Goal: Task Accomplishment & Management: Complete application form

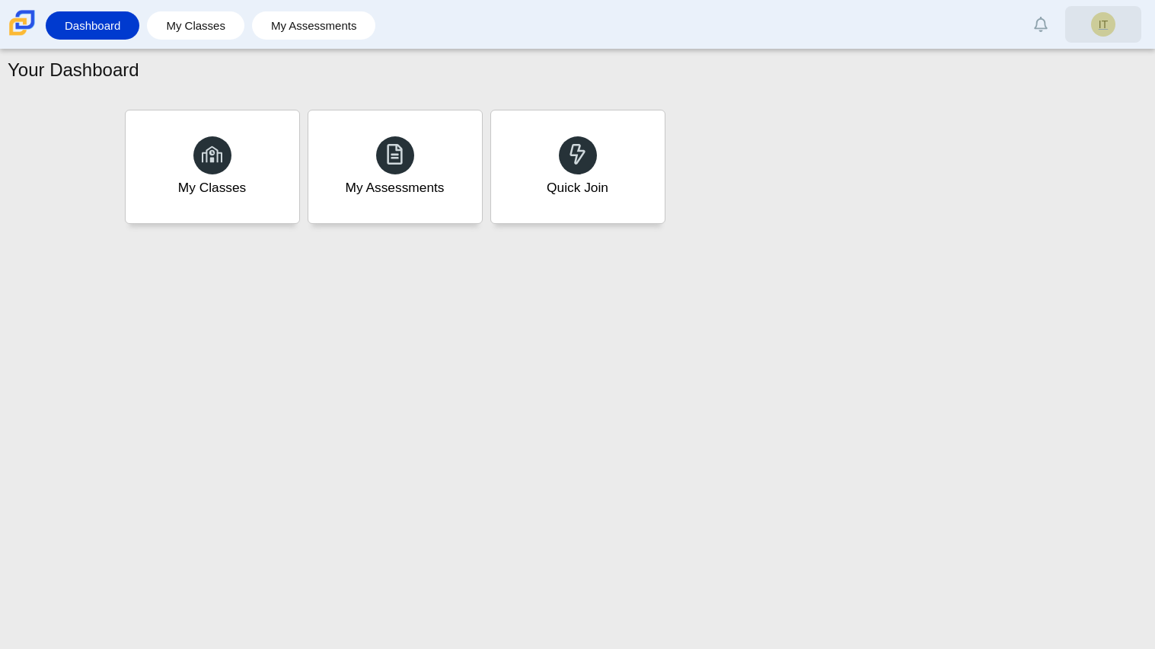
click at [1104, 21] on span "IT" at bounding box center [1103, 24] width 9 height 11
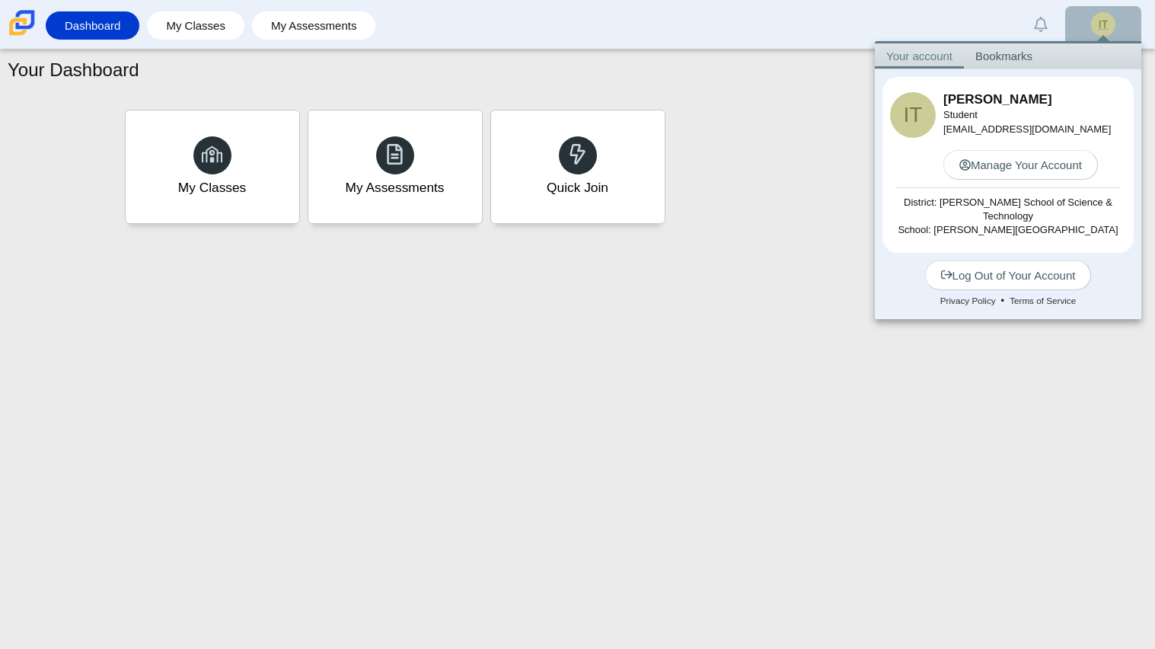
click at [1093, 21] on span "IT" at bounding box center [1103, 24] width 24 height 24
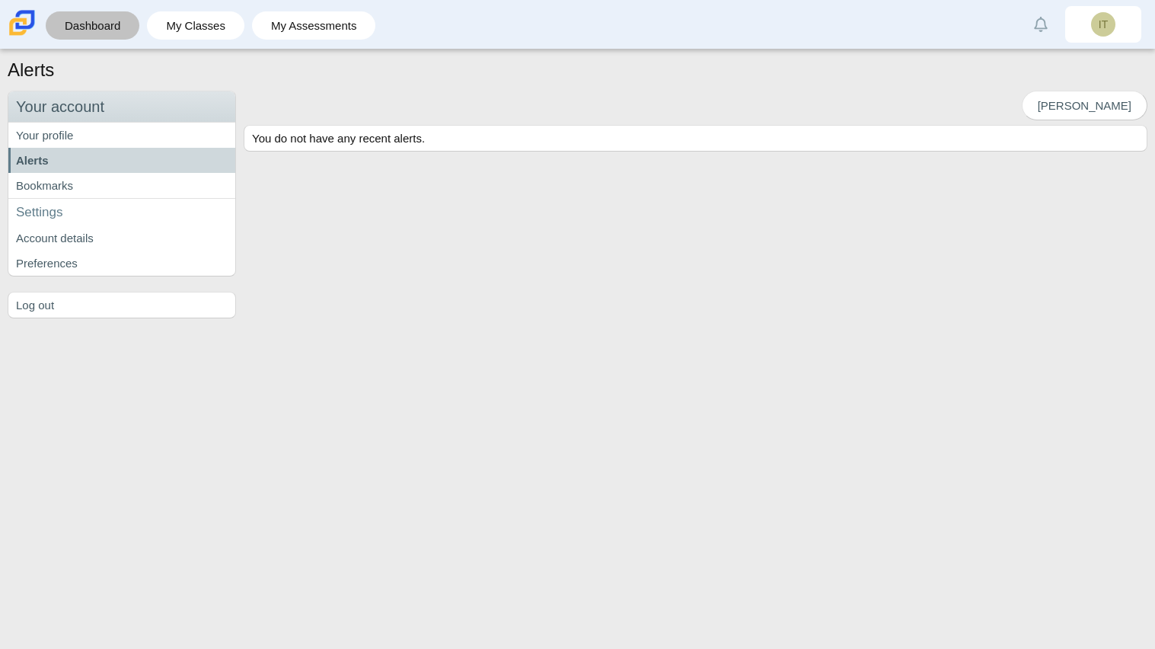
click at [119, 33] on link "Dashboard" at bounding box center [92, 25] width 78 height 28
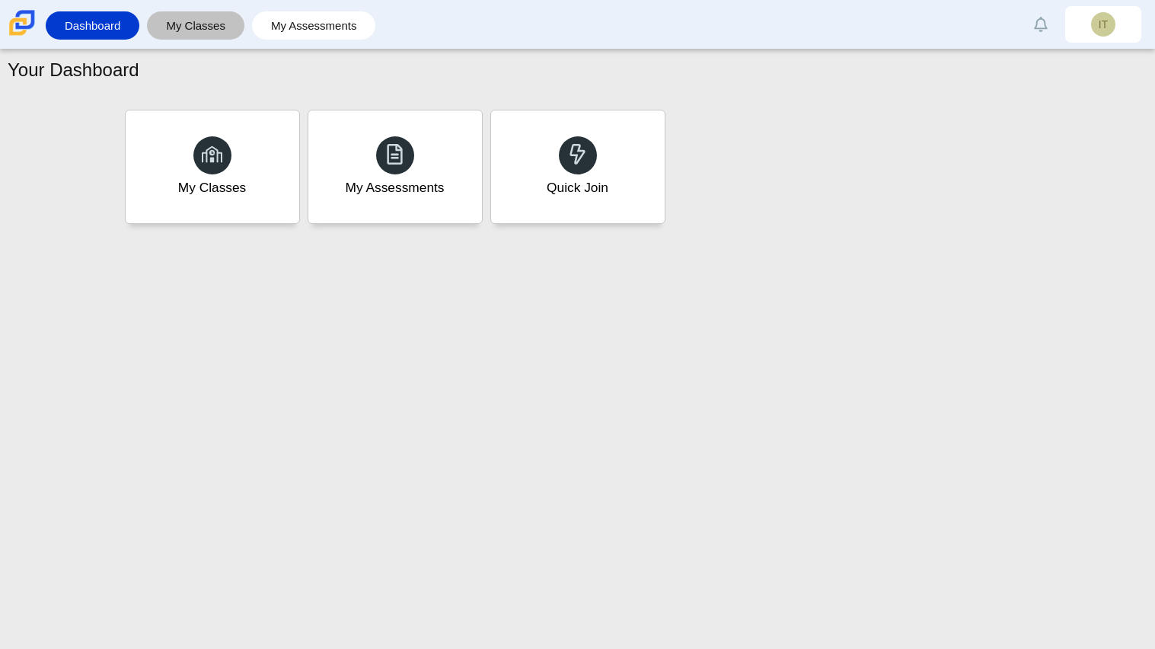
click at [190, 21] on link "My Classes" at bounding box center [196, 25] width 82 height 28
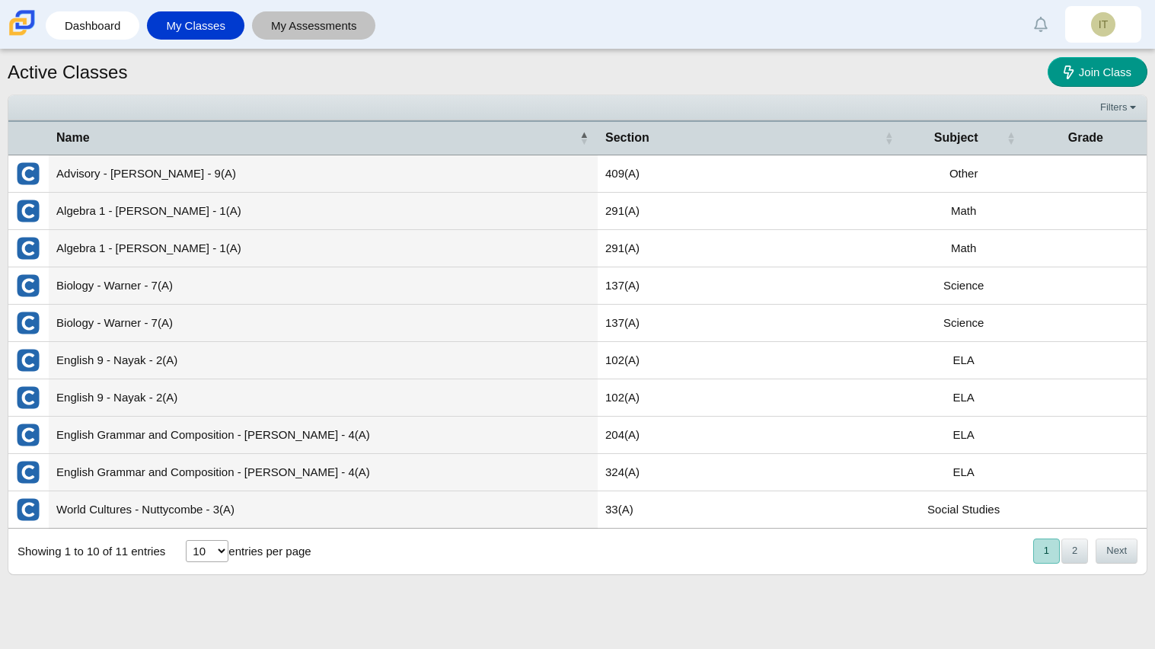
click at [280, 25] on link "My Assessments" at bounding box center [314, 25] width 109 height 28
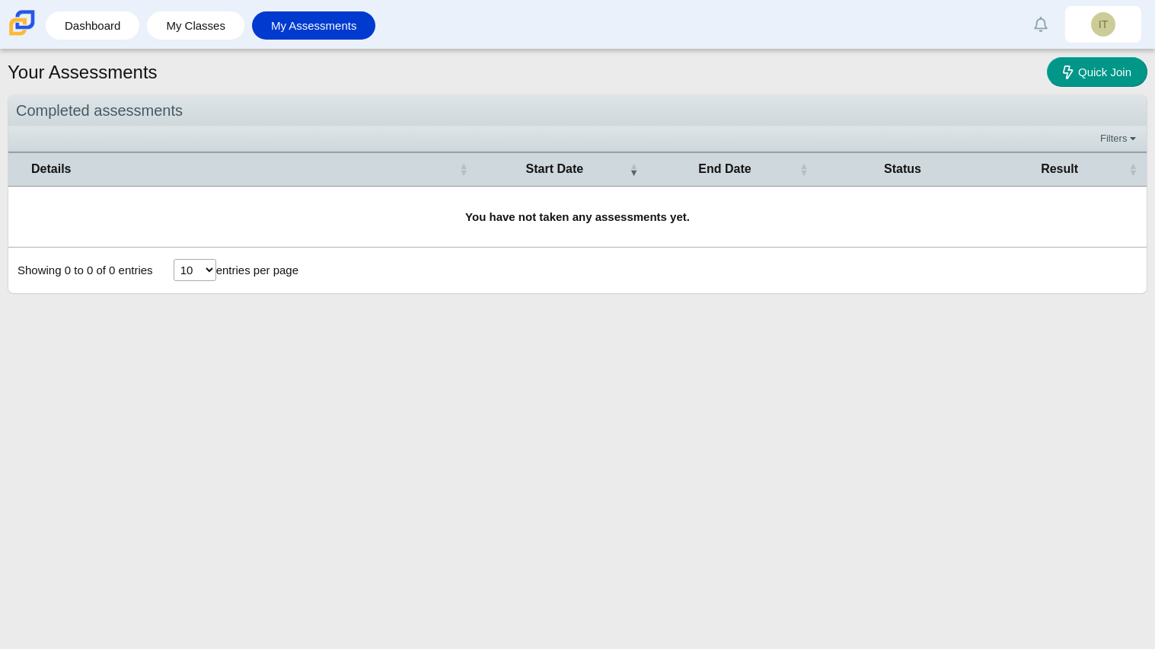
click at [108, 32] on link "Dashboard" at bounding box center [92, 25] width 78 height 28
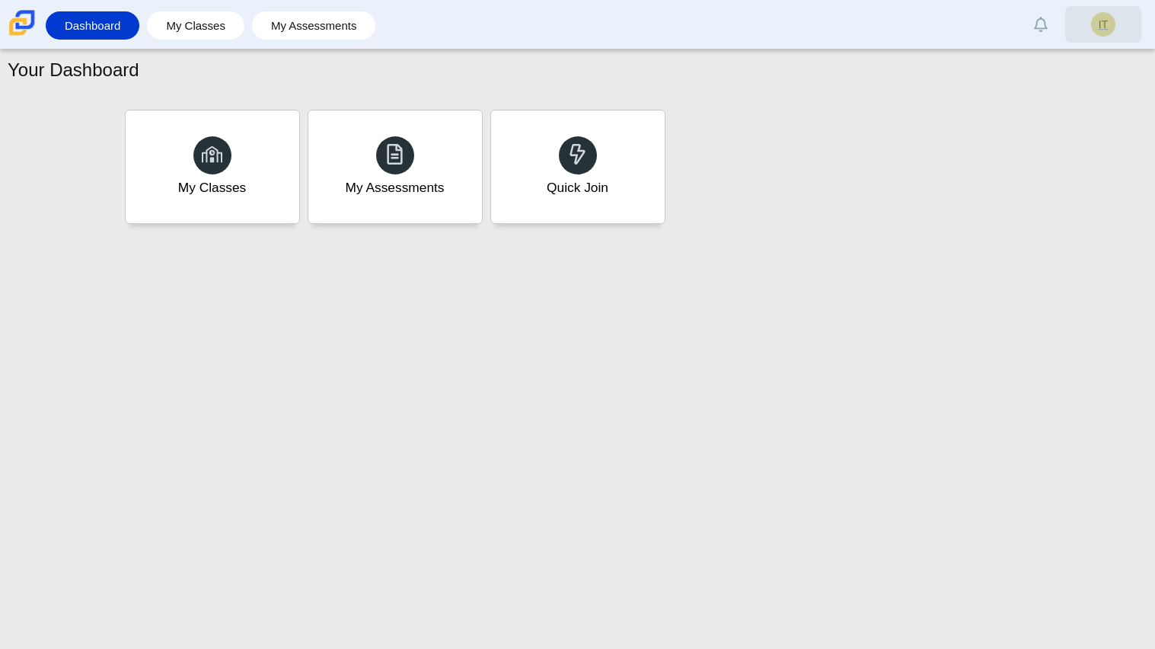
click at [1089, 18] on link "IT" at bounding box center [1104, 24] width 76 height 37
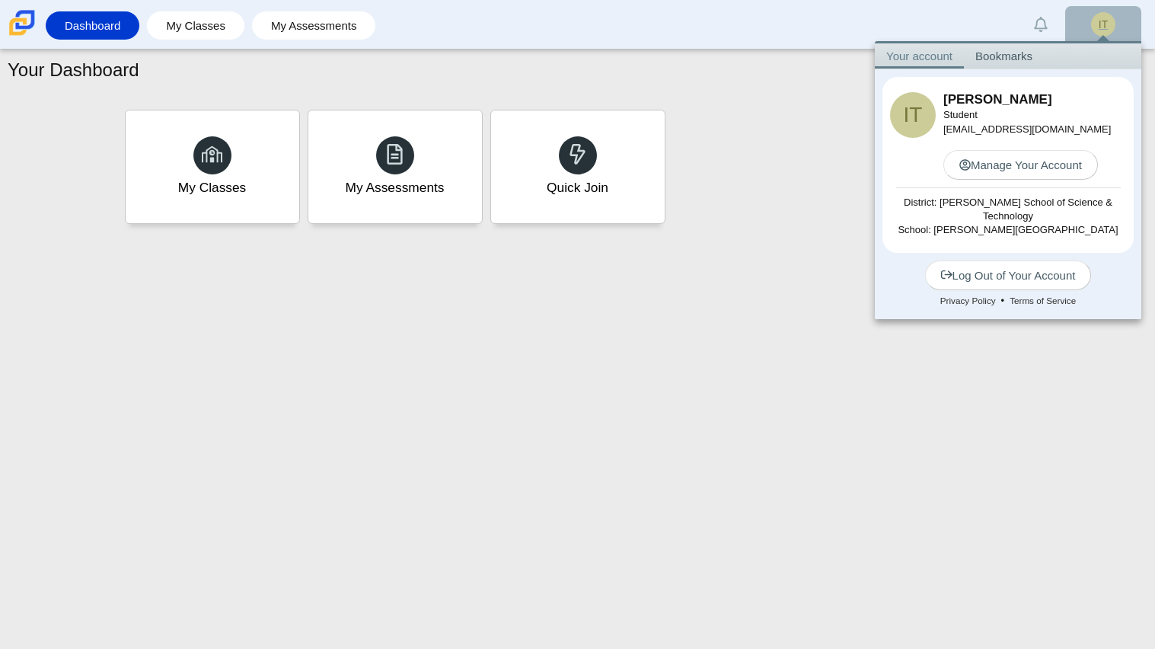
click at [1135, 18] on link "IT" at bounding box center [1104, 24] width 76 height 37
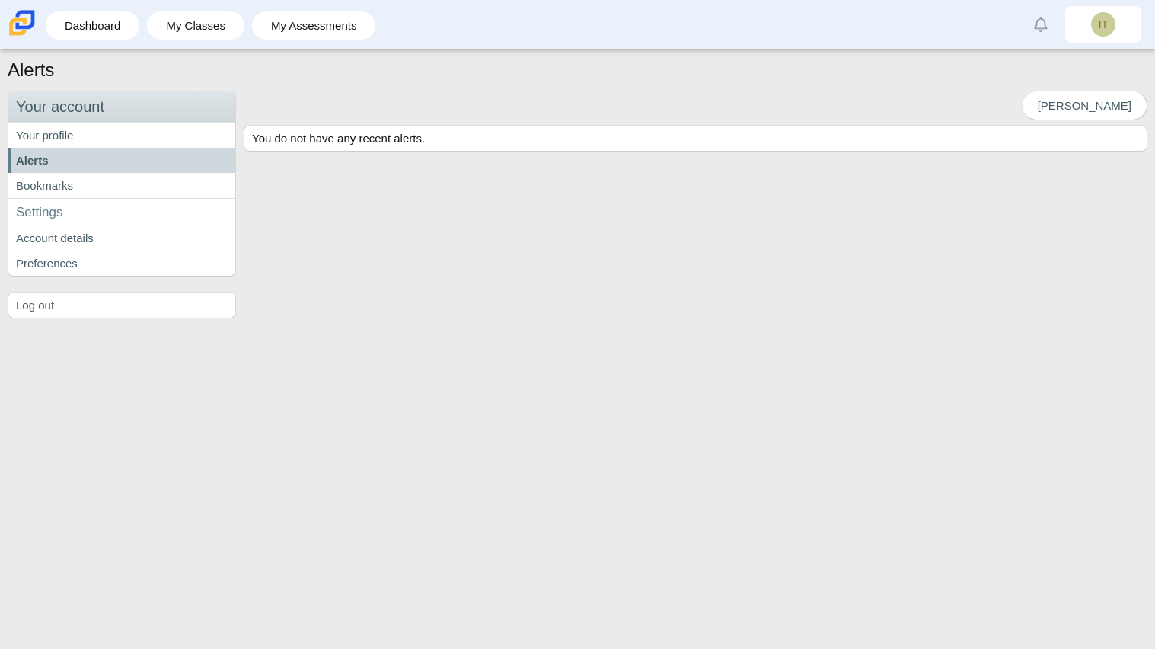
click at [19, 24] on img at bounding box center [22, 23] width 32 height 32
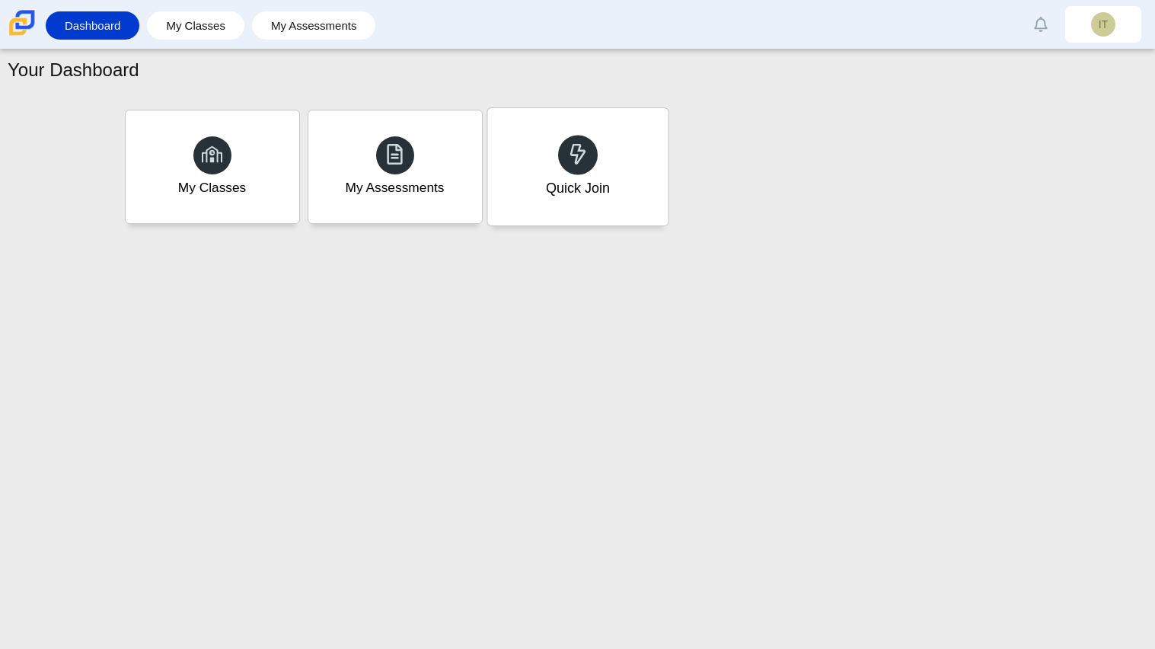
click at [556, 135] on div "Quick Join" at bounding box center [577, 166] width 181 height 117
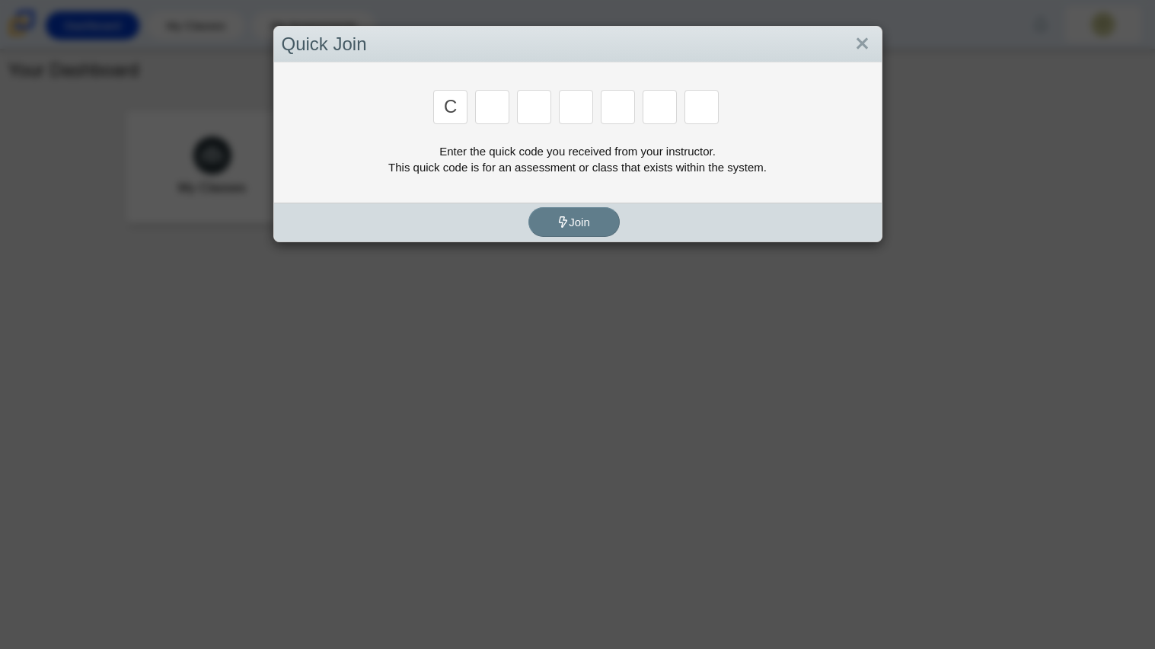
type input "c"
type input "a"
type input "r"
type input "m"
type input "e"
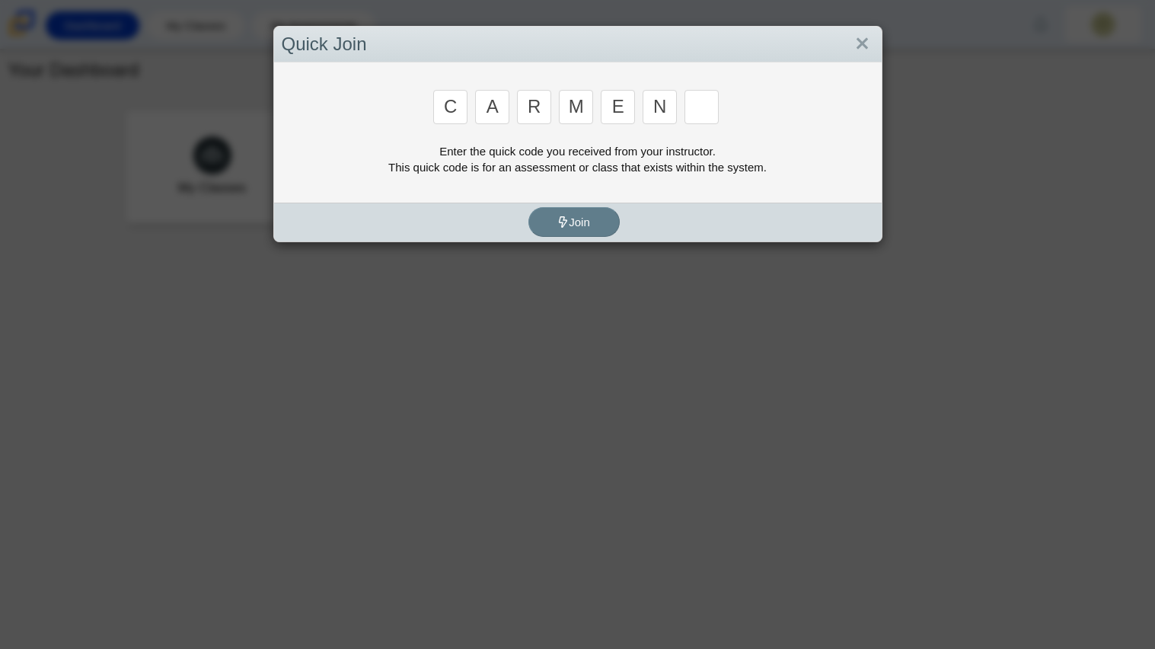
type input "n"
click at [859, 38] on link "Close" at bounding box center [863, 44] width 24 height 26
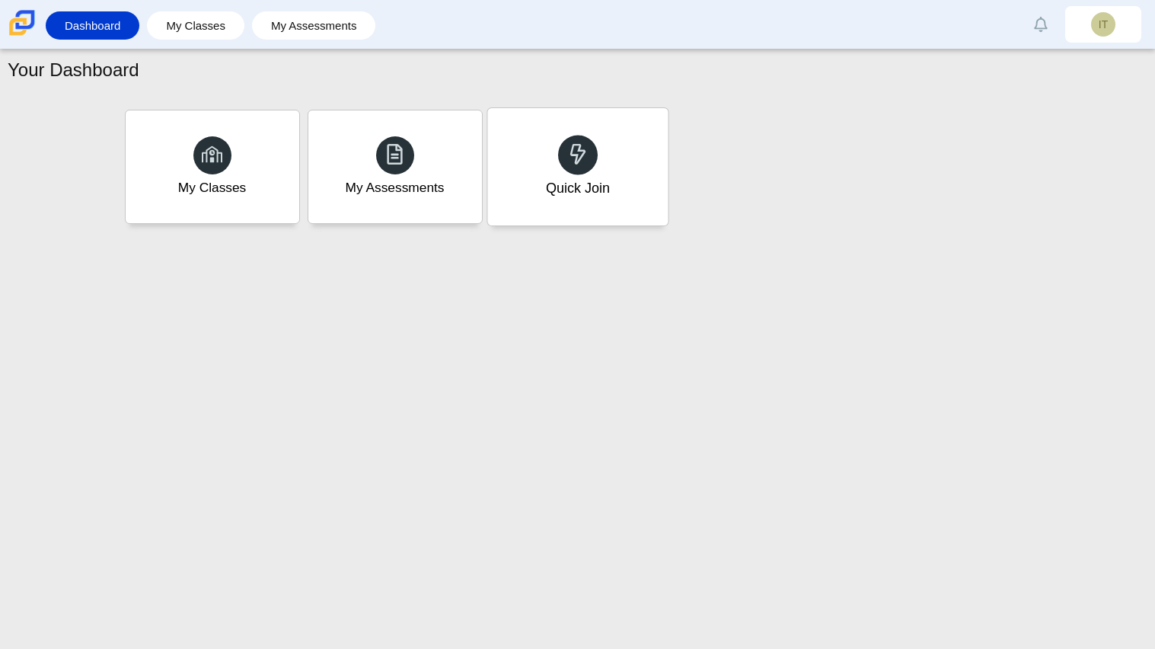
click at [554, 126] on div "Quick Join" at bounding box center [577, 166] width 181 height 117
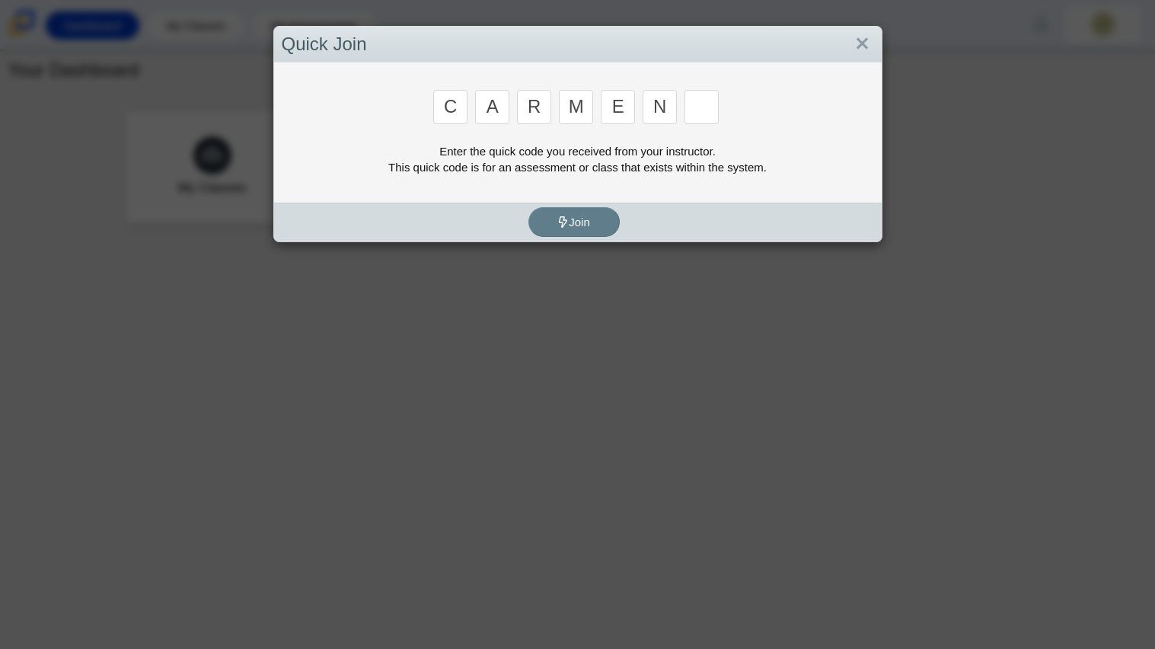
click at [665, 102] on input "n" at bounding box center [660, 107] width 34 height 34
type input "b"
type input "n"
type input "3"
type input "5"
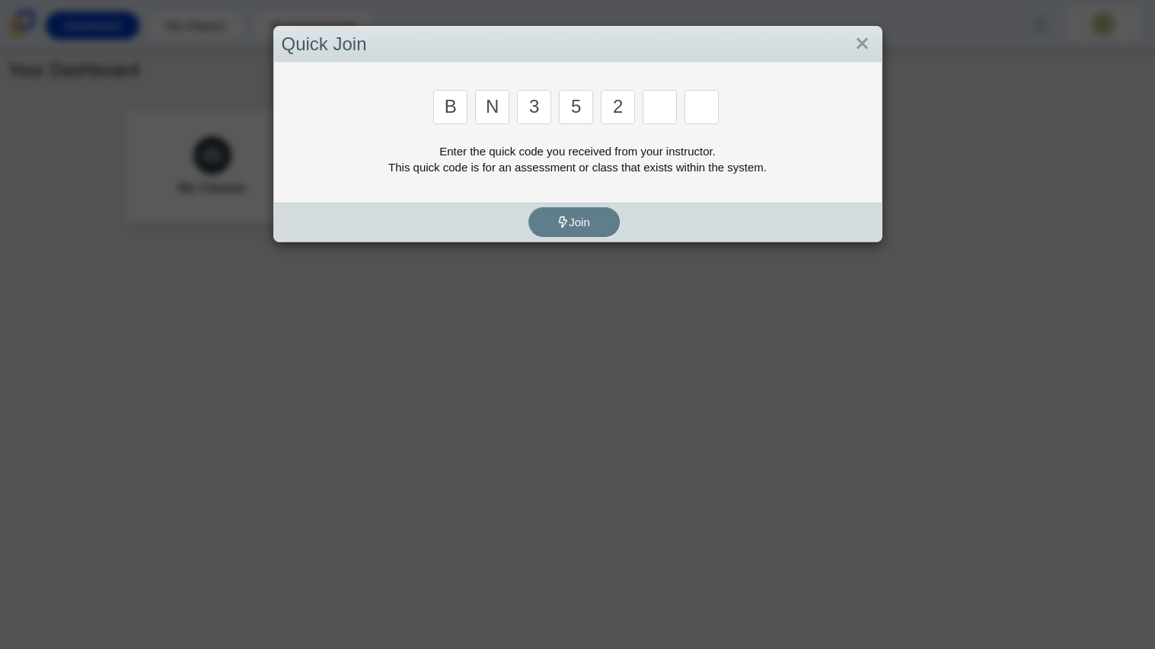
type input "2"
type input "g"
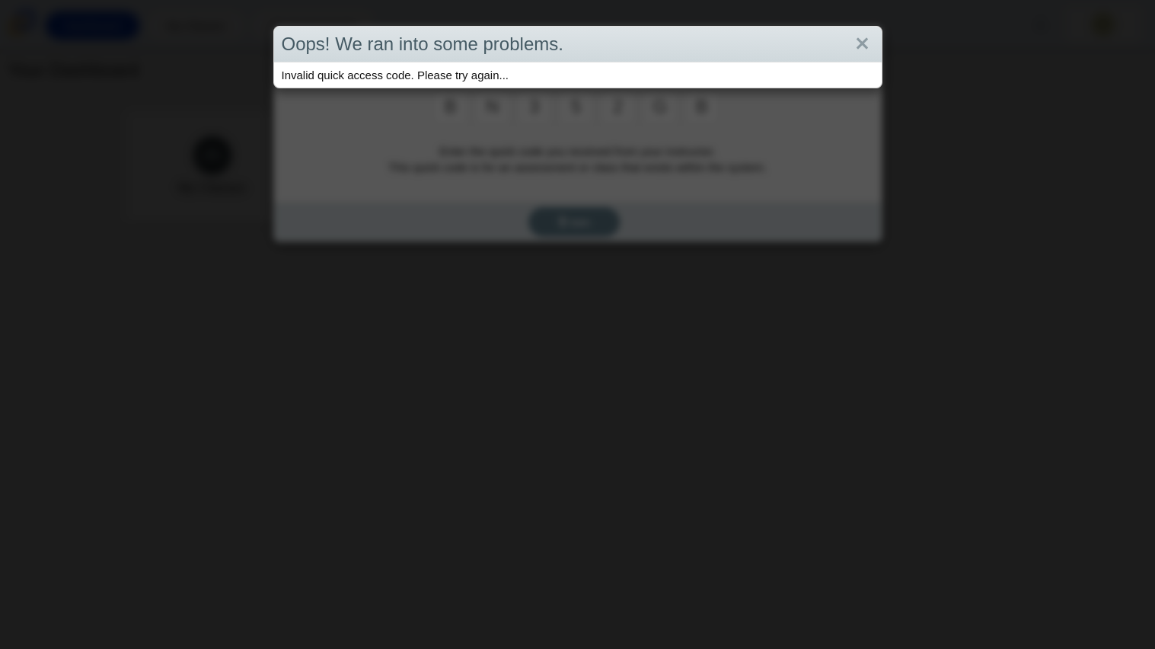
type input "b"
click at [852, 42] on link "Close" at bounding box center [863, 44] width 24 height 26
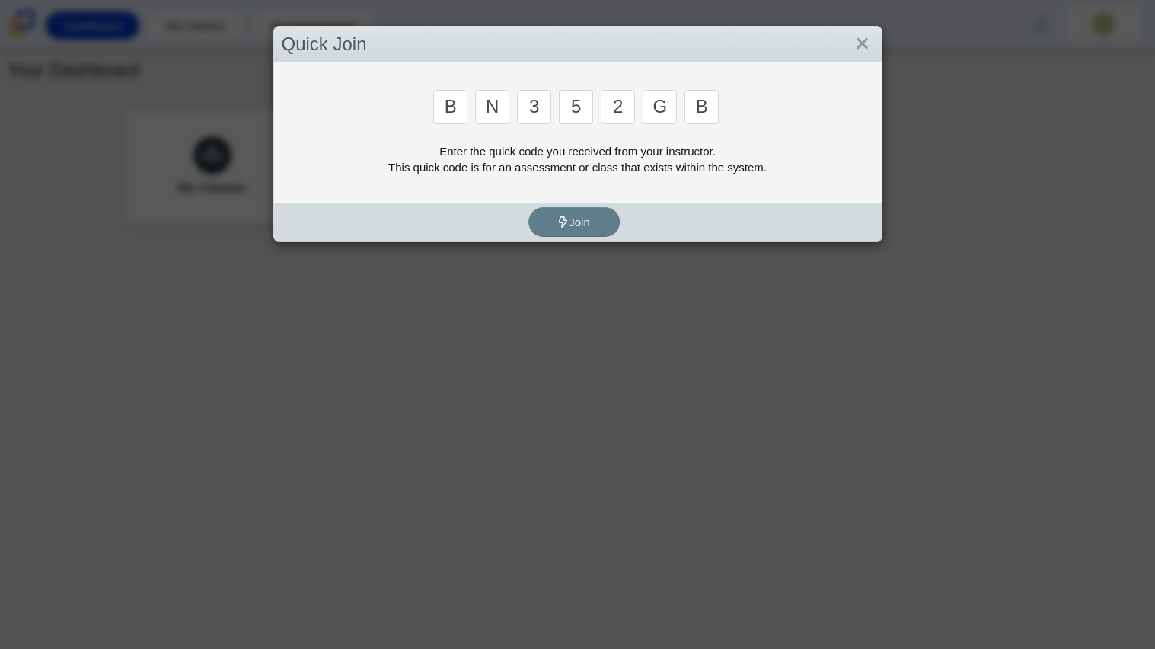
click at [491, 108] on input "n" at bounding box center [492, 107] width 34 height 34
type input "m"
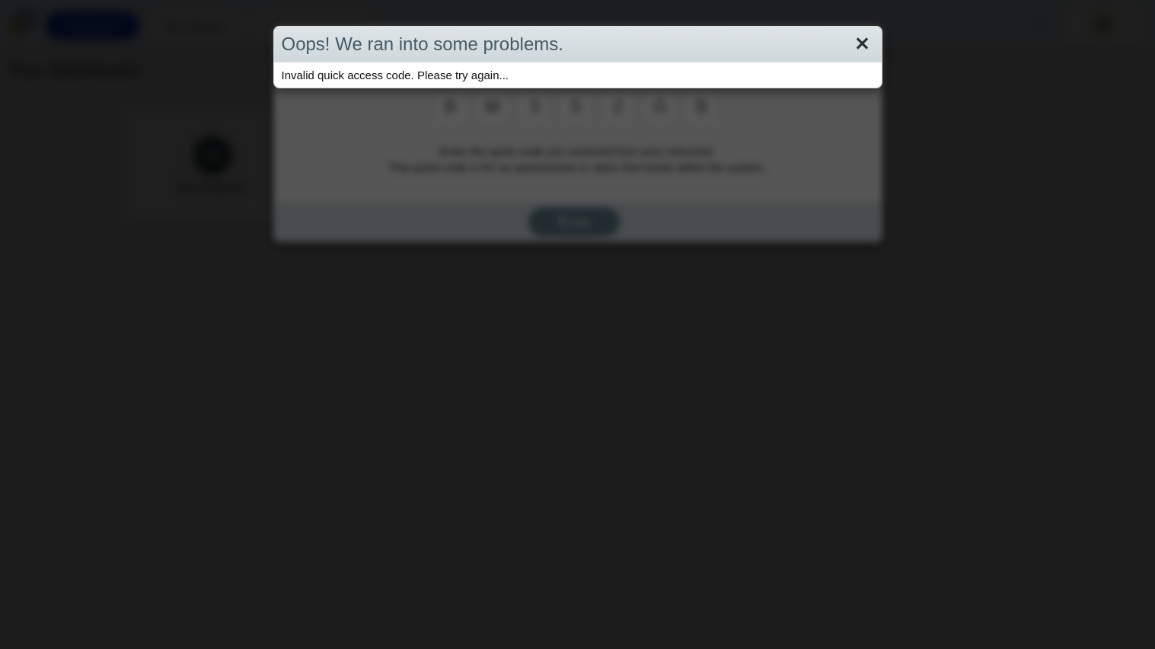
click at [860, 47] on link "Close" at bounding box center [863, 44] width 24 height 26
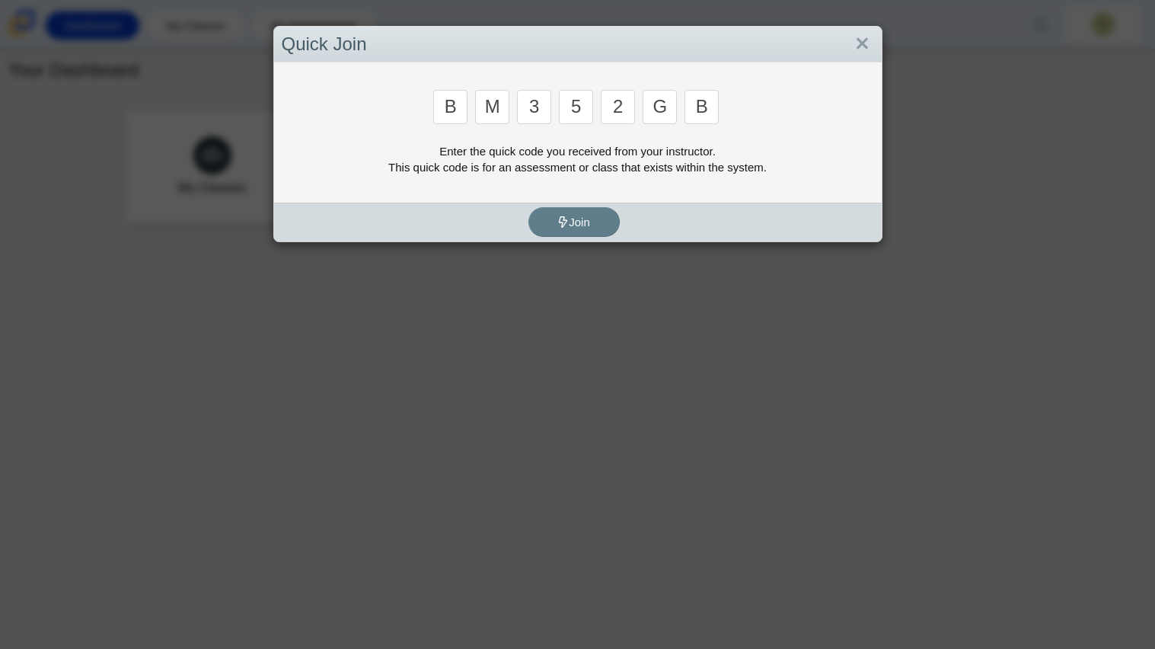
click at [611, 117] on input "2" at bounding box center [618, 107] width 34 height 34
type input "3"
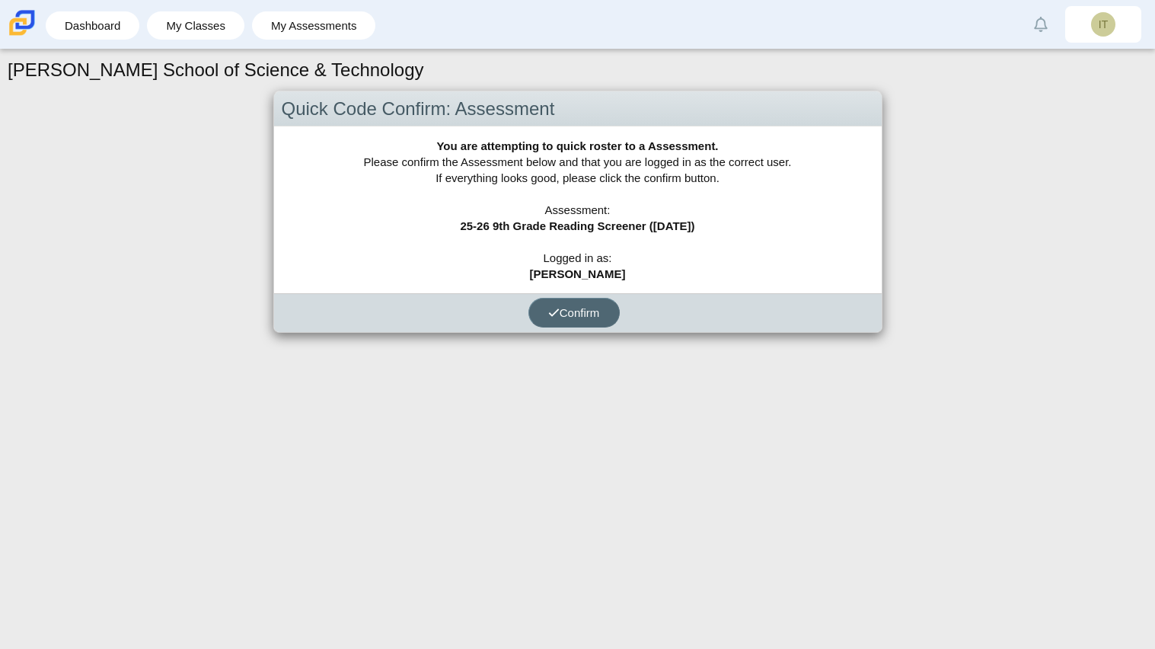
click at [580, 306] on span "Confirm" at bounding box center [574, 312] width 52 height 13
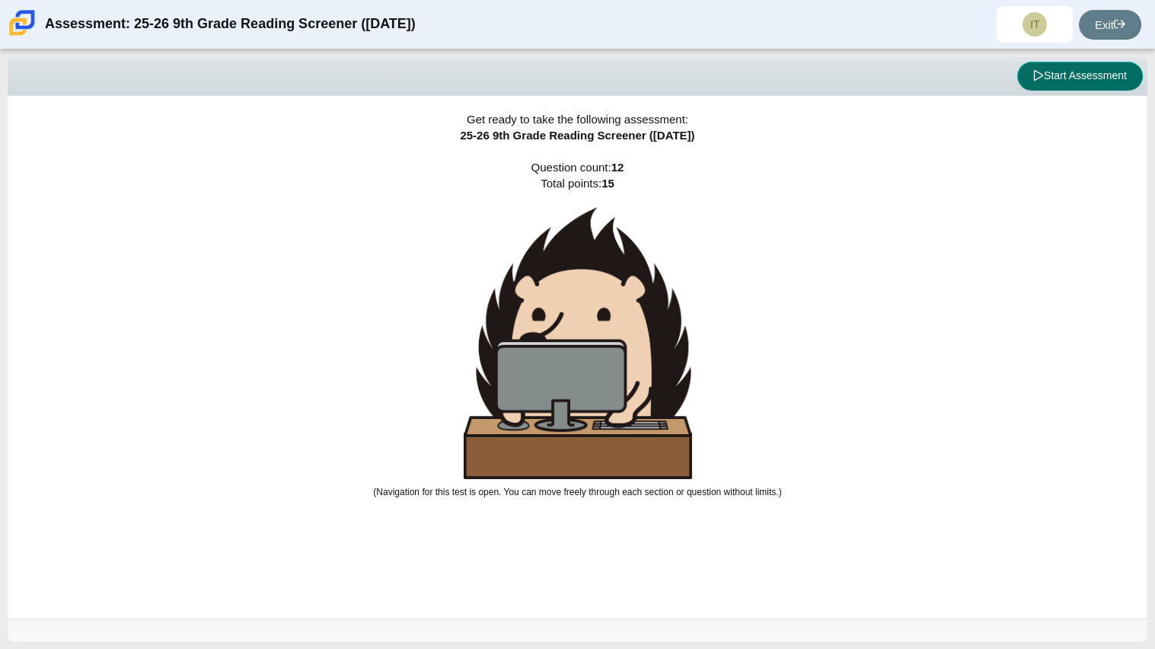
click at [1060, 72] on button "Start Assessment" at bounding box center [1081, 76] width 126 height 29
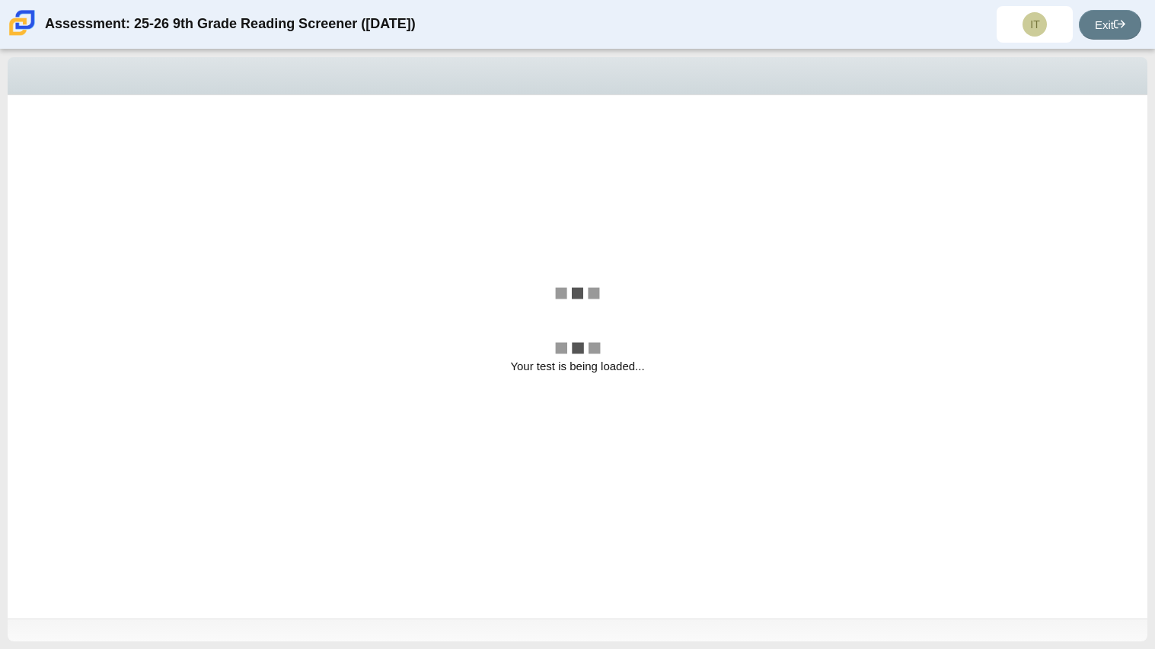
select select "ccc5b315-3c7c-471c-bf90-f22c8299c798"
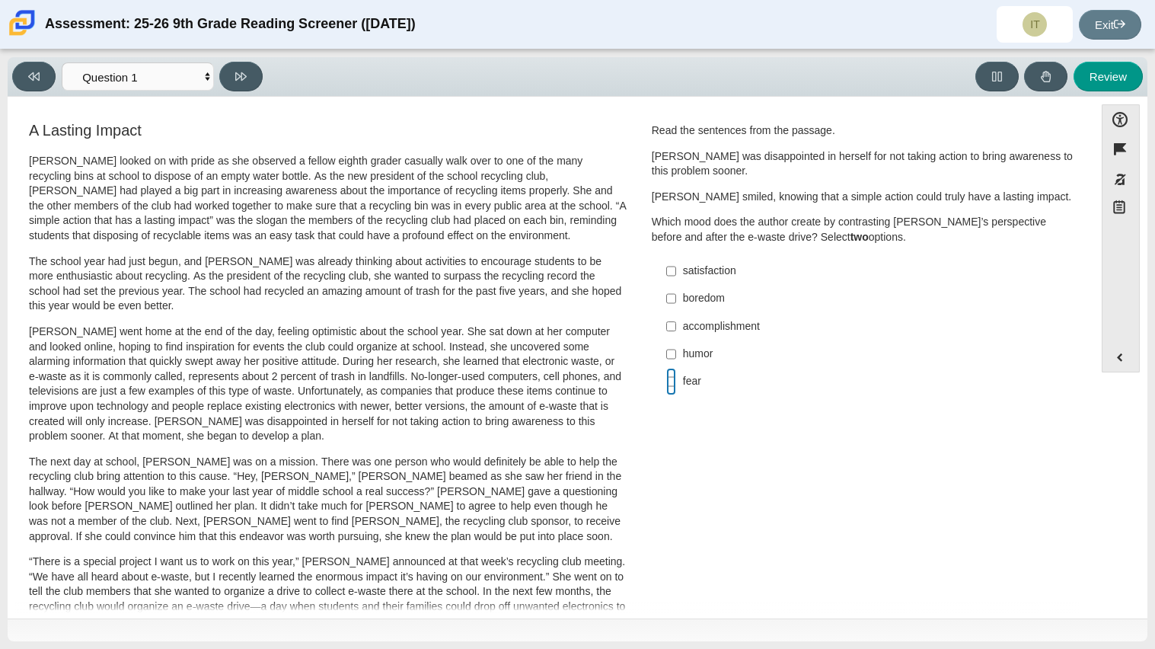
click at [666, 385] on input "fear fear" at bounding box center [671, 381] width 10 height 27
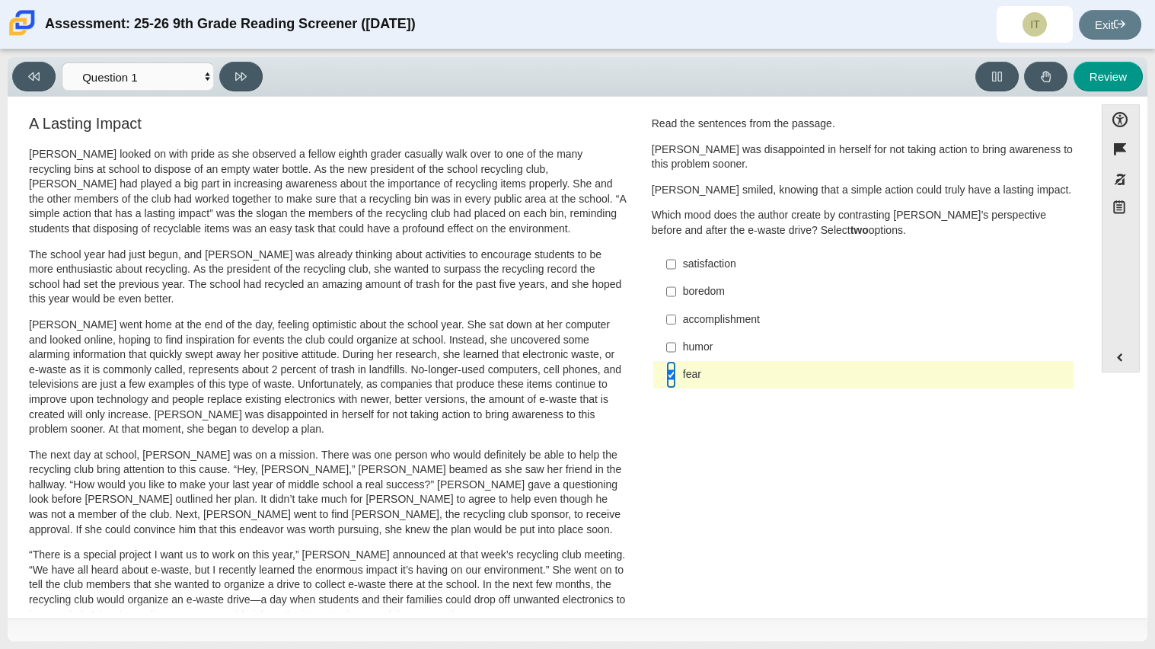
scroll to position [8, 0]
click at [666, 373] on input "fear fear" at bounding box center [671, 373] width 10 height 27
checkbox input "false"
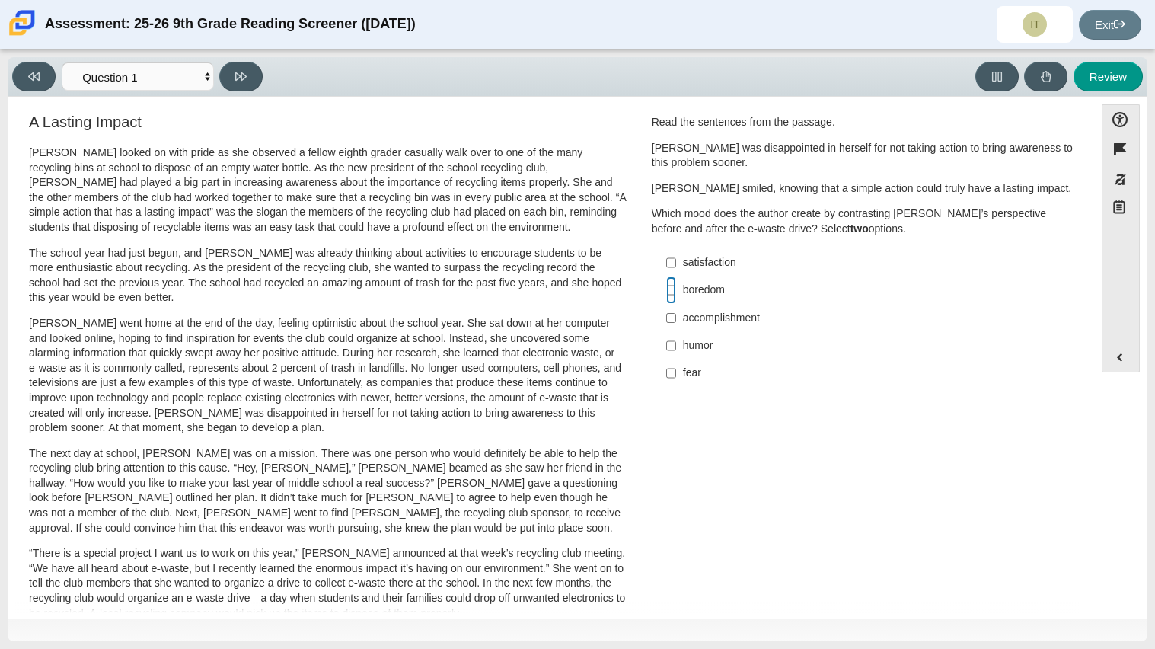
click at [669, 289] on input "boredom boredom" at bounding box center [671, 289] width 10 height 27
checkbox input "true"
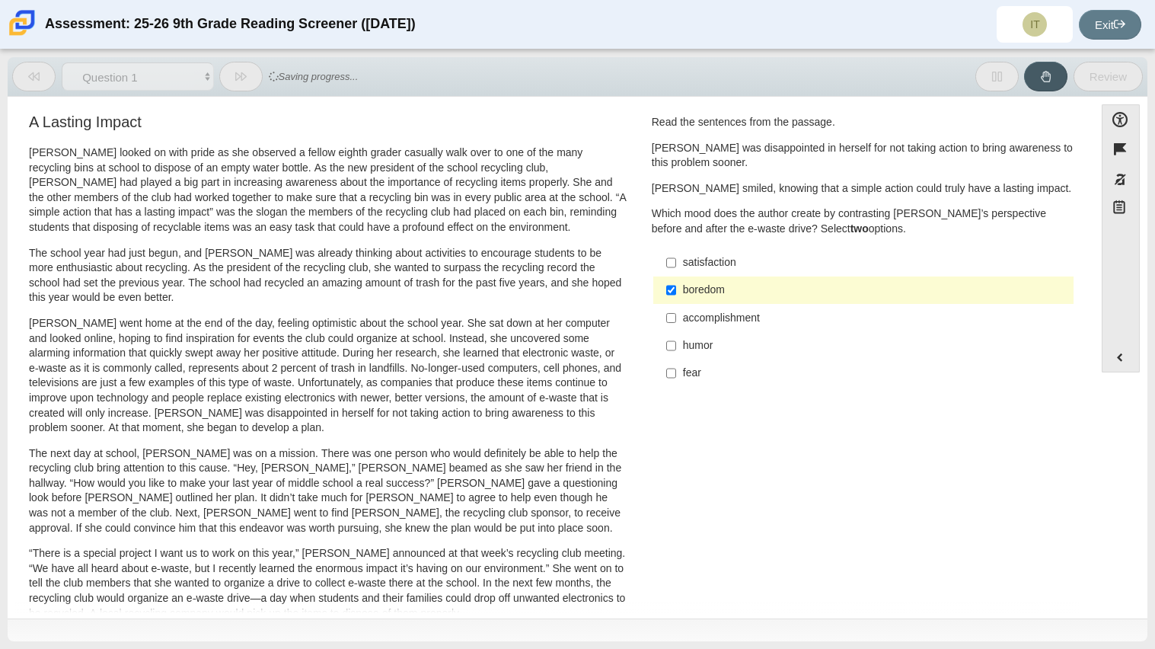
click at [673, 267] on label "satisfaction satisfaction" at bounding box center [865, 262] width 418 height 27
click at [673, 267] on input "satisfaction satisfaction" at bounding box center [671, 262] width 10 height 27
checkbox input "true"
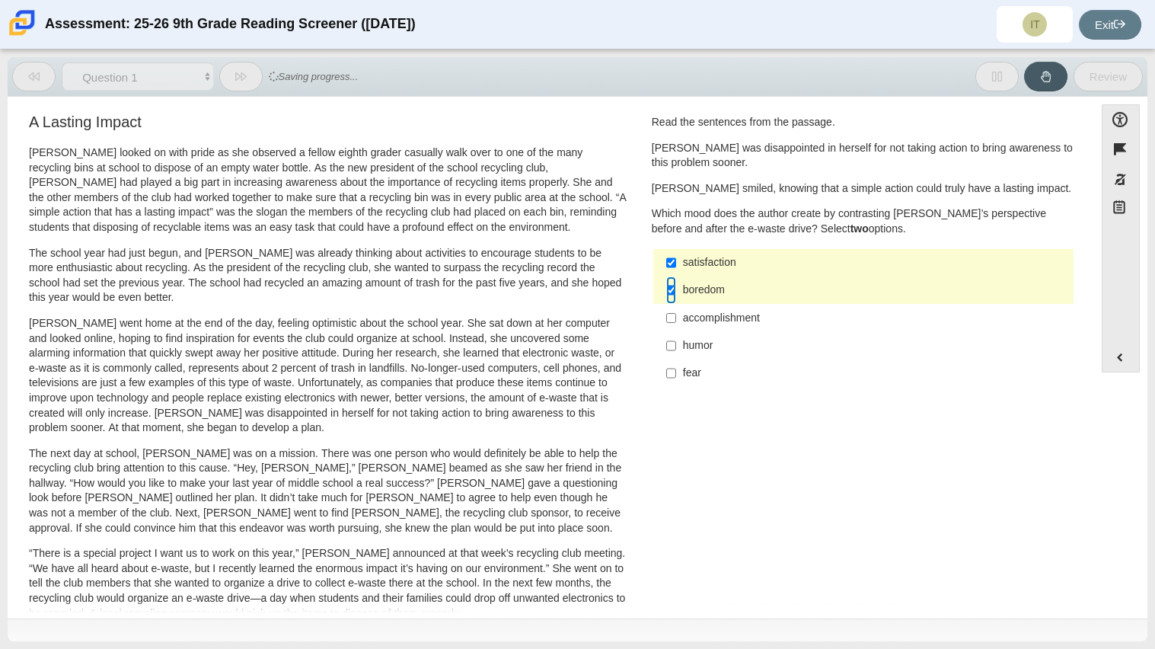
click at [666, 287] on input "boredom boredom" at bounding box center [671, 289] width 10 height 27
checkbox input "false"
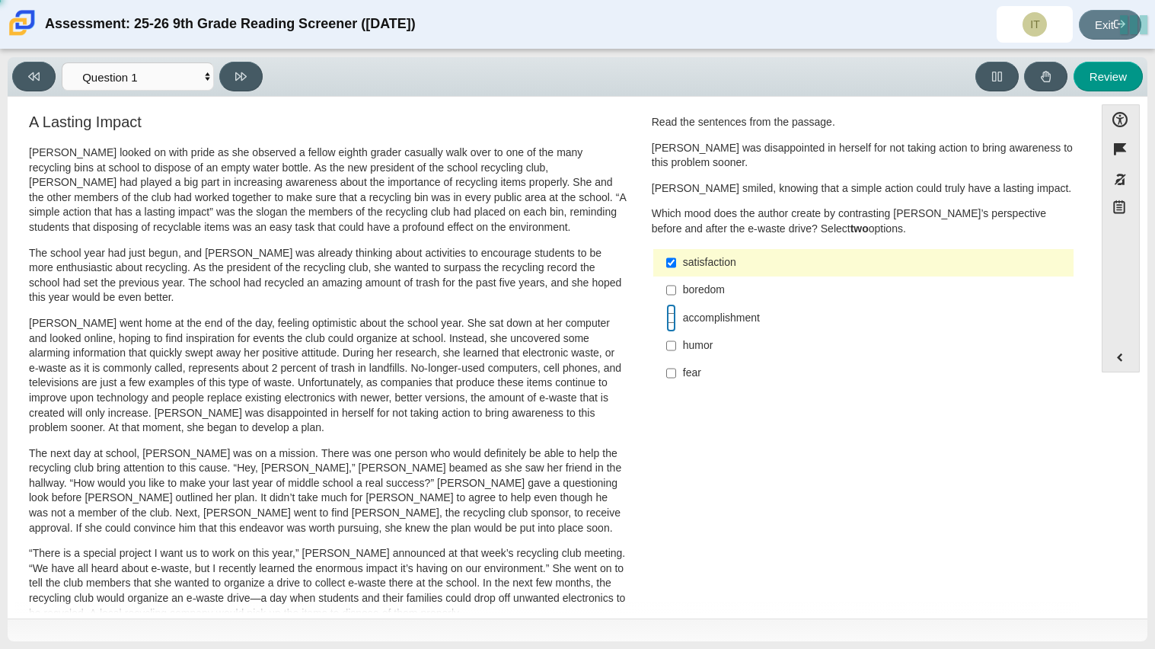
click at [666, 323] on input "accomplishment accomplishment" at bounding box center [671, 317] width 10 height 27
checkbox input "true"
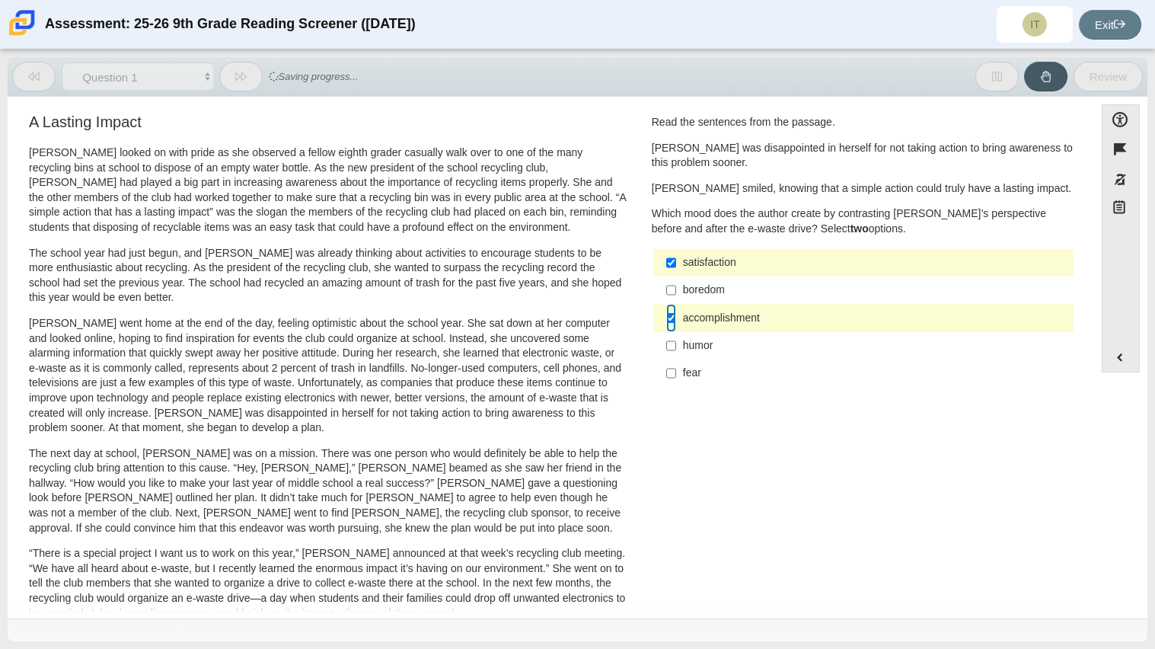
scroll to position [361, 0]
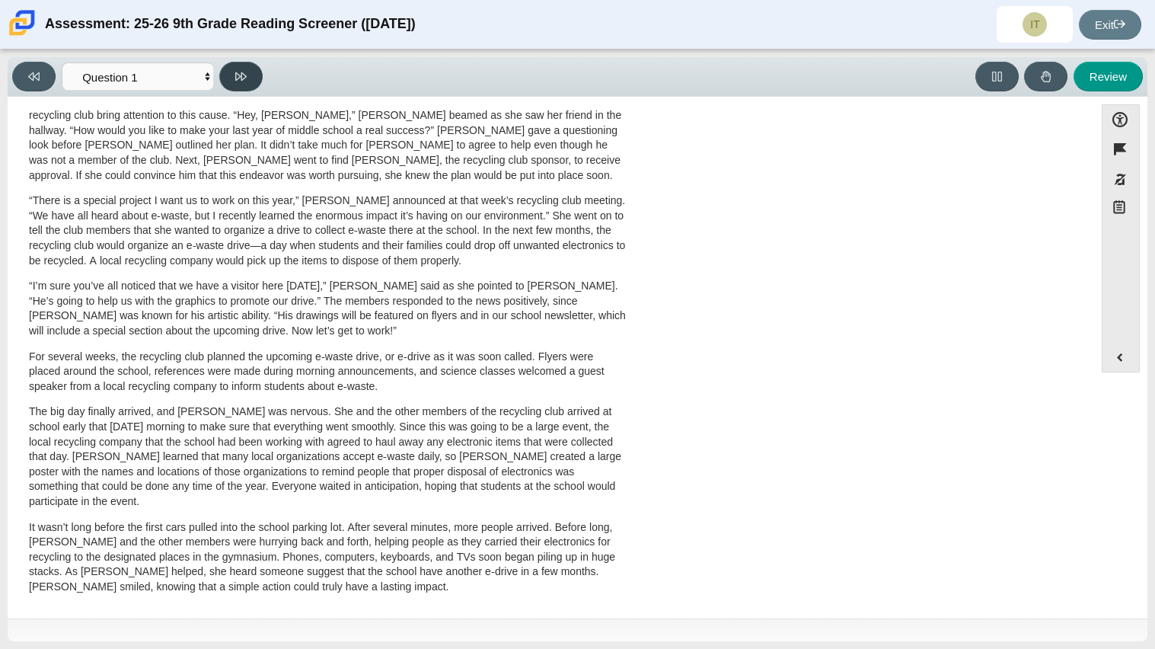
click at [251, 70] on button at bounding box center [240, 77] width 43 height 30
select select "0ff64528-ffd7-428d-b192-babfaadd44e8"
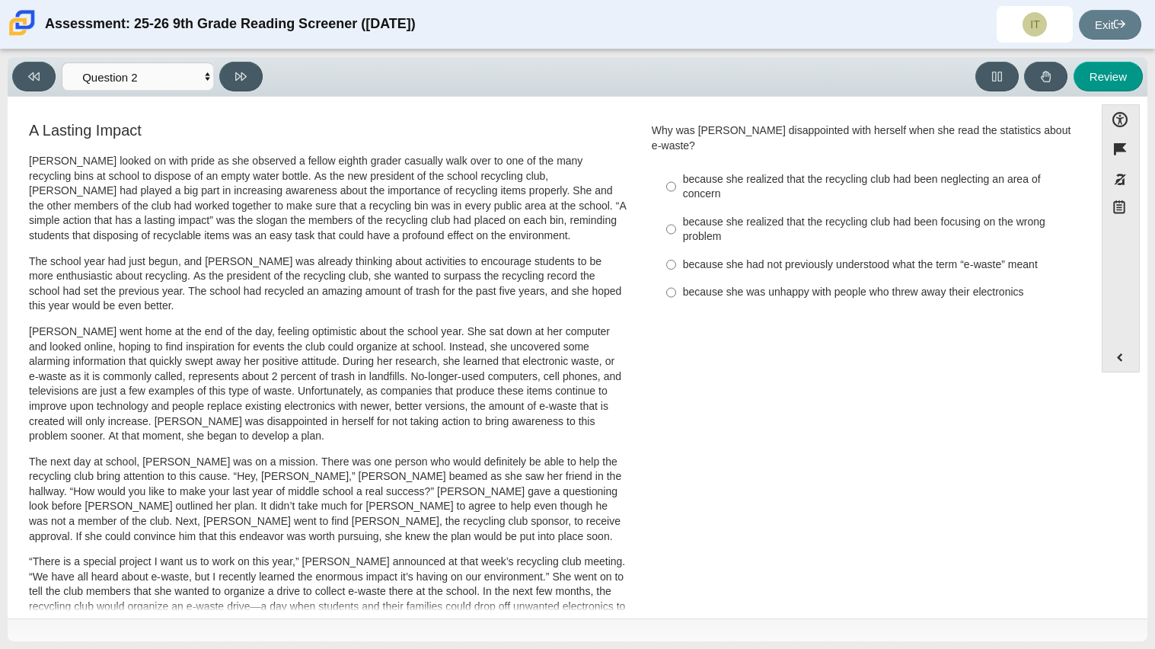
click at [832, 257] on div "because she had not previously understood what the term “e-waste” meant" at bounding box center [875, 264] width 385 height 15
click at [676, 251] on input "because she had not previously understood what the term “e-waste” meant because…" at bounding box center [671, 264] width 10 height 27
radio input "true"
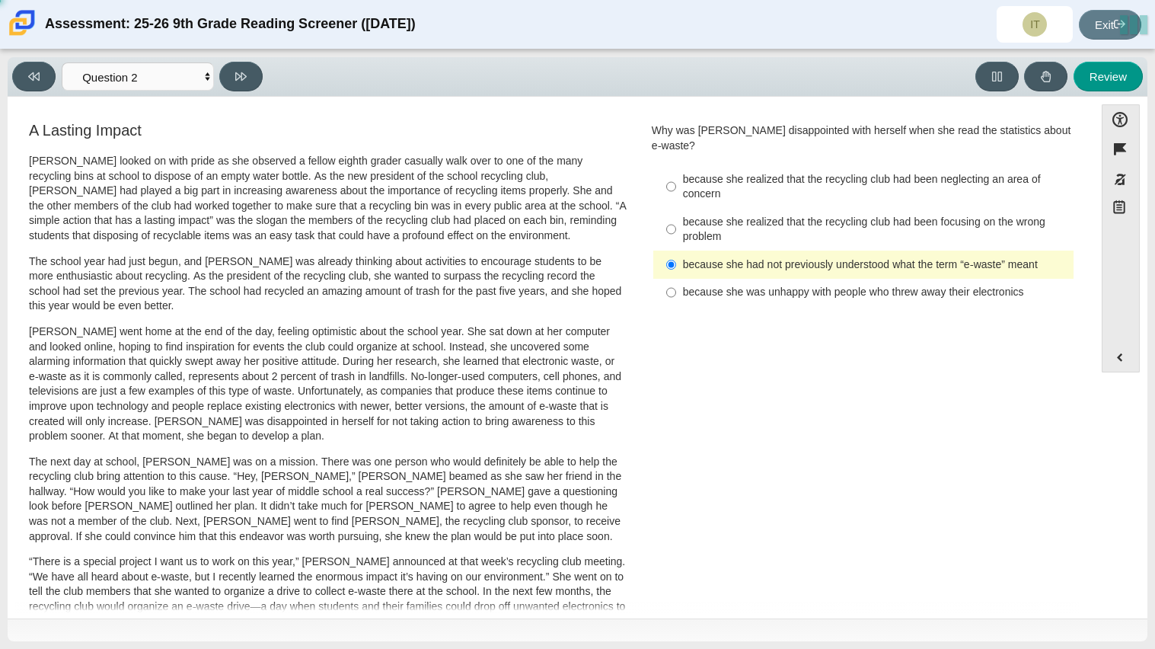
click at [832, 257] on div "because she had not previously understood what the term “e-waste” meant" at bounding box center [875, 264] width 385 height 15
click at [676, 251] on input "because she had not previously understood what the term “e-waste” meant because…" at bounding box center [671, 264] width 10 height 27
click at [838, 285] on div "because she was unhappy with people who threw away their electronics" at bounding box center [875, 292] width 385 height 15
click at [676, 279] on input "because she was unhappy with people who threw away their electronics because sh…" at bounding box center [671, 292] width 10 height 27
radio input "true"
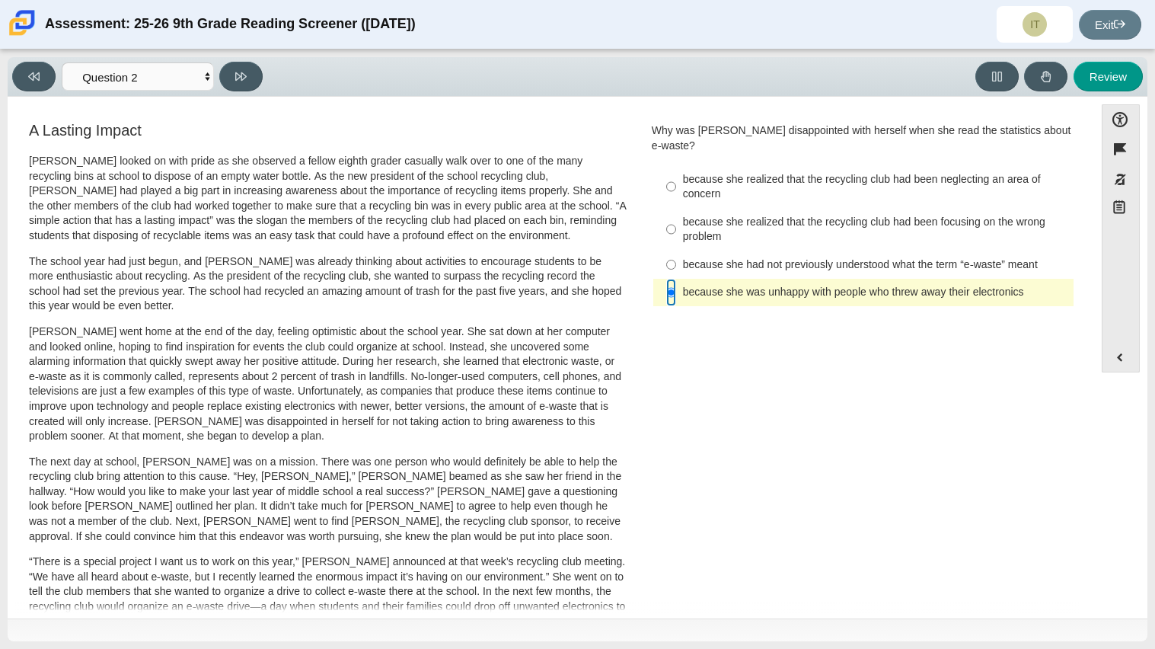
scroll to position [1, 0]
click at [687, 214] on div "because she realized that the recycling club had been focusing on the wrong pro…" at bounding box center [875, 229] width 385 height 30
click at [676, 208] on input "because she realized that the recycling club had been focusing on the wrong pro…" at bounding box center [671, 228] width 10 height 43
radio input "true"
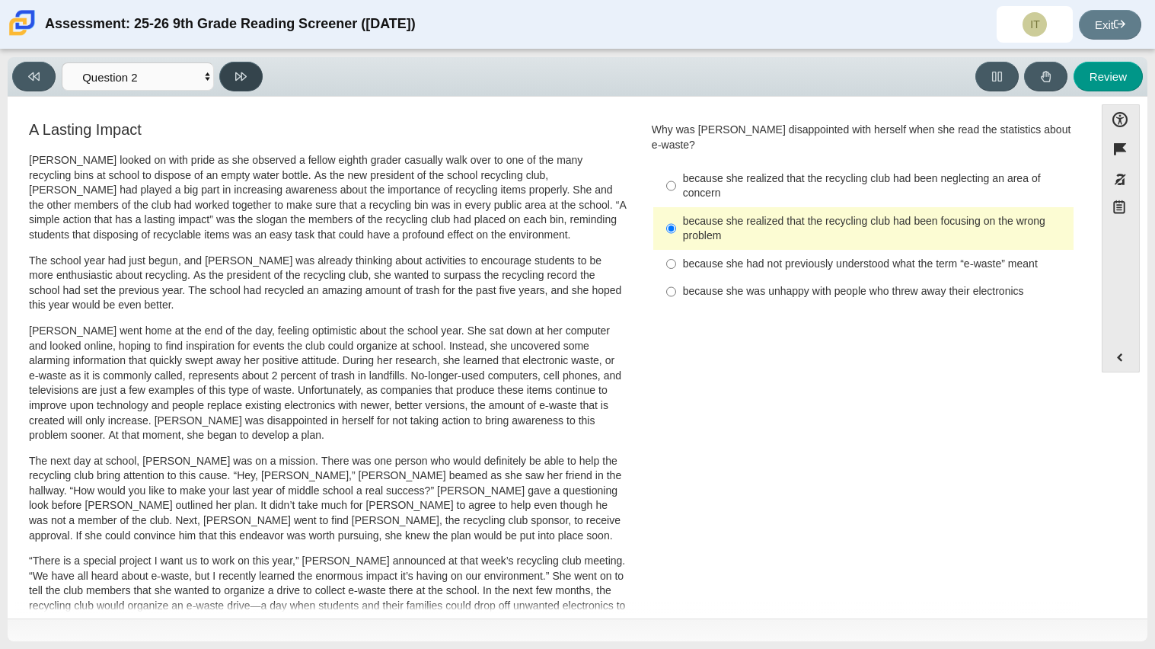
click at [238, 82] on button at bounding box center [240, 77] width 43 height 30
select select "7ce3d843-6974-4858-901c-1ff39630e843"
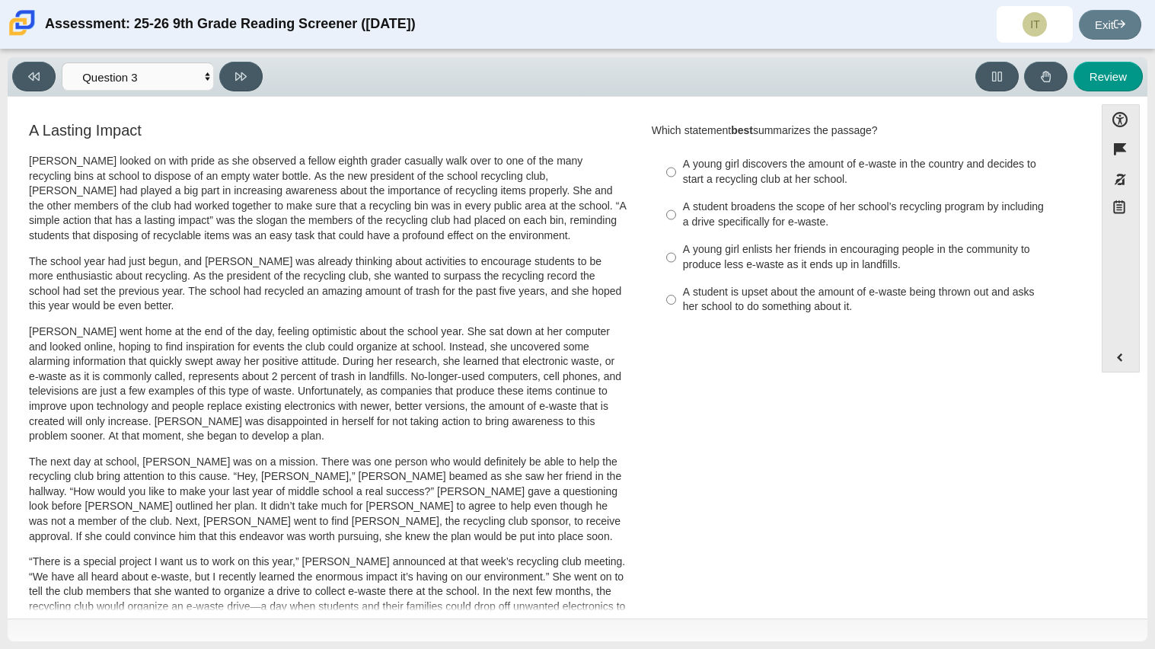
click at [732, 200] on div "A student broadens the scope of her school’s recycling program by including a d…" at bounding box center [875, 215] width 385 height 30
click at [676, 200] on input "A student broadens the scope of her school’s recycling program by including a d…" at bounding box center [671, 214] width 10 height 43
radio input "true"
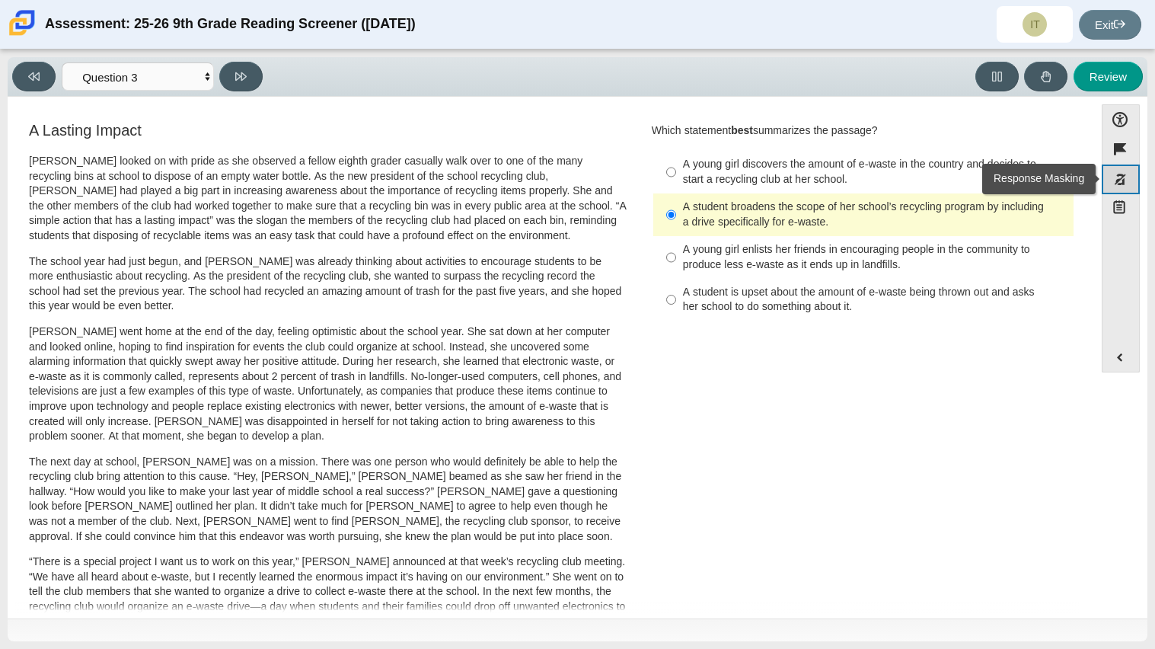
click at [1123, 186] on button "Response Masking" at bounding box center [1121, 180] width 38 height 30
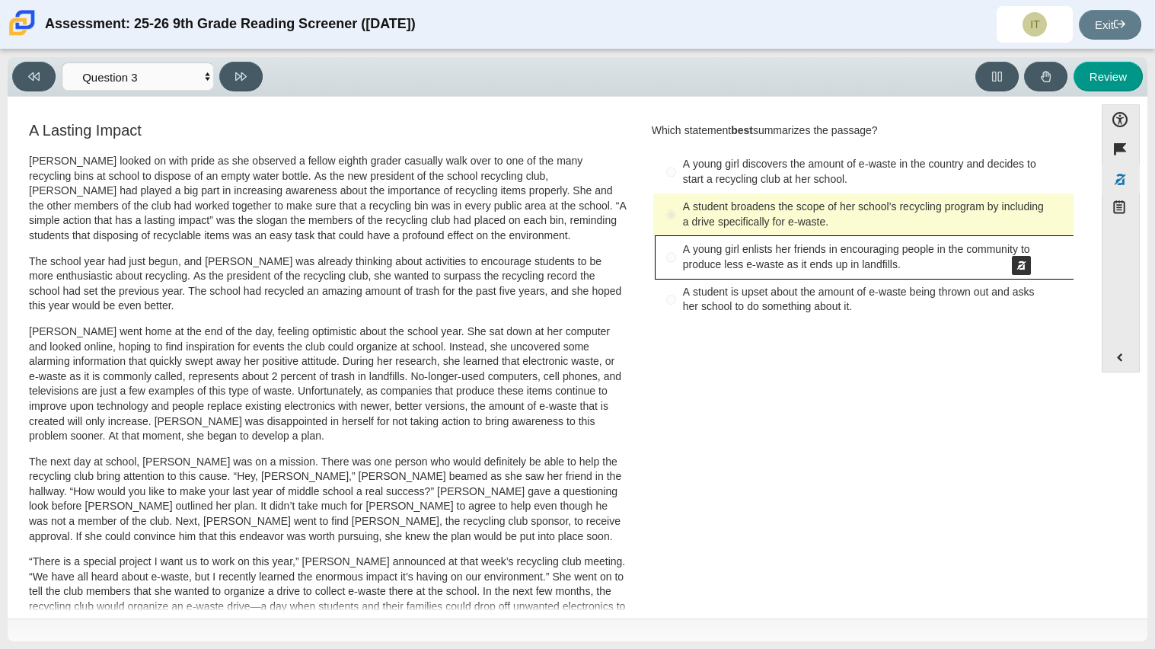
click at [1005, 241] on button "Mask - A young girl enlists her friends in encouraging people in the community …" at bounding box center [865, 257] width 418 height 43
click at [966, 312] on button "Mask - A student is upset about the amount of e-waste being thrown out and asks…" at bounding box center [865, 300] width 418 height 43
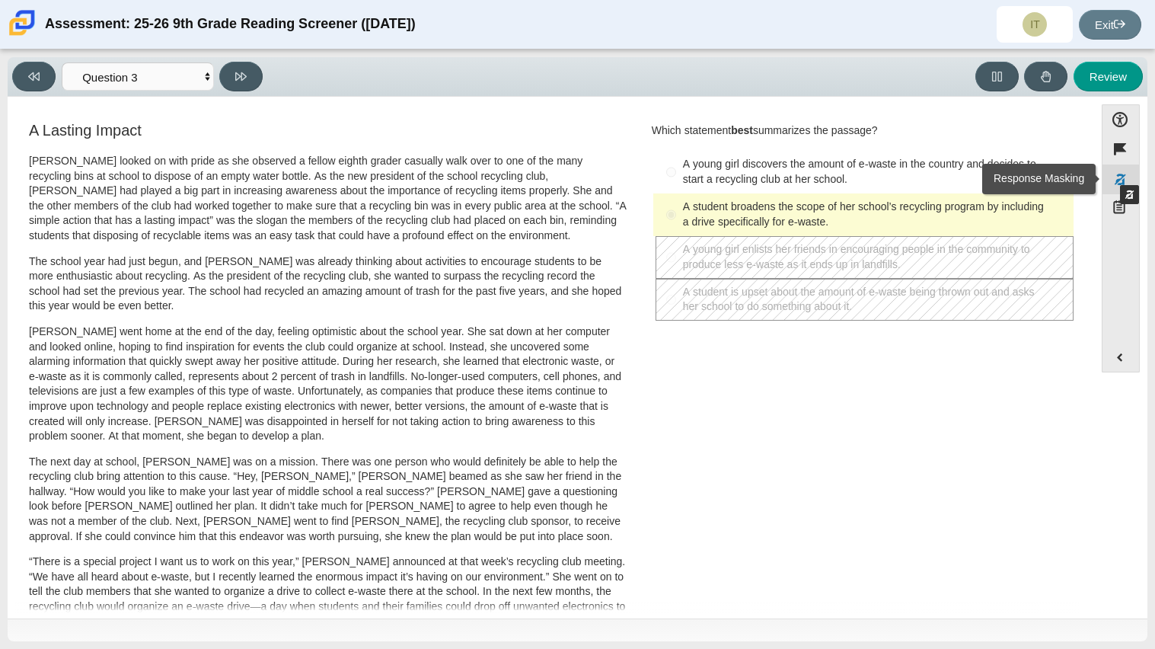
click at [1113, 170] on button "Response Masking" at bounding box center [1121, 180] width 38 height 30
click at [252, 66] on button at bounding box center [240, 77] width 43 height 30
select select "ca9ea0f1-49c5-4bd1-83b0-472c18652b42"
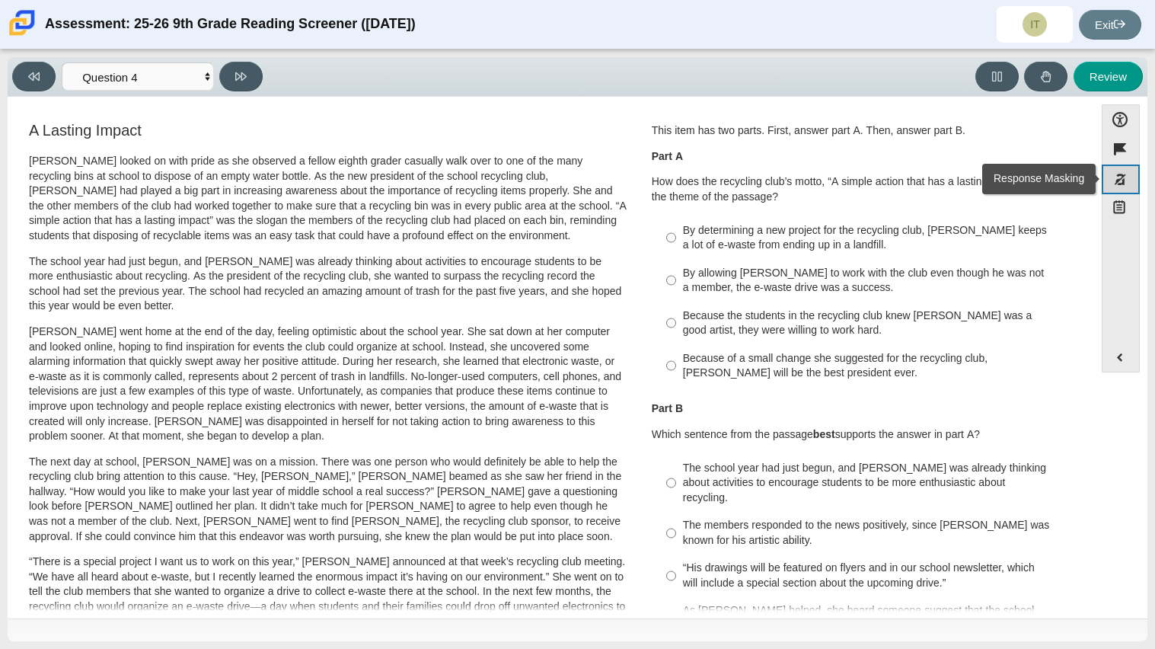
click at [1112, 187] on button "Response Masking" at bounding box center [1121, 180] width 38 height 30
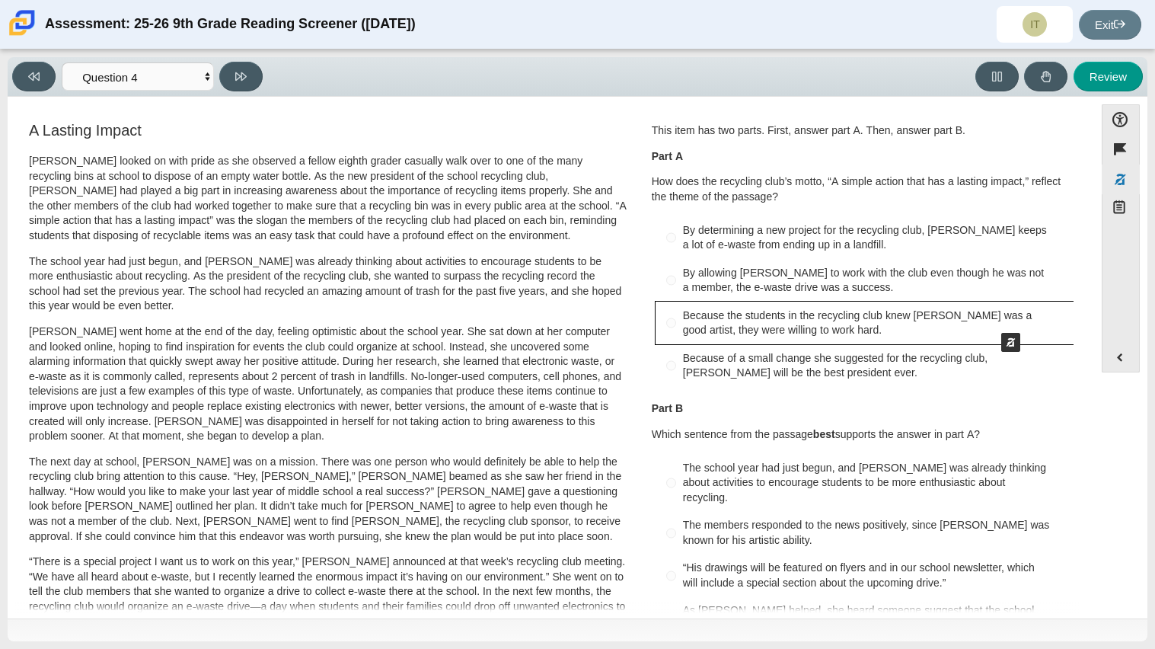
click at [994, 318] on button "Mask - Because the students in the recycling club knew Juan Carlos was a good a…" at bounding box center [865, 323] width 418 height 43
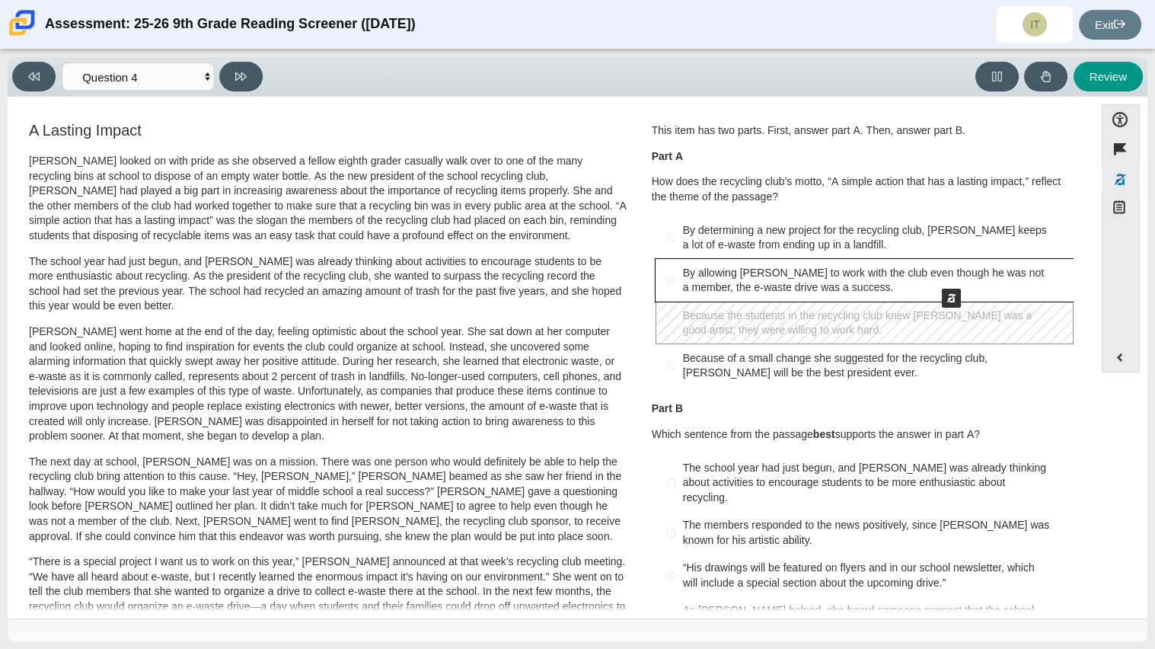
click at [935, 273] on button "Mask - By allowing Juan Carlos to work with the club even though he was not a m…" at bounding box center [865, 280] width 418 height 43
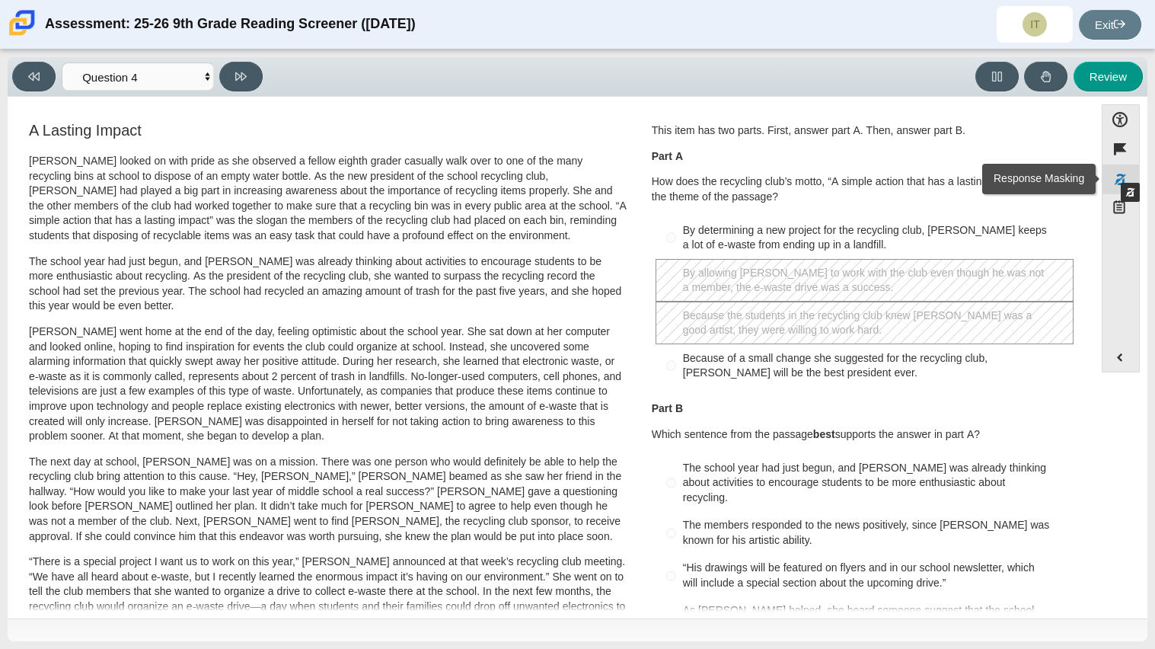
click at [1114, 168] on button "Response Masking" at bounding box center [1121, 180] width 38 height 30
click at [986, 245] on div "By determining a new project for the recycling club, Scarlett keeps a lot of e-…" at bounding box center [875, 238] width 385 height 30
click at [676, 245] on input "By determining a new project for the recycling club, Scarlett keeps a lot of e-…" at bounding box center [671, 237] width 10 height 43
radio input "true"
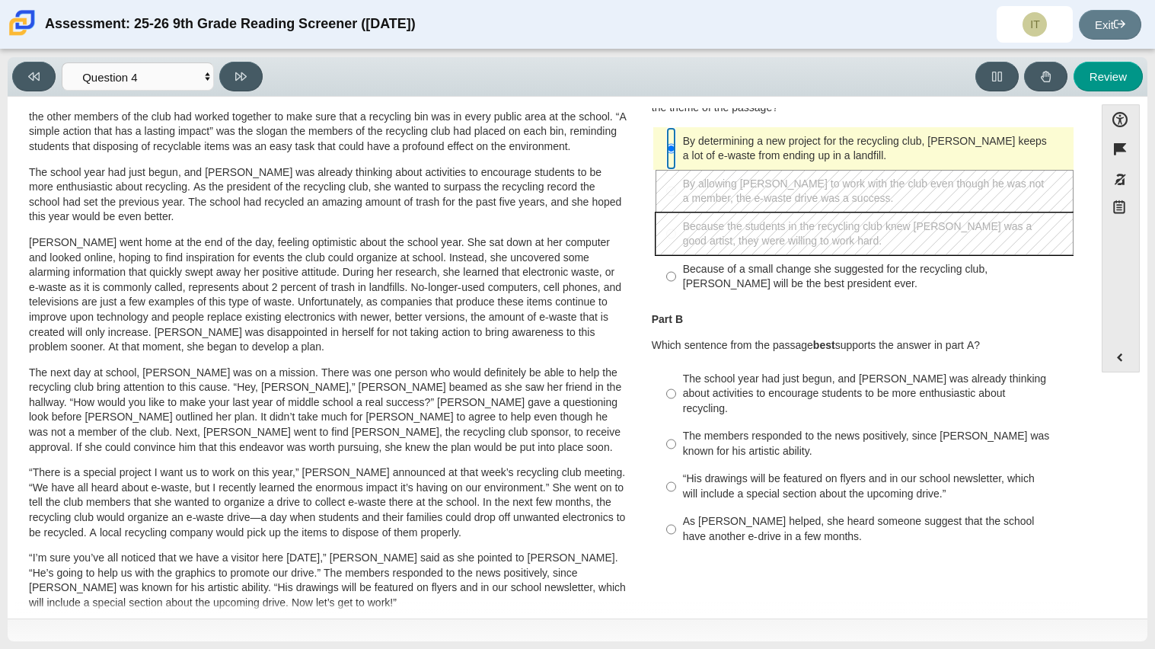
scroll to position [98, 0]
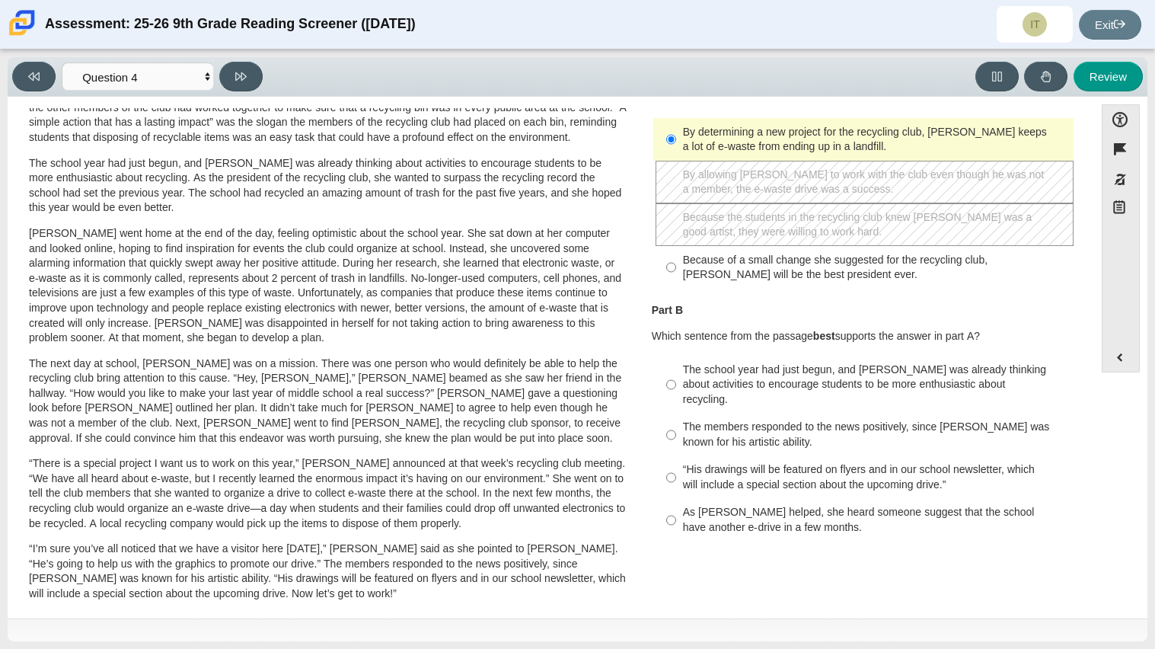
click at [890, 513] on div "As Scarlett helped, she heard someone suggest that the school have another e-dr…" at bounding box center [875, 520] width 385 height 30
click at [676, 513] on input "As Scarlett helped, she heard someone suggest that the school have another e-dr…" at bounding box center [671, 520] width 10 height 43
radio input "true"
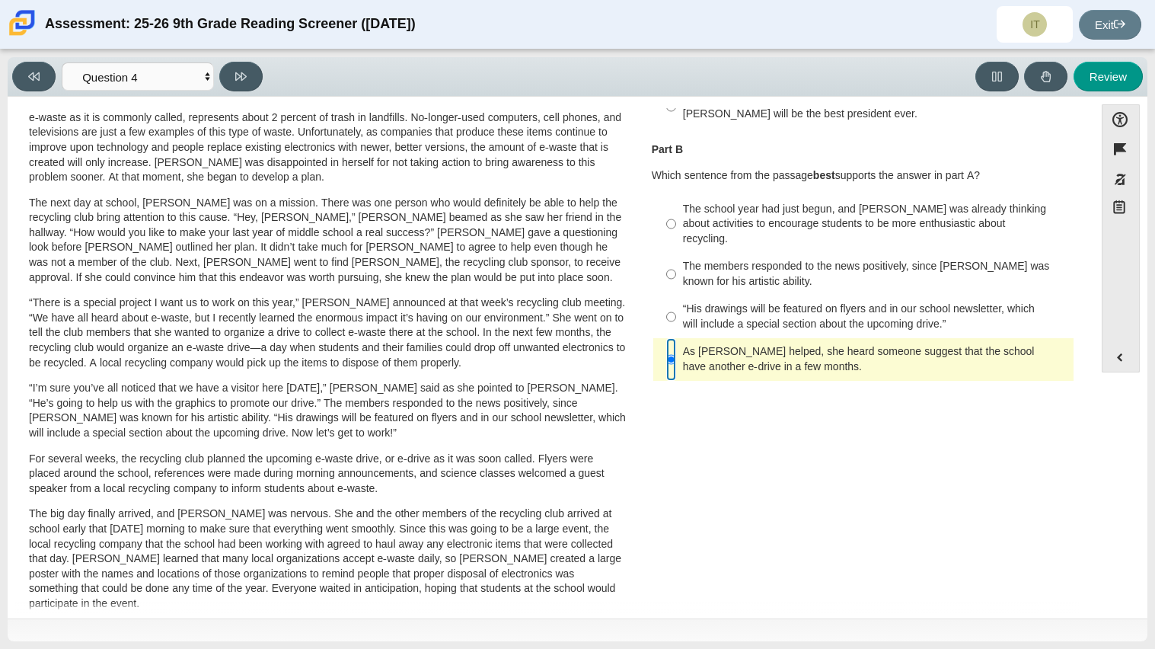
scroll to position [361, 0]
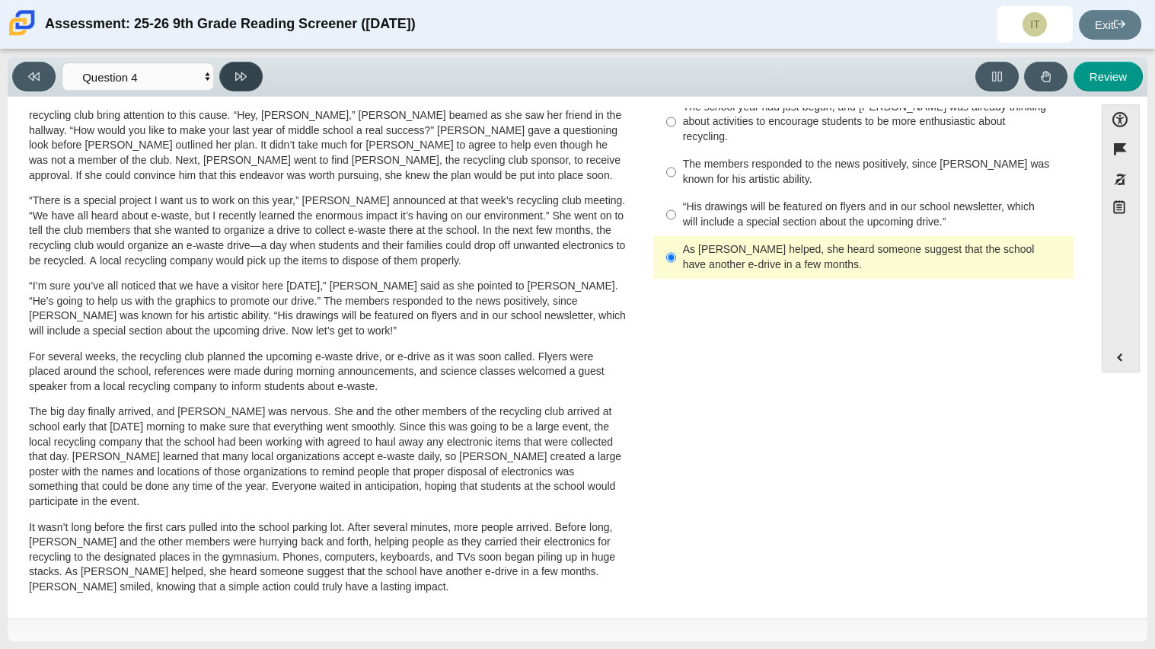
click at [252, 72] on button at bounding box center [240, 77] width 43 height 30
select select "e41f1a79-e29f-4095-8030-a53364015bed"
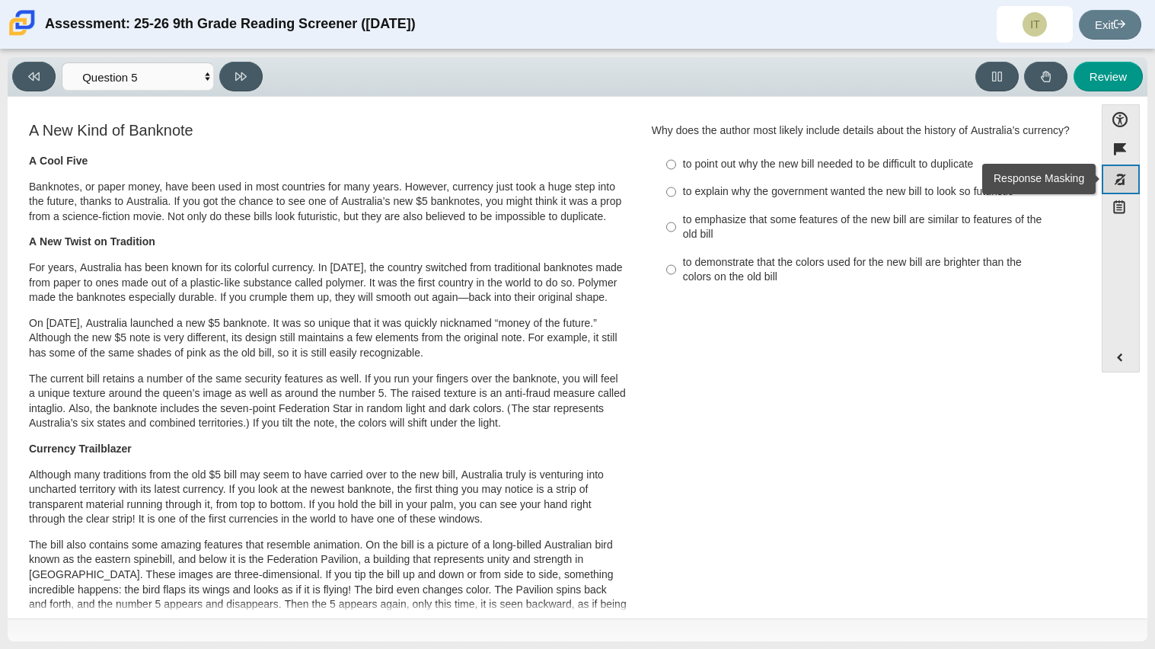
click at [1119, 188] on button "Response Masking" at bounding box center [1121, 180] width 38 height 30
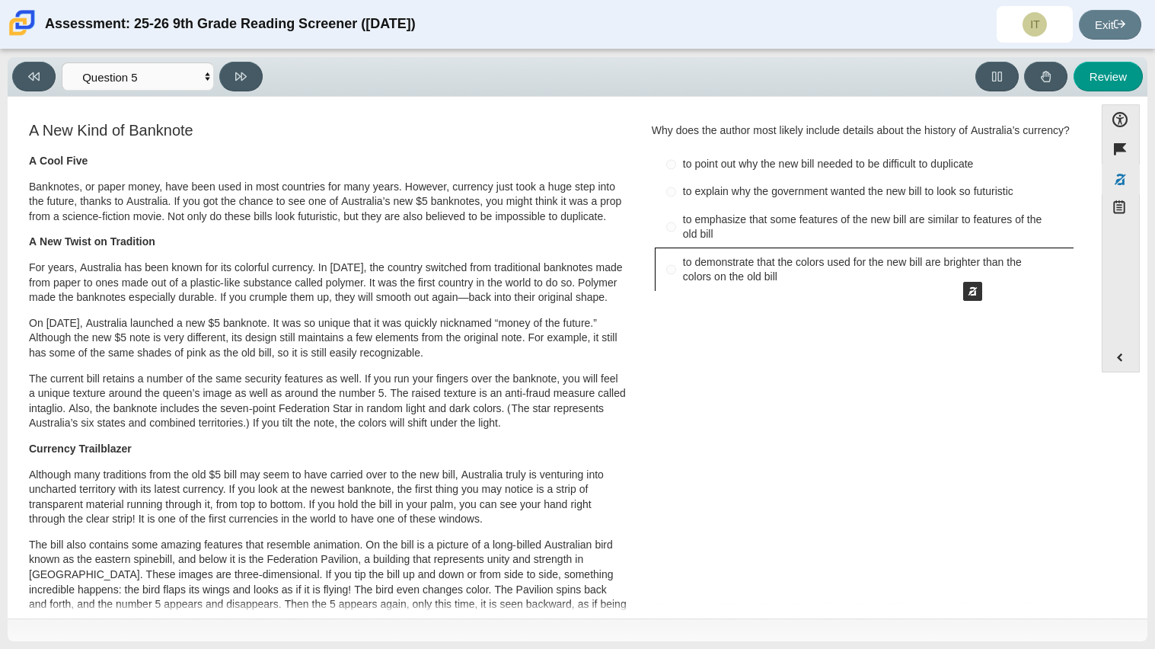
click at [956, 267] on button "Mask - to demonstrate that the colors used for the new bill are brighter than t…" at bounding box center [865, 269] width 418 height 43
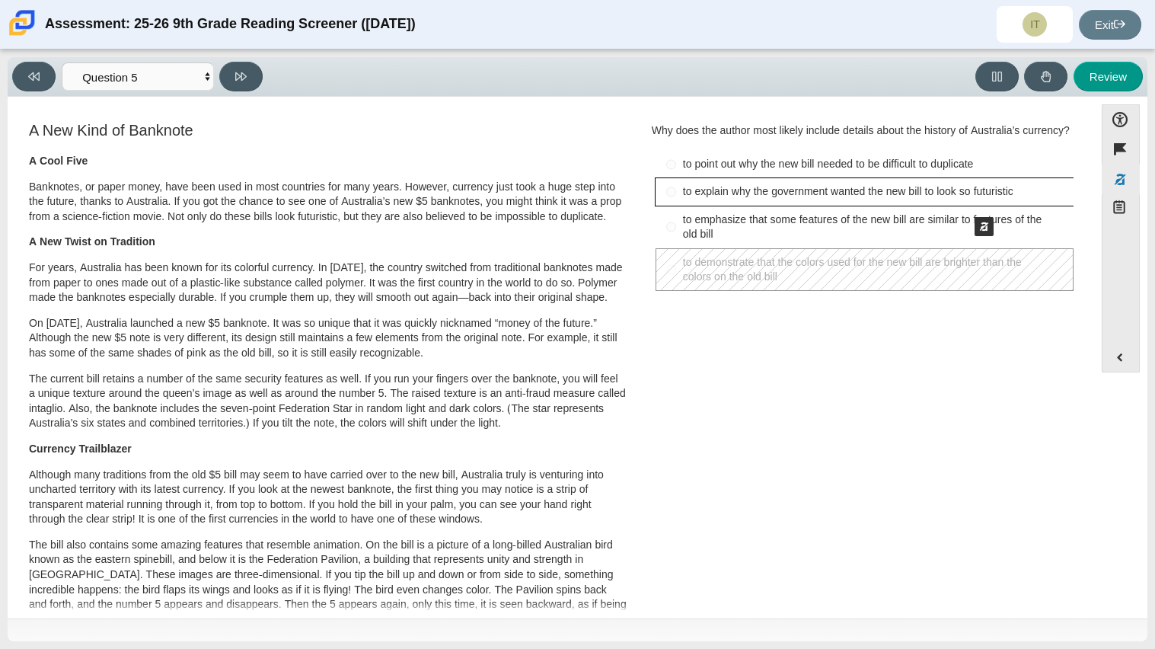
click at [967, 202] on button "Mask - to explain why the government wanted the new bill to look so futuristic" at bounding box center [865, 191] width 418 height 27
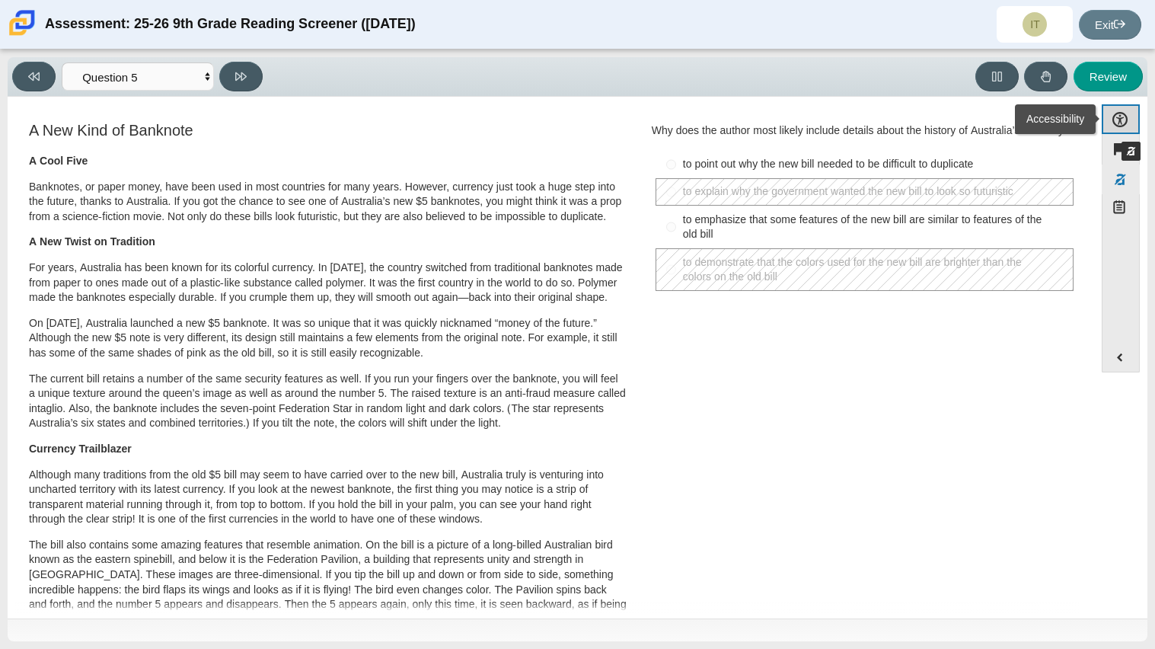
click at [1114, 126] on button "Accessibility" at bounding box center [1121, 119] width 38 height 30
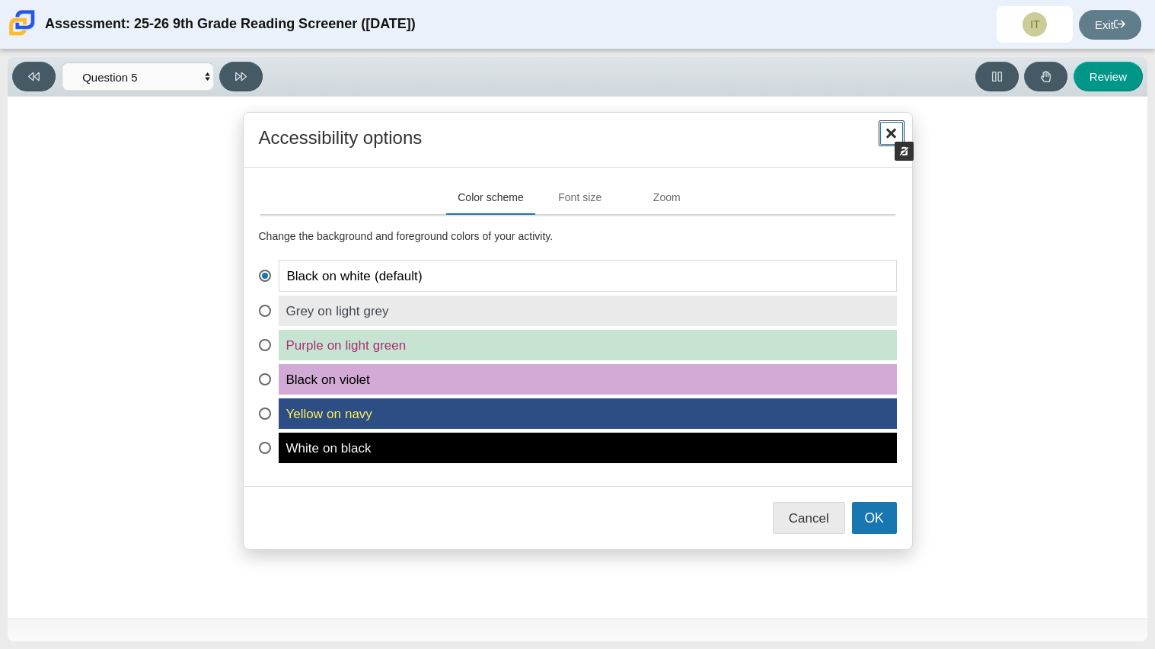
click at [887, 126] on span "Close" at bounding box center [891, 133] width 23 height 23
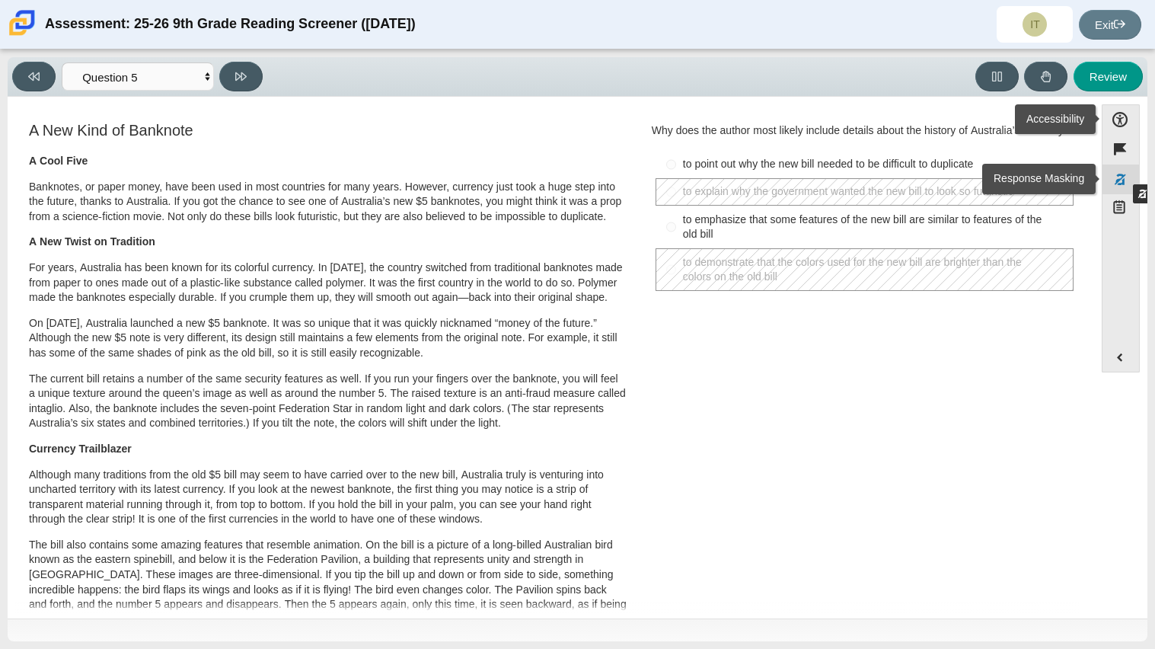
click at [1126, 169] on button "Response Masking" at bounding box center [1121, 180] width 38 height 30
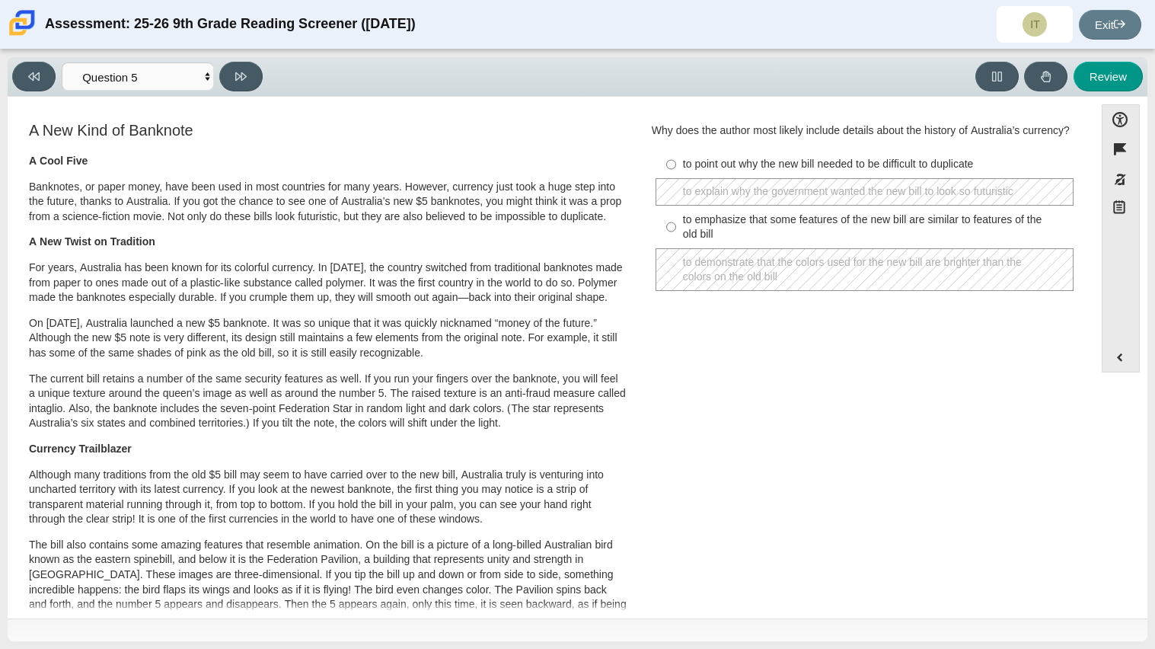
click at [1018, 161] on div "to point out why the new bill needed to be difficult to duplicate" at bounding box center [875, 164] width 385 height 15
click at [676, 161] on input "to point out why the new bill needed to be difficult to duplicate to point out …" at bounding box center [671, 164] width 10 height 27
radio input "true"
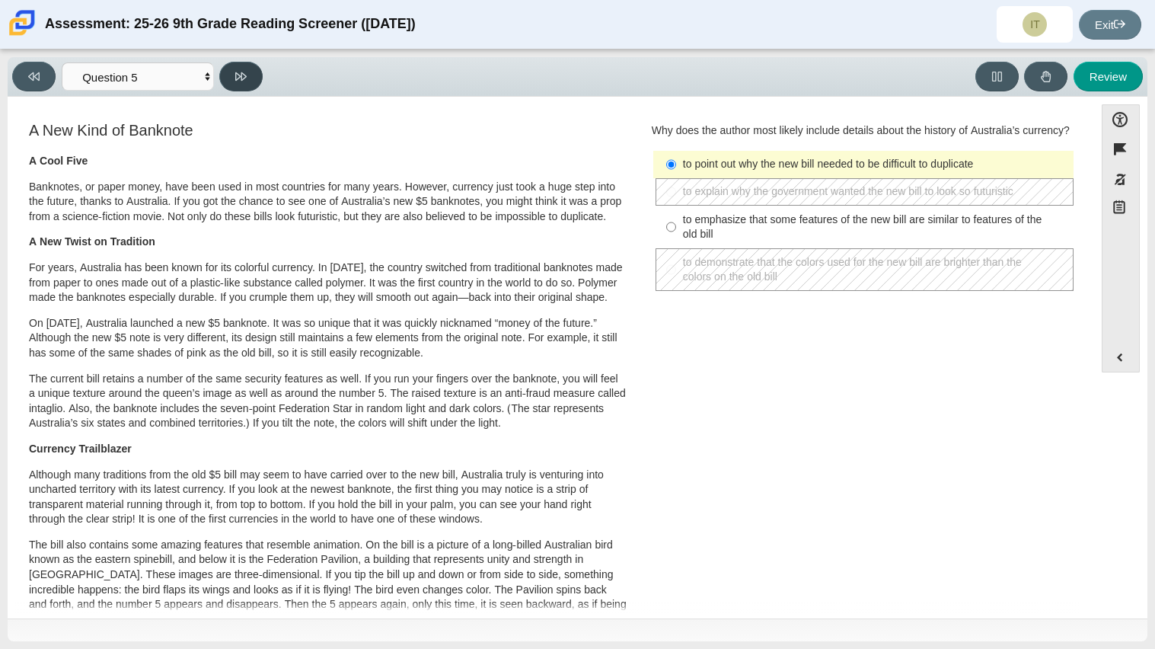
click at [247, 78] on button at bounding box center [240, 77] width 43 height 30
select select "69146e31-7b3d-4a3e-9ce6-f30c24342ae0"
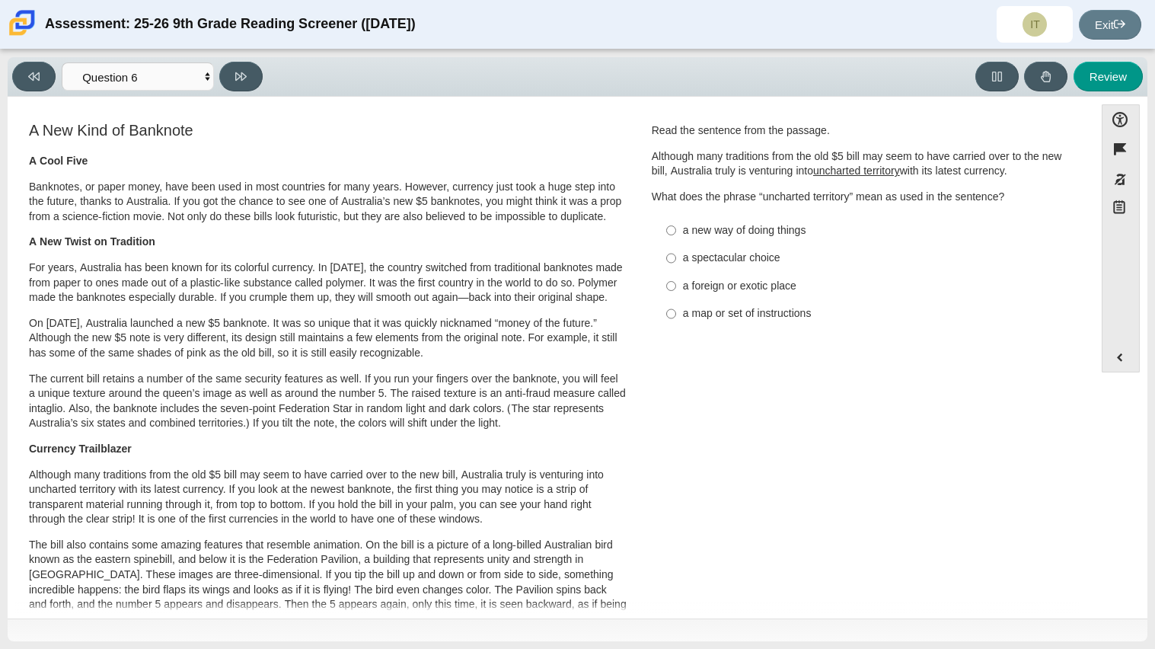
click at [787, 223] on div "a new way of doing things" at bounding box center [875, 230] width 385 height 15
click at [676, 222] on input "a new way of doing things a new way of doing things" at bounding box center [671, 229] width 10 height 27
radio input "true"
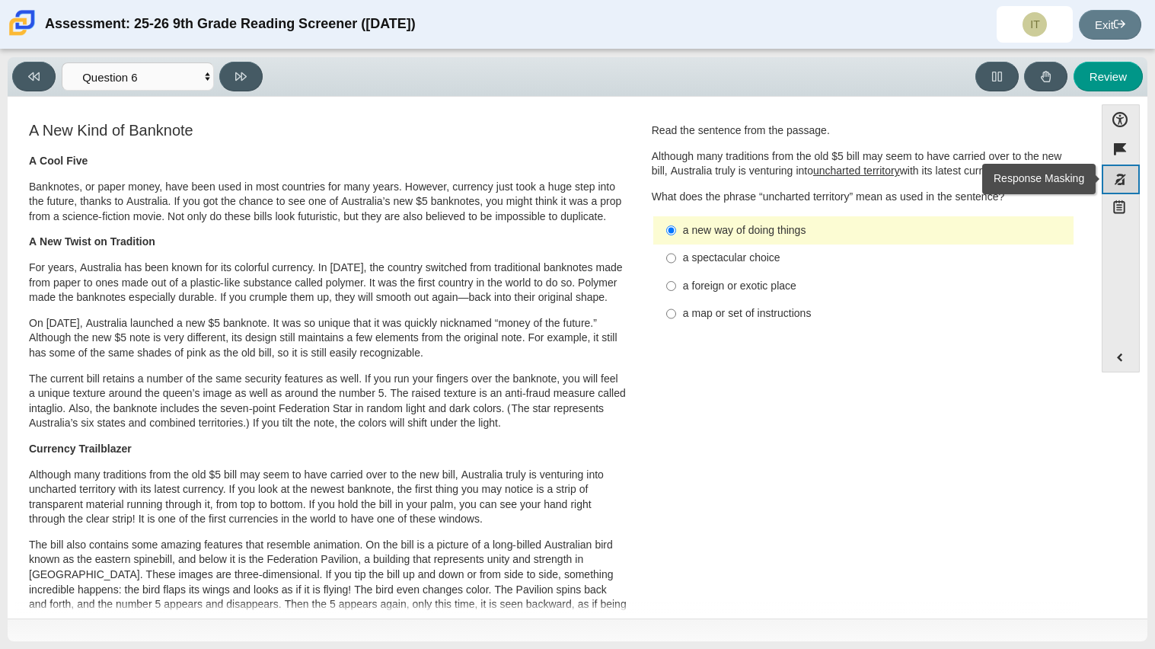
click at [1119, 184] on button "Response Masking" at bounding box center [1121, 180] width 38 height 30
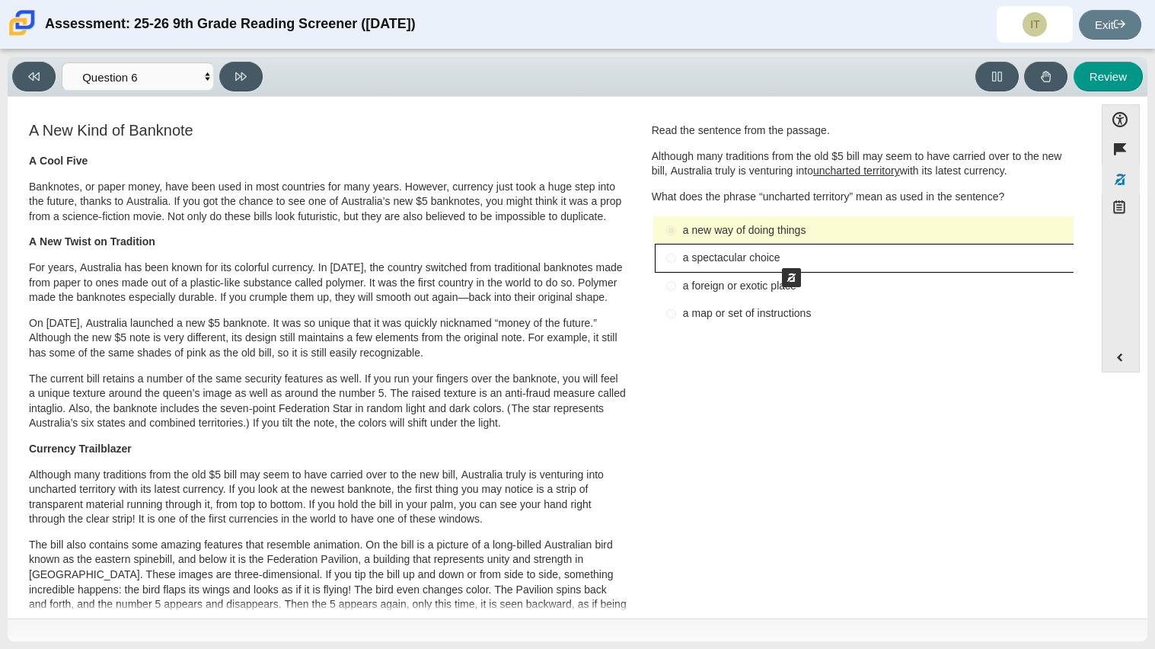
click at [775, 253] on button "Mask - a spectacular choice" at bounding box center [865, 257] width 418 height 27
click at [781, 310] on button "Mask - a map or set of instructions" at bounding box center [865, 313] width 418 height 27
click at [1127, 173] on button "Response Masking" at bounding box center [1121, 180] width 38 height 30
click at [690, 288] on div "a foreign or exotic place" at bounding box center [875, 286] width 385 height 15
click at [676, 288] on input "a foreign or exotic place a foreign or exotic place" at bounding box center [671, 285] width 10 height 27
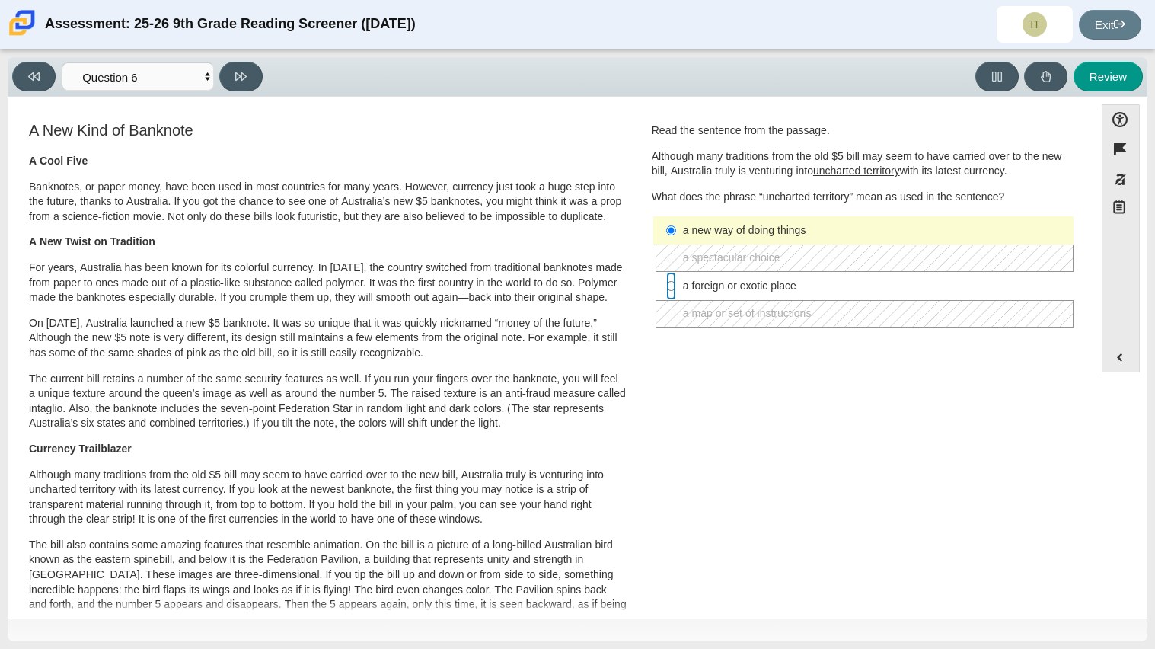
radio input "true"
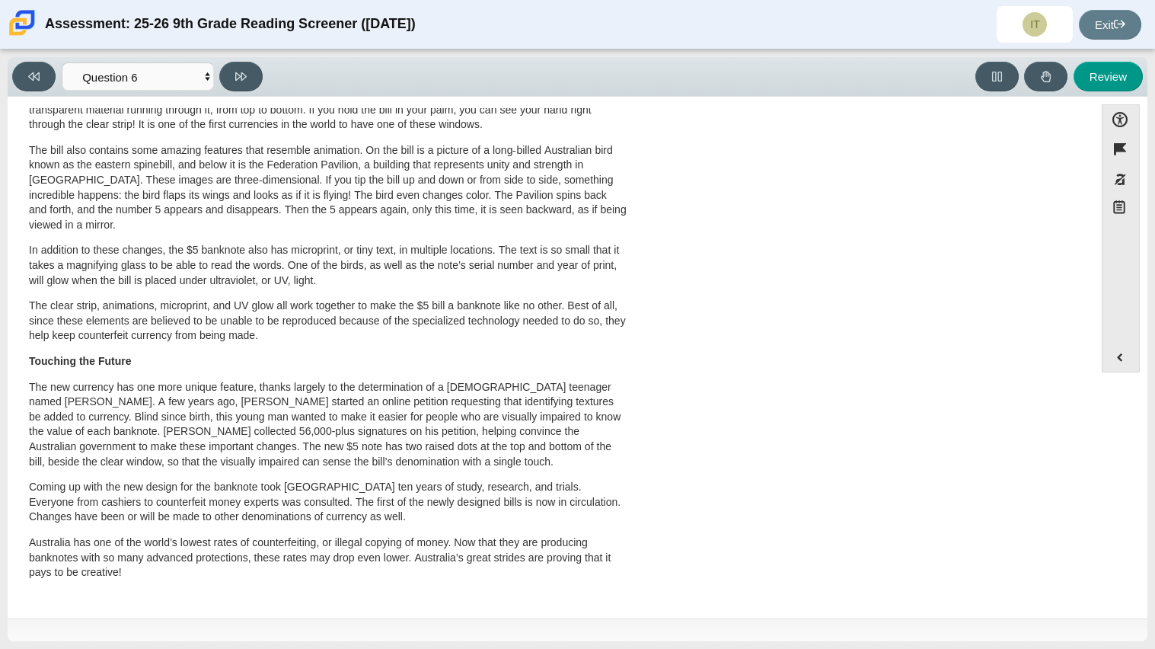
scroll to position [0, 0]
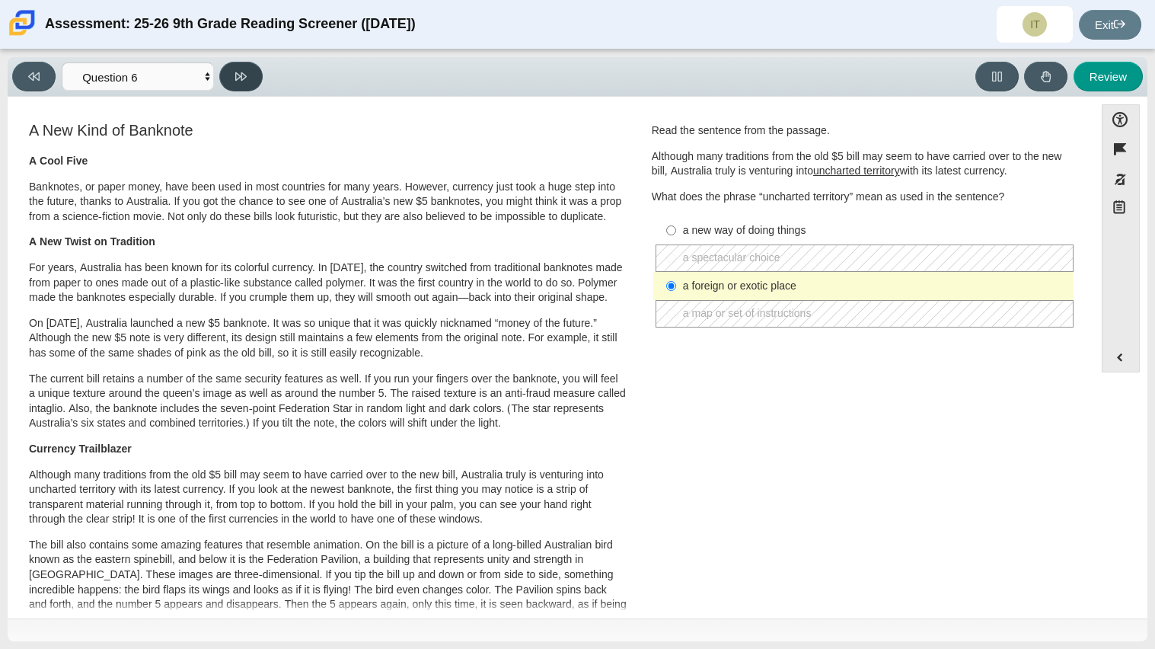
click at [241, 75] on icon at bounding box center [240, 76] width 11 height 8
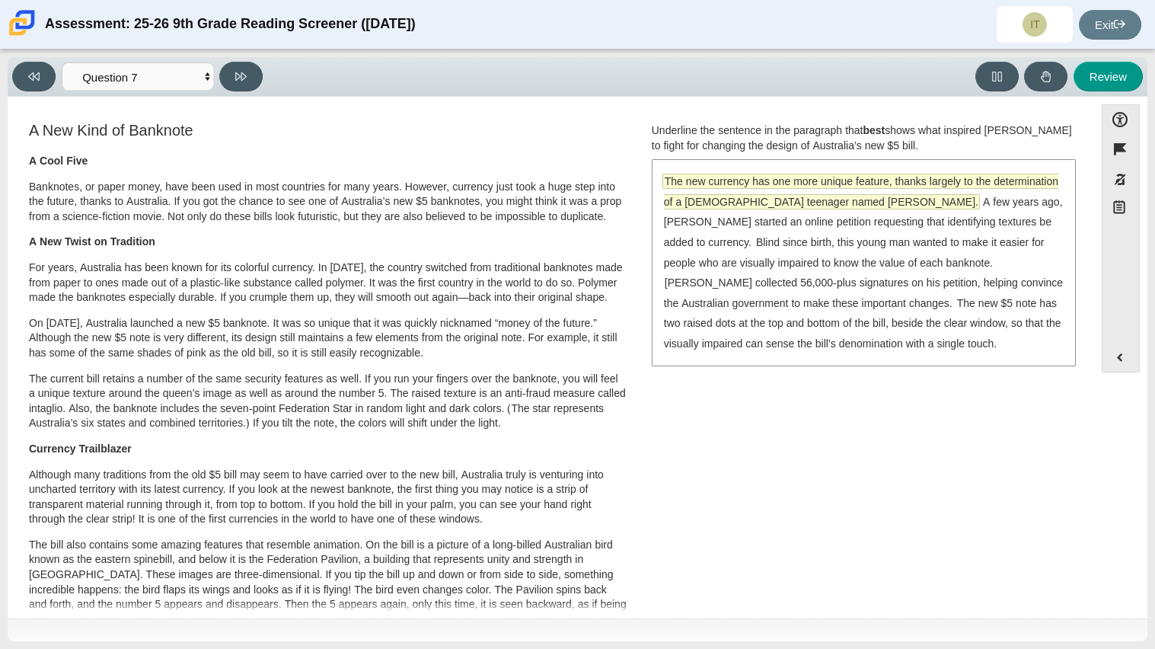
click at [768, 179] on span "The new currency has one more unique feature, thanks largely to the determinati…" at bounding box center [861, 191] width 395 height 34
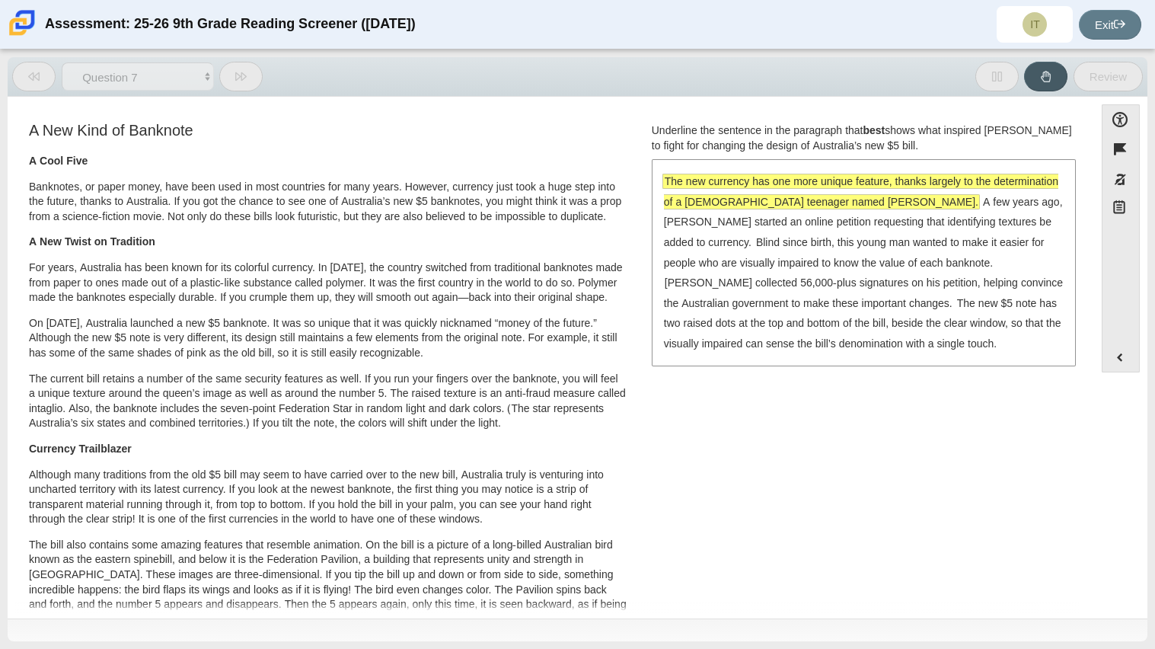
click at [768, 179] on span "The new currency has one more unique feature, thanks largely to the determinati…" at bounding box center [861, 191] width 395 height 34
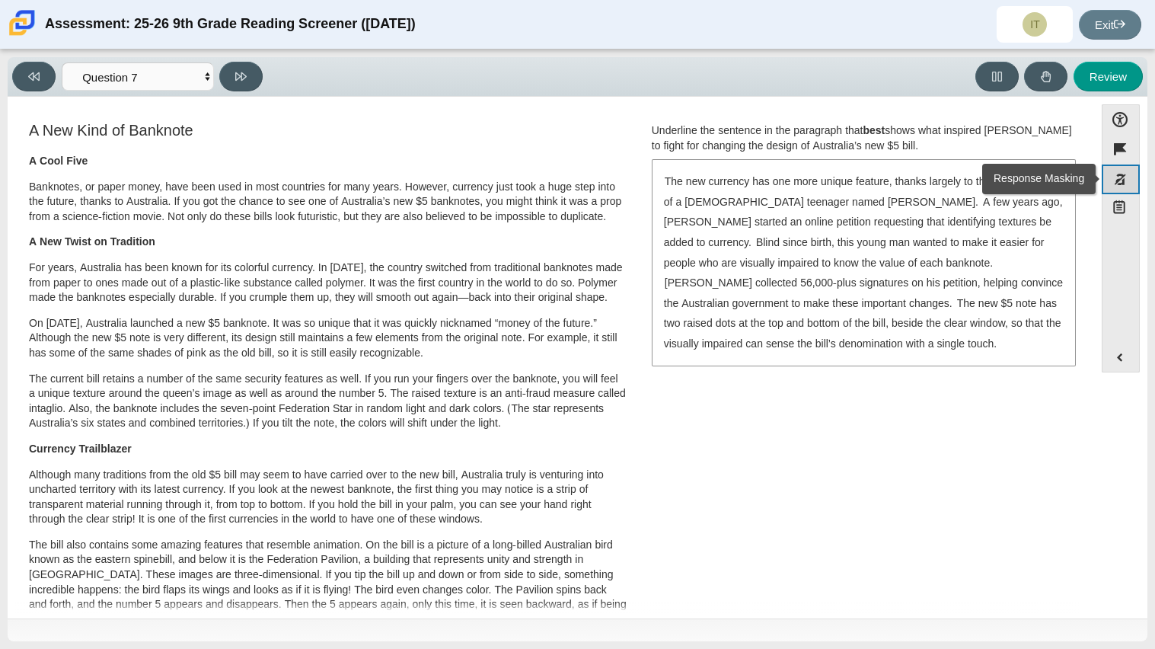
click at [1116, 174] on button "Response Masking" at bounding box center [1121, 180] width 38 height 30
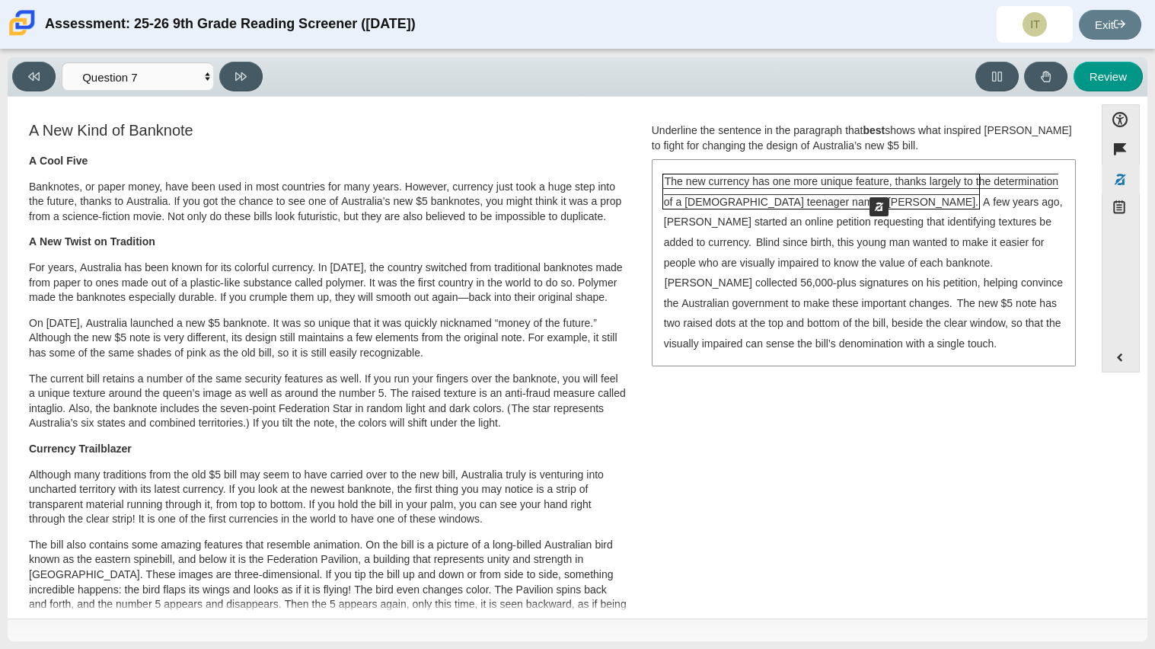
click at [862, 182] on button "Assessment items" at bounding box center [821, 191] width 316 height 34
click at [913, 179] on span "The new currency has one more unique feature, thanks largely to the determinati…" at bounding box center [861, 191] width 395 height 34
click at [924, 184] on span "The new currency has one more unique feature, thanks largely to the determinati…" at bounding box center [861, 191] width 395 height 34
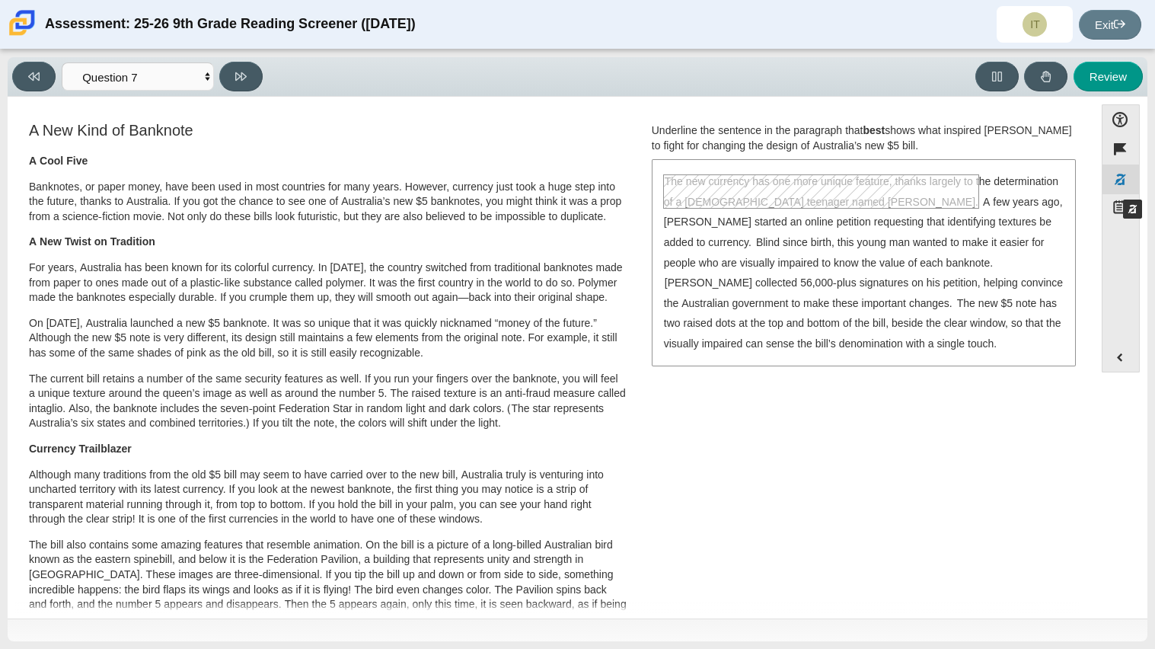
click at [1116, 184] on button "Response Masking" at bounding box center [1121, 180] width 38 height 30
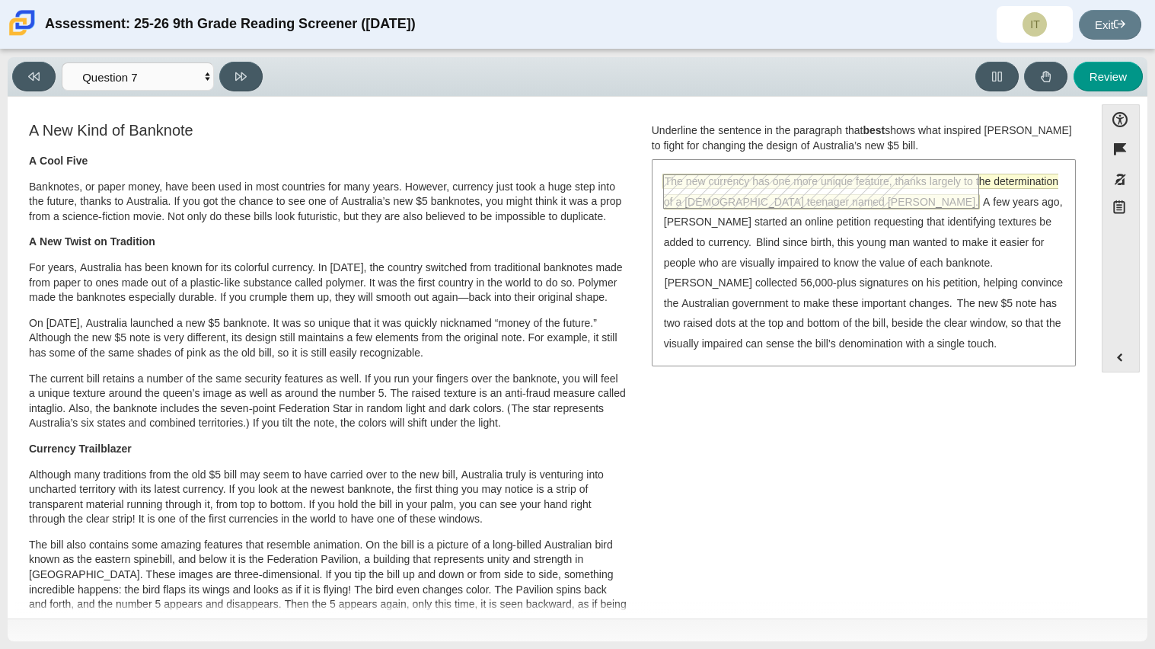
click at [921, 181] on span "The new currency has one more unique feature, thanks largely to the determinati…" at bounding box center [861, 191] width 395 height 34
click at [953, 176] on span "The new currency has one more unique feature, thanks largely to the determinati…" at bounding box center [861, 191] width 395 height 34
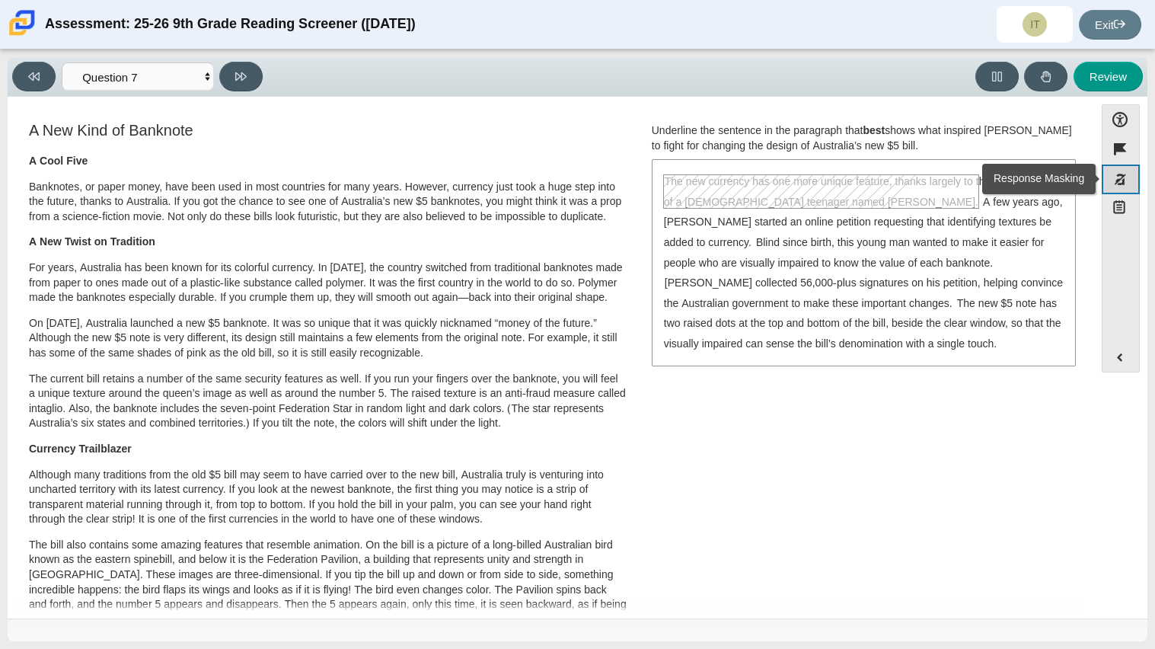
click at [1127, 181] on button "Response Masking" at bounding box center [1121, 180] width 38 height 30
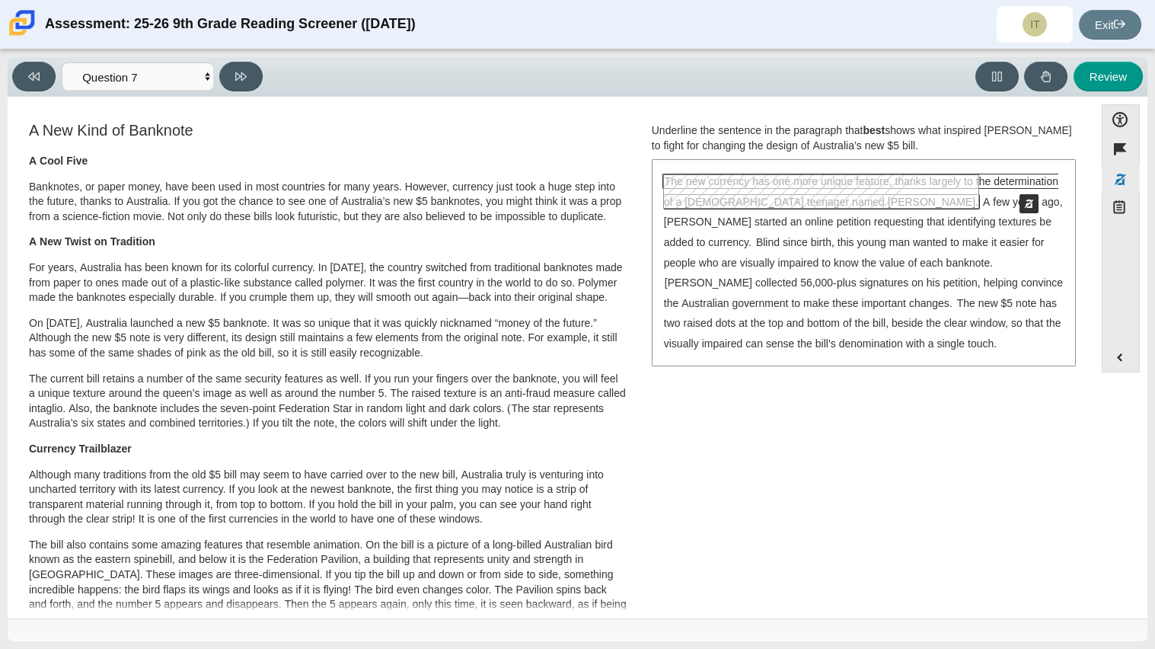
click at [1012, 179] on span "The new currency has one more unique feature, thanks largely to the determinati…" at bounding box center [861, 191] width 395 height 34
click at [757, 201] on rect "Assessment items" at bounding box center [821, 191] width 315 height 33
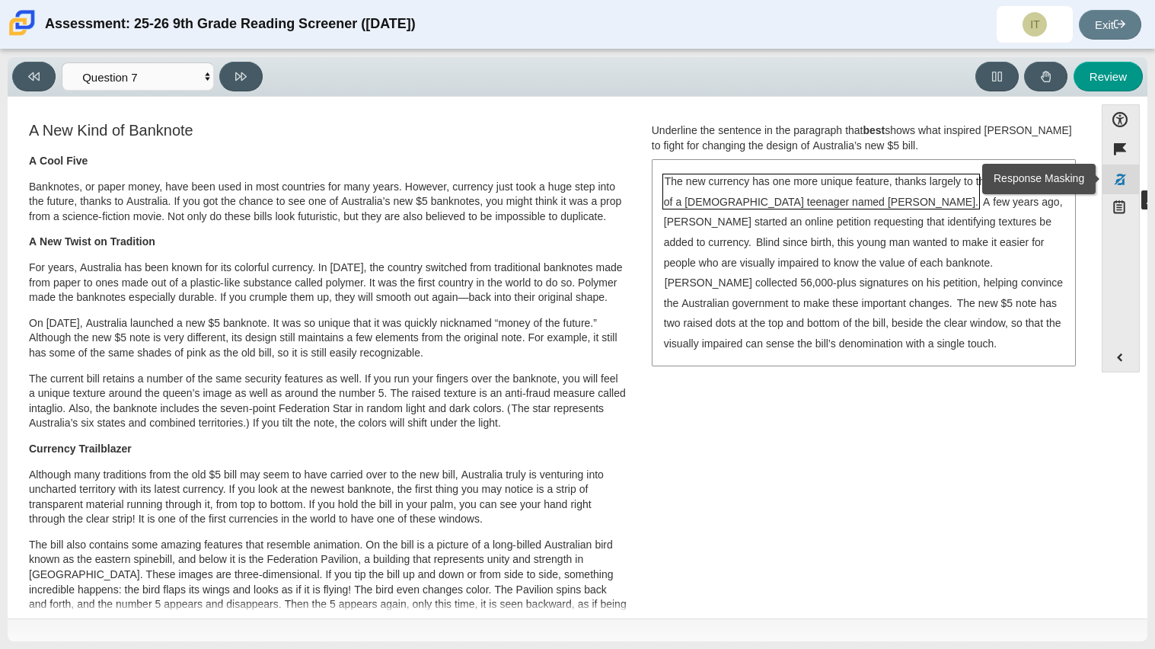
click at [1133, 175] on button "Response Masking" at bounding box center [1121, 180] width 38 height 30
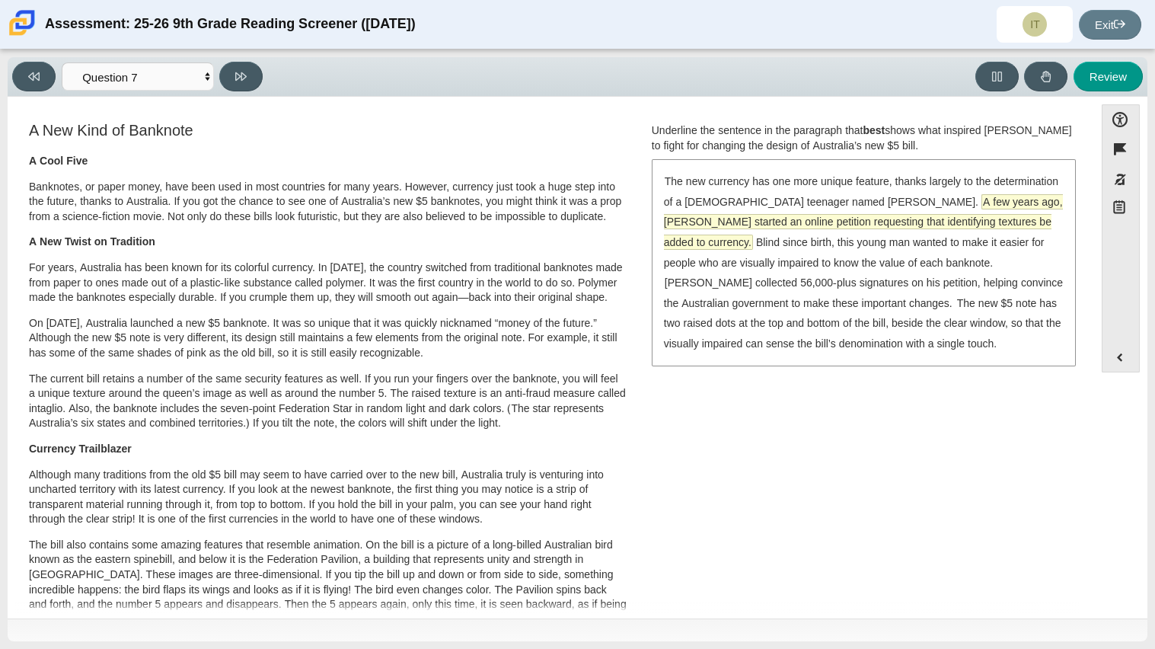
click at [960, 219] on span "A few years ago, McLeod started an online petition requesting that identifying …" at bounding box center [863, 222] width 399 height 54
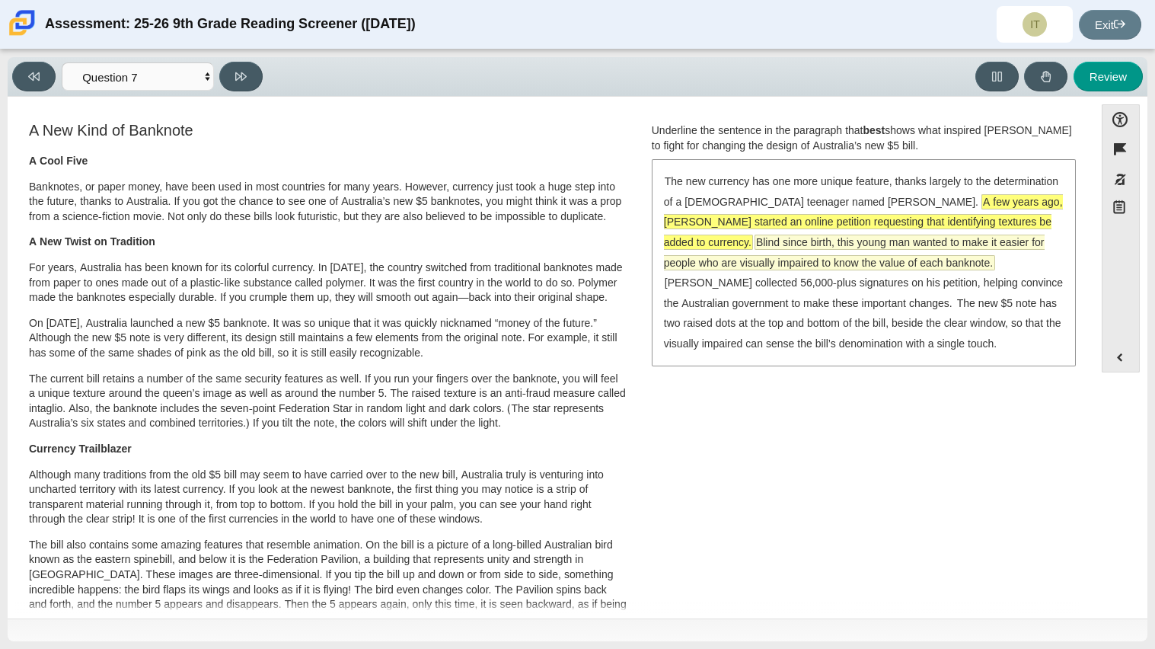
click at [1016, 235] on span "Blind since birth, this young man wanted to make it easier for people who are v…" at bounding box center [854, 252] width 381 height 34
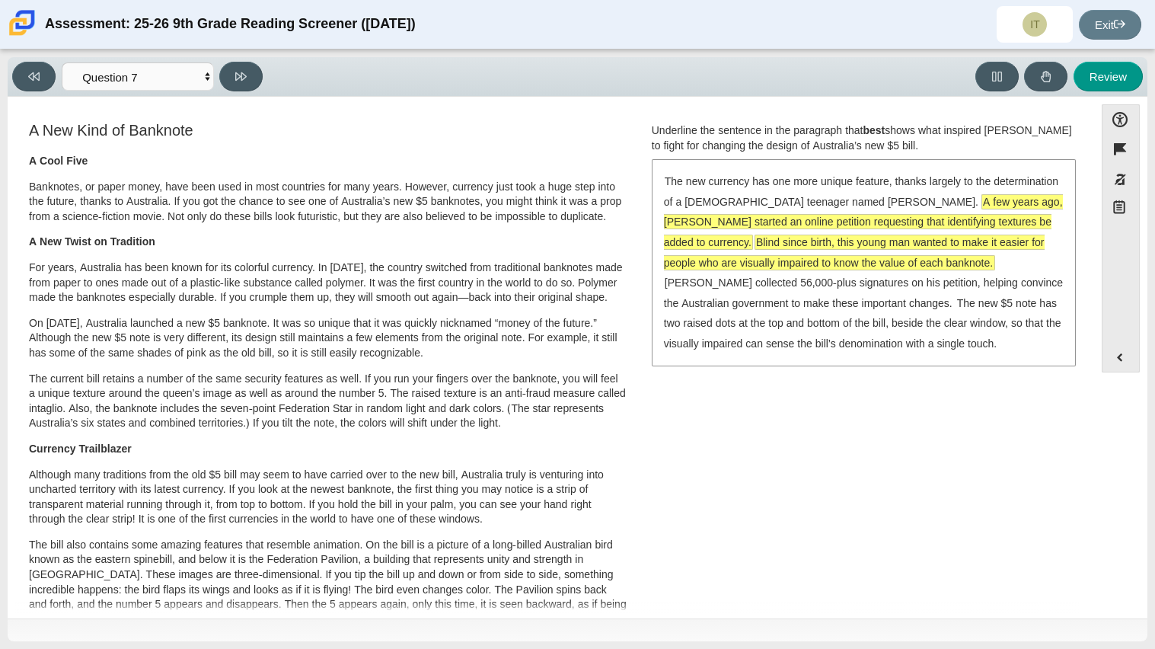
click at [970, 222] on span "A few years ago, McLeod started an online petition requesting that identifying …" at bounding box center [863, 222] width 399 height 54
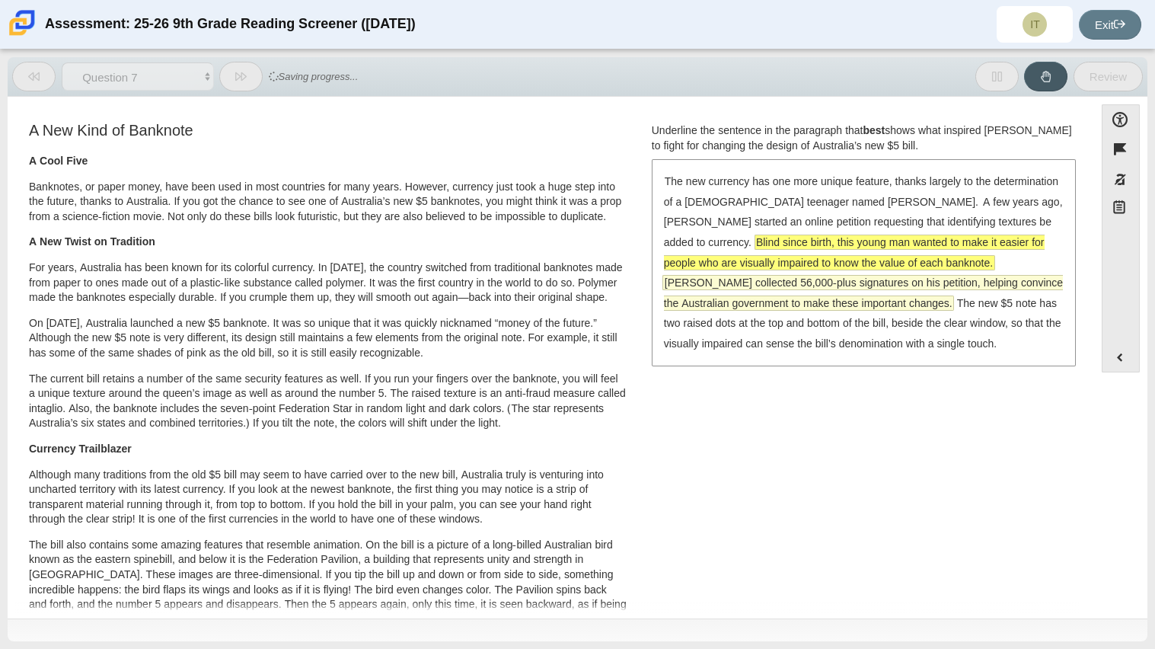
click at [969, 276] on span "McLeod collected 56,000-plus signatures on his petition, helping convince the A…" at bounding box center [863, 293] width 399 height 34
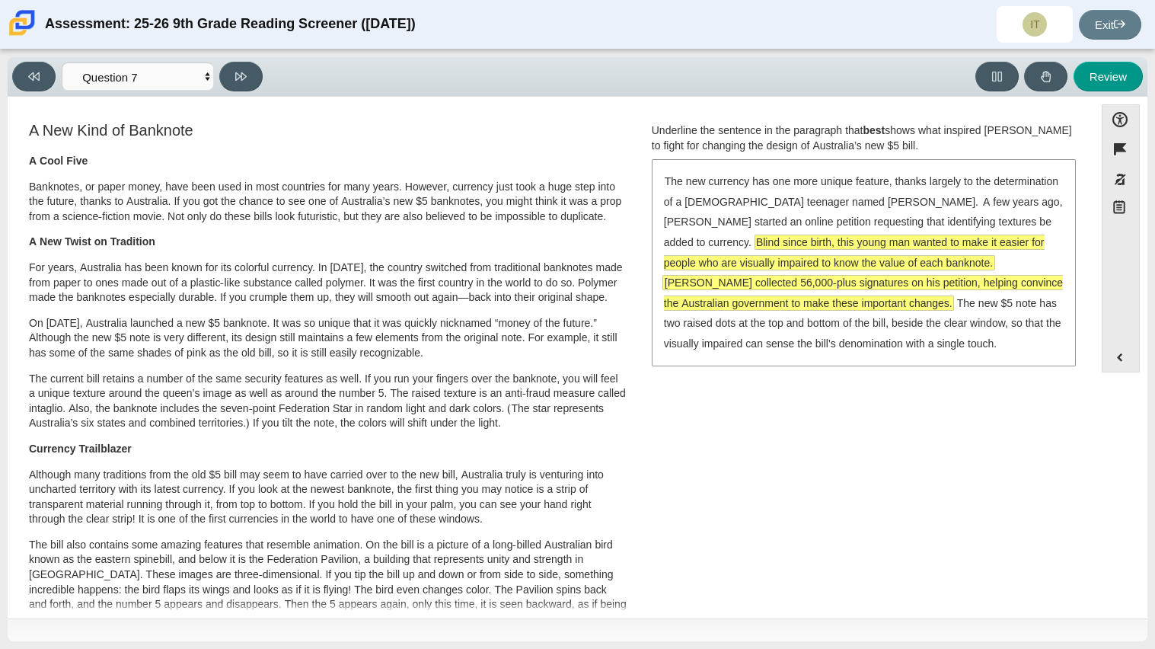
click at [1001, 241] on span "Blind since birth, this young man wanted to make it easier for people who are v…" at bounding box center [854, 252] width 381 height 34
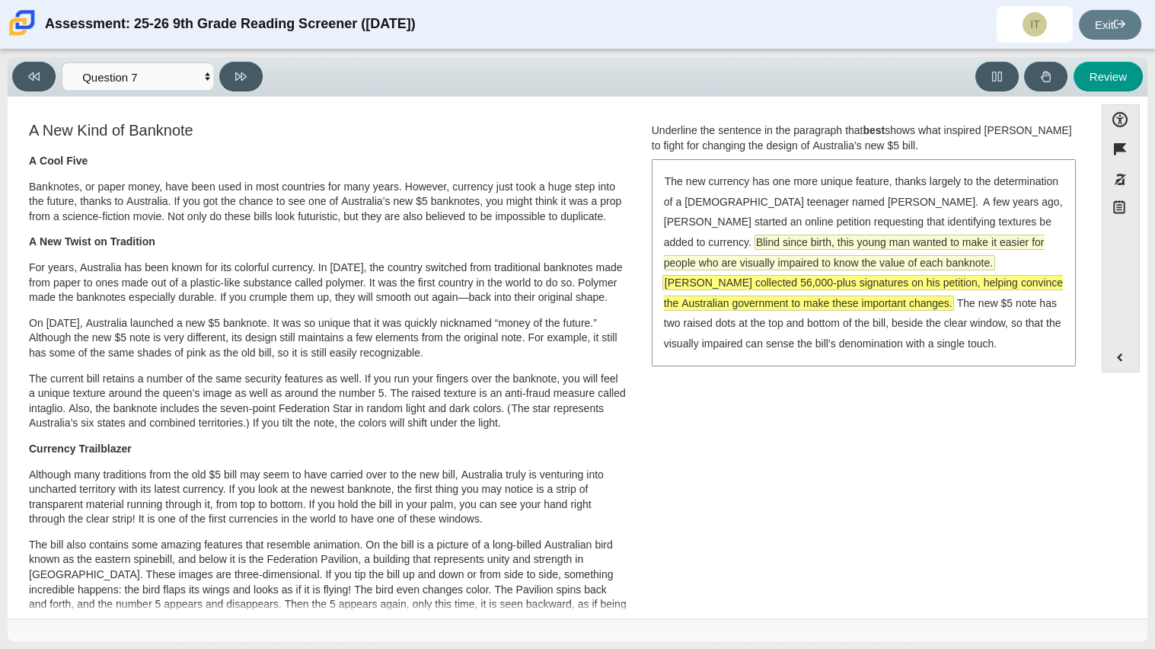
click at [1001, 241] on span "Blind since birth, this young man wanted to make it easier for people who are v…" at bounding box center [854, 252] width 381 height 34
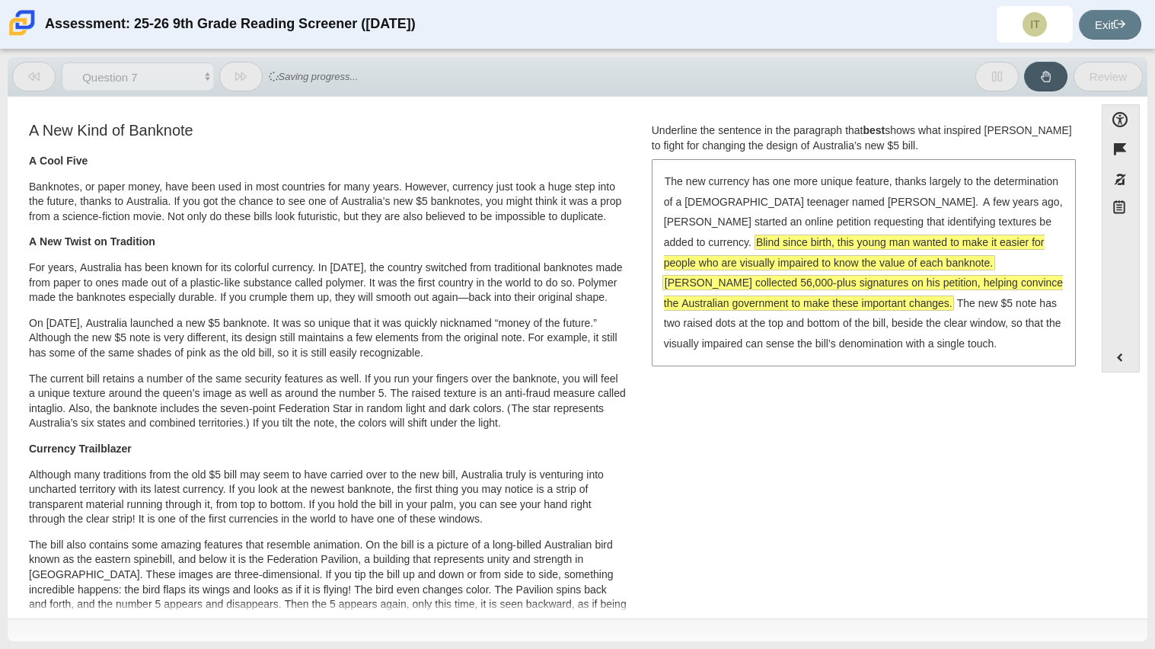
click at [992, 272] on div "The new currency has one more unique feature, thanks largely to the determinati…" at bounding box center [864, 262] width 421 height 203
click at [989, 276] on span "McLeod collected 56,000-plus signatures on his petition, helping convince the A…" at bounding box center [863, 293] width 399 height 34
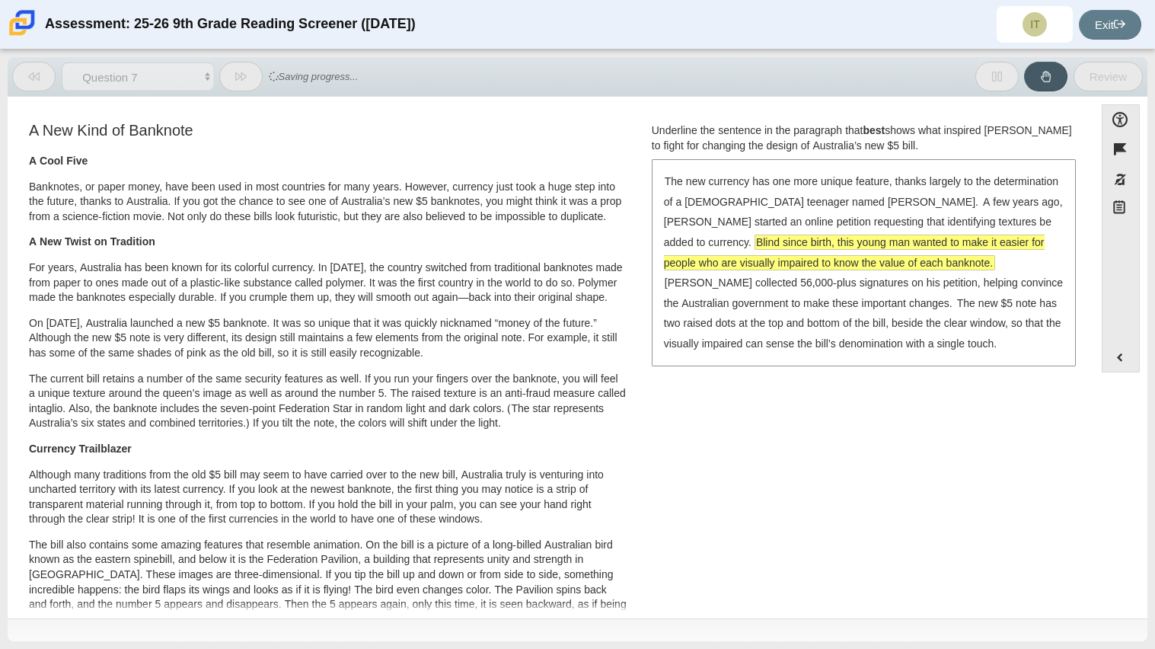
click at [758, 436] on div "A New Kind of Banknote A Cool Five Banknotes, or paper money, have been used in…" at bounding box center [551, 558] width 1072 height 877
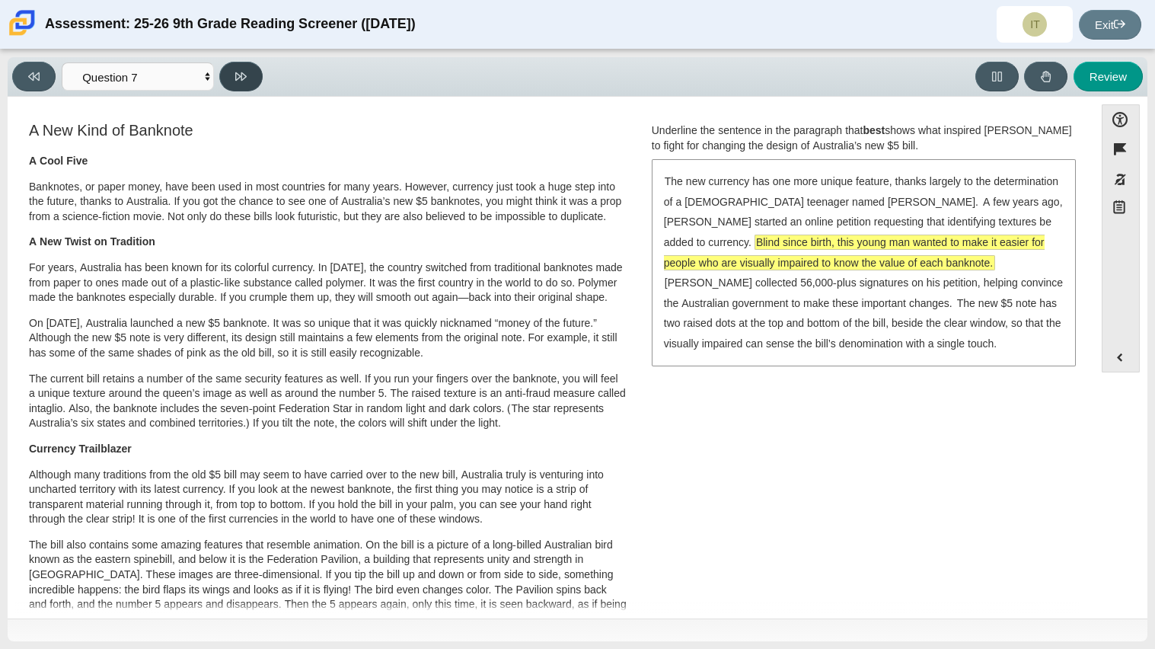
click at [232, 67] on button at bounding box center [240, 77] width 43 height 30
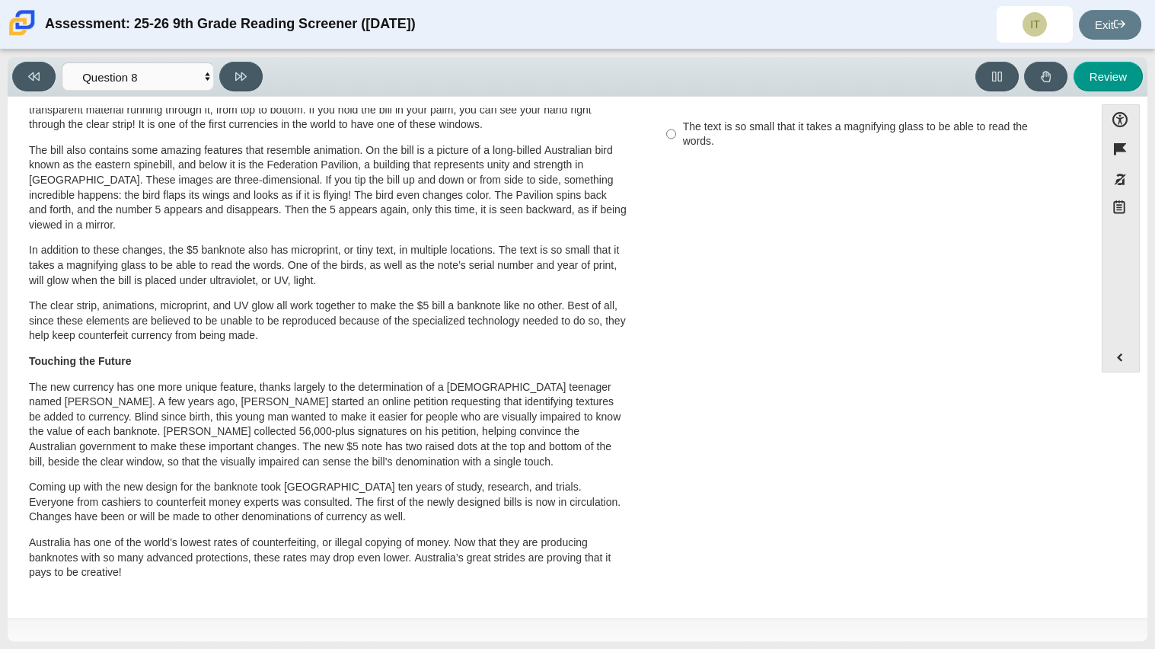
scroll to position [249, 0]
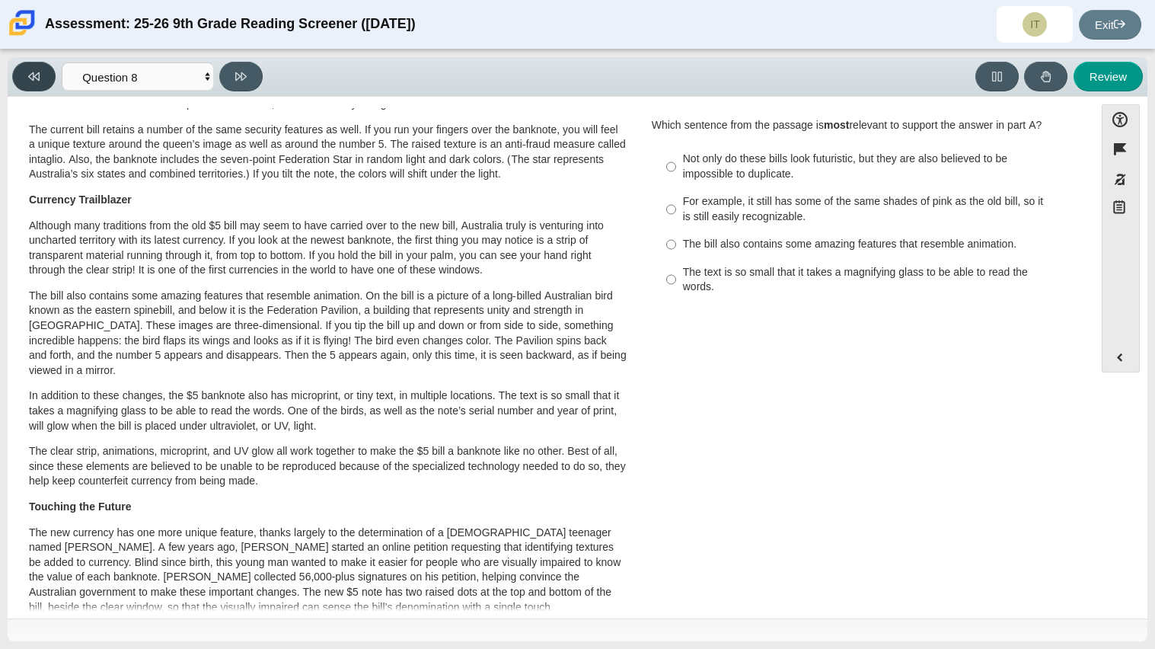
click at [45, 81] on button at bounding box center [33, 77] width 43 height 30
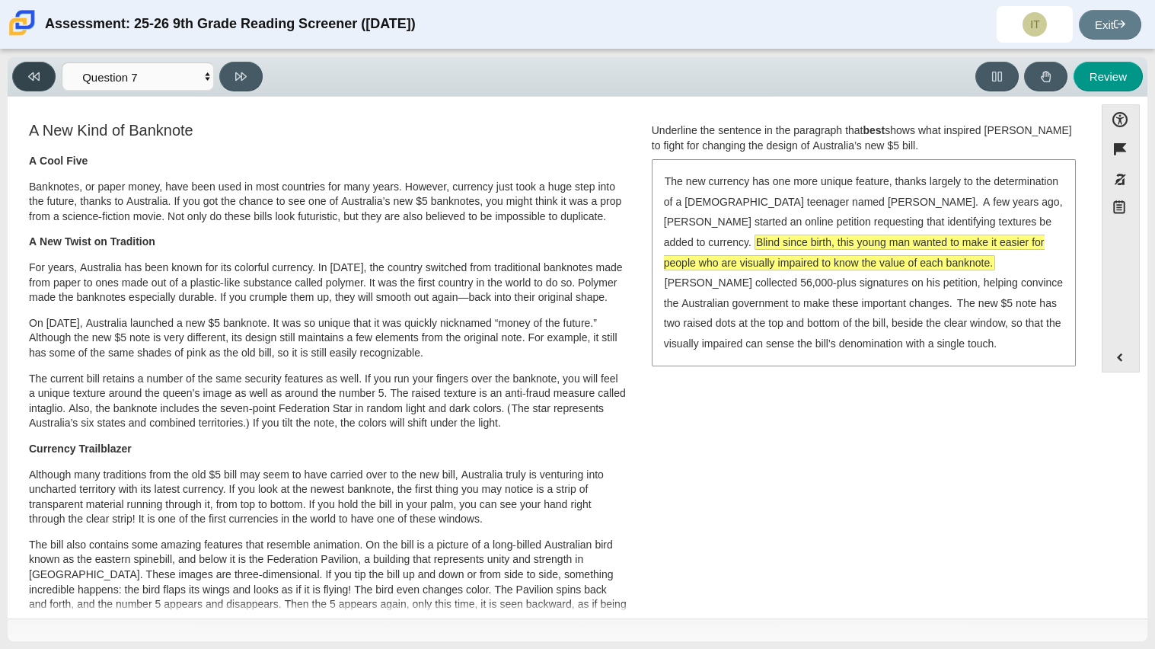
click at [45, 81] on button at bounding box center [33, 77] width 43 height 30
select select "69146e31-7b3d-4a3e-9ce6-f30c24342ae0"
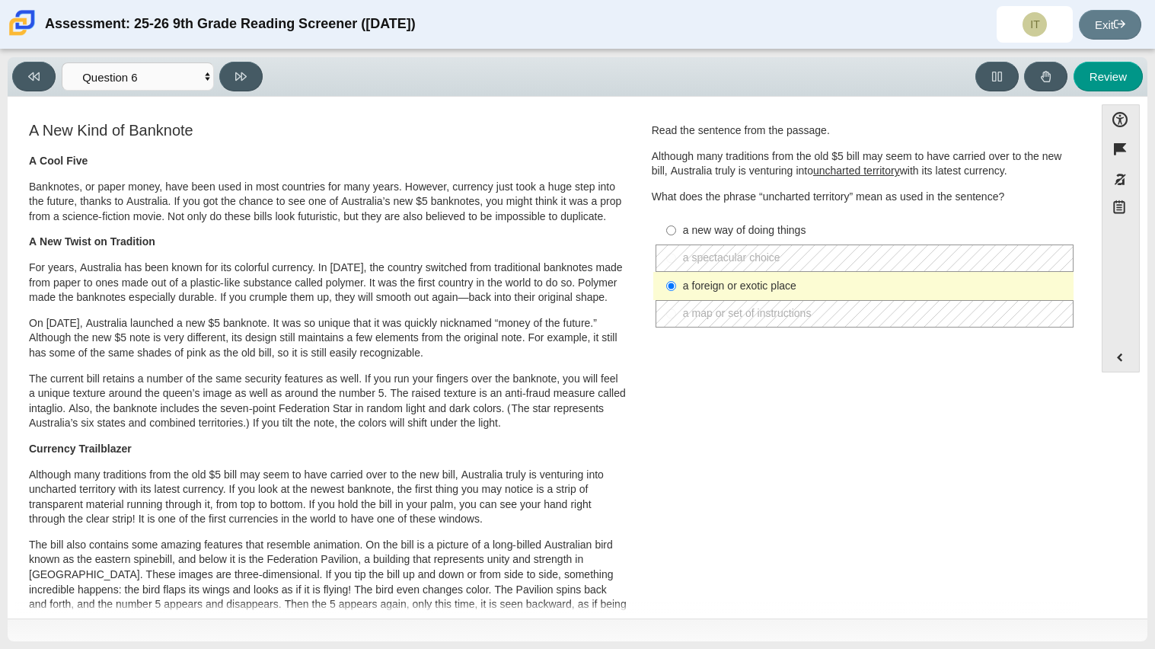
click at [740, 228] on div "a new way of doing things" at bounding box center [875, 230] width 385 height 15
click at [676, 228] on input "a new way of doing things a new way of doing things" at bounding box center [671, 229] width 10 height 27
radio input "true"
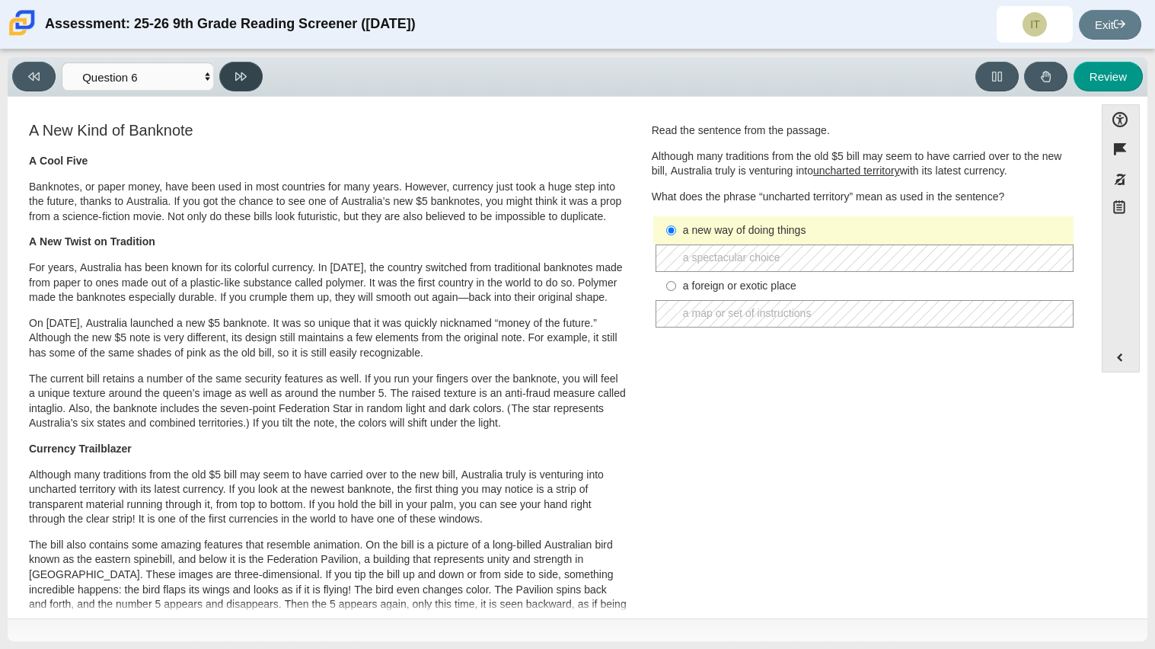
click at [239, 71] on icon at bounding box center [240, 76] width 11 height 11
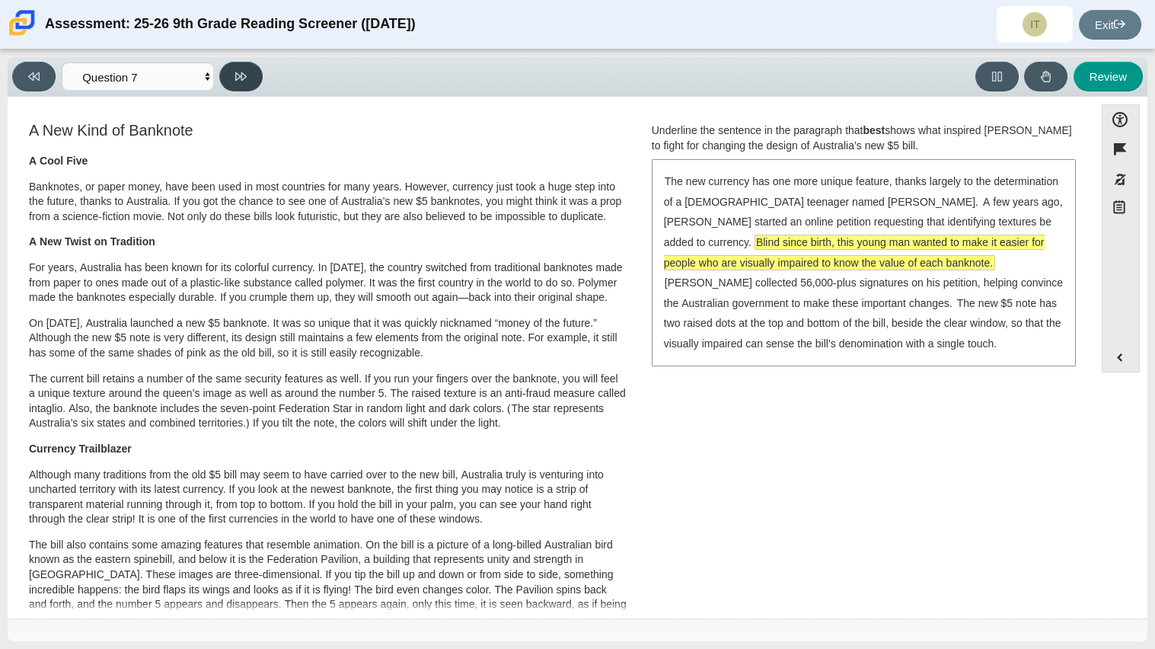
click at [239, 71] on icon at bounding box center [240, 76] width 11 height 11
select select "ea8338c2-a6a3-418e-a305-2b963b54a290"
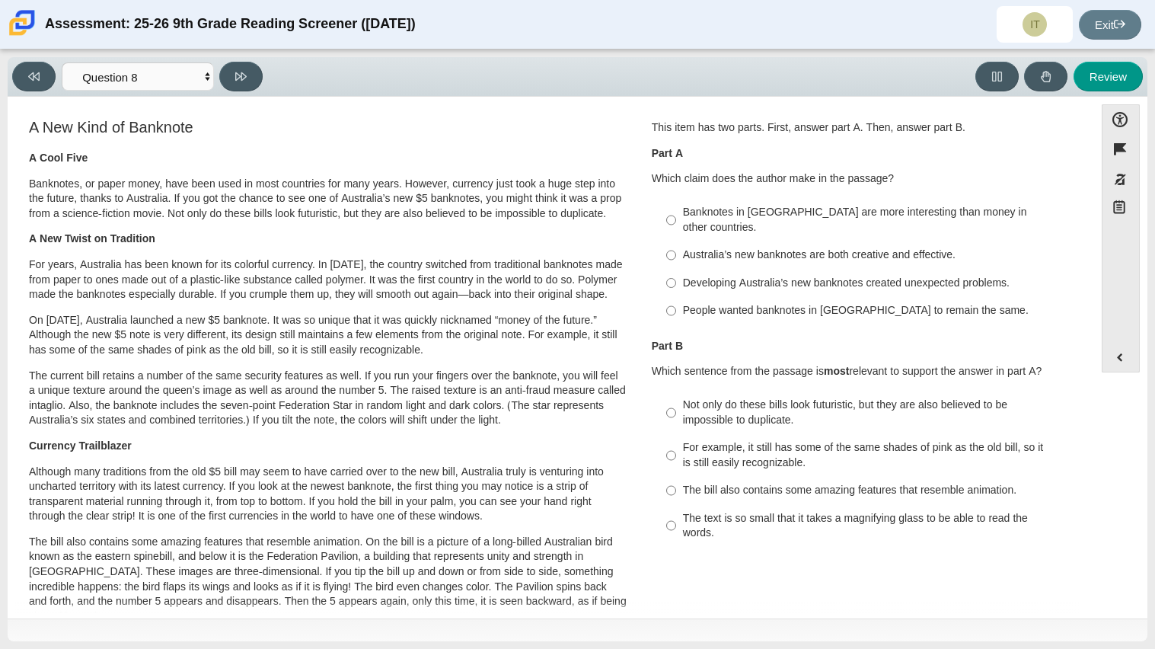
scroll to position [4, 0]
click at [676, 241] on label "Australia’s new banknotes are both creative and effective. Australia’s new bank…" at bounding box center [865, 254] width 418 height 27
click at [676, 241] on input "Australia’s new banknotes are both creative and effective. Australia’s new bank…" at bounding box center [671, 254] width 10 height 27
radio input "true"
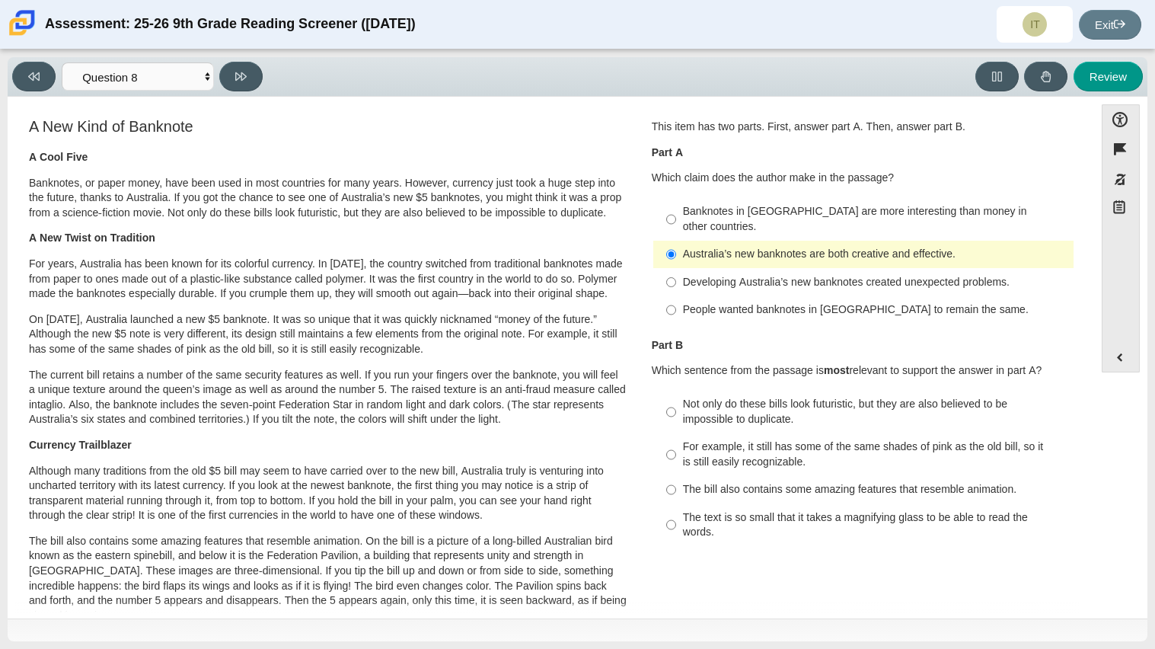
click at [690, 397] on div "Not only do these bills look futuristic, but they are also believed to be impos…" at bounding box center [875, 412] width 385 height 30
click at [676, 391] on input "Not only do these bills look futuristic, but they are also believed to be impos…" at bounding box center [671, 412] width 10 height 43
radio input "true"
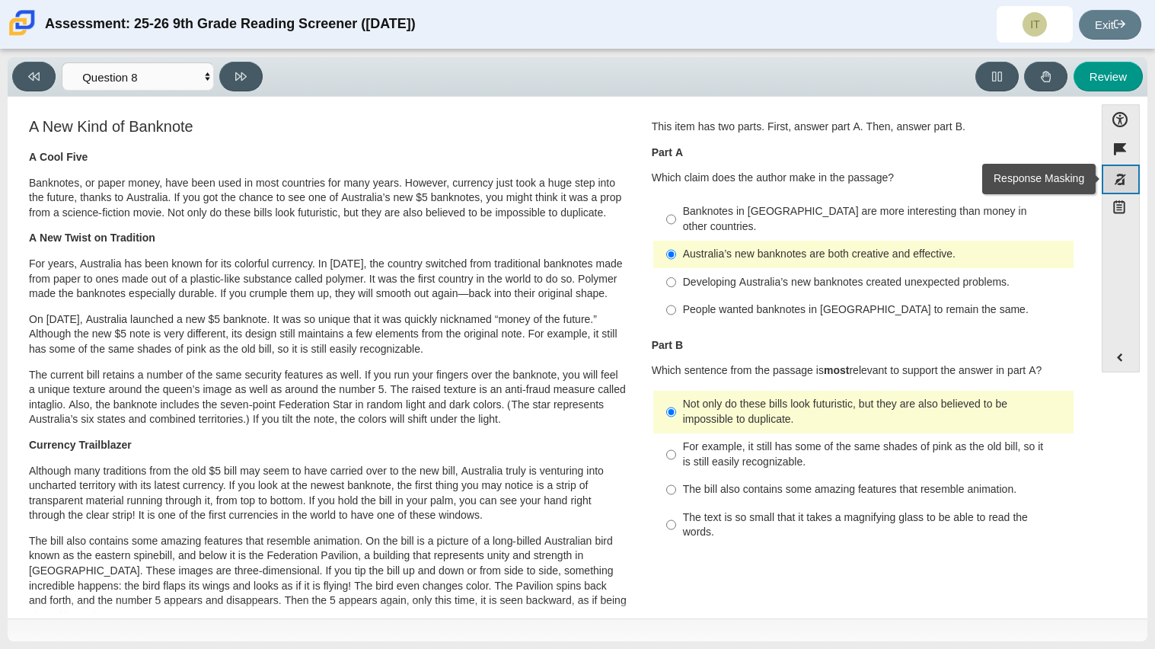
click at [1118, 188] on button "Response Masking" at bounding box center [1121, 180] width 38 height 30
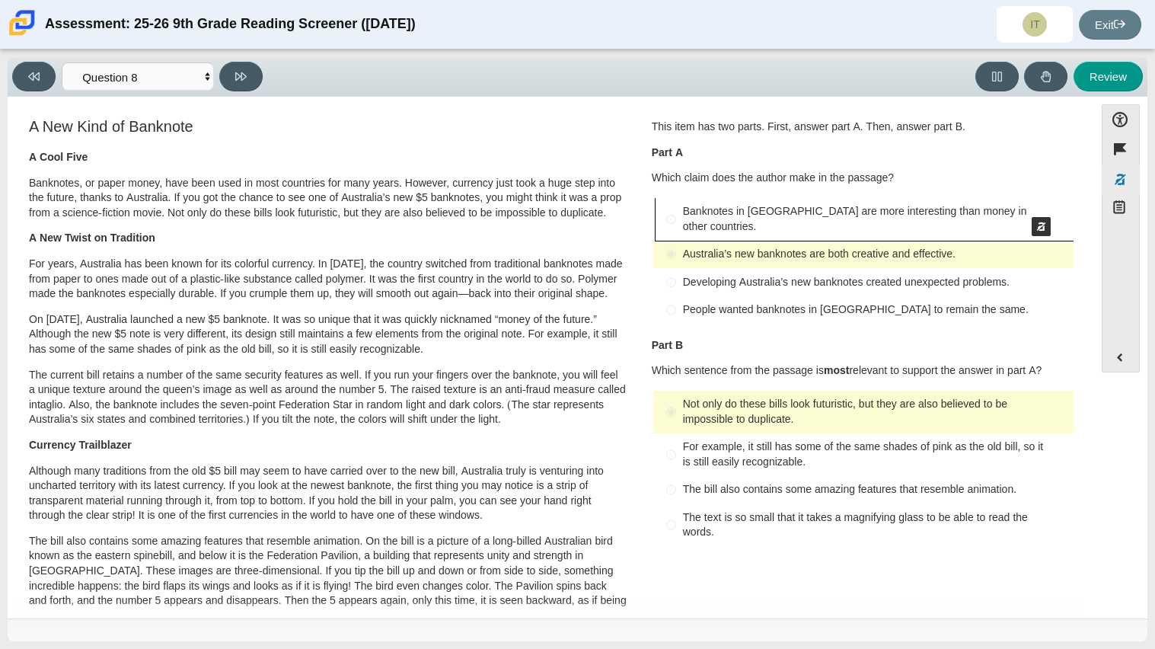
click at [1024, 202] on button "Mask - Banknotes in Australia are more interesting than money in other countrie…" at bounding box center [865, 219] width 418 height 43
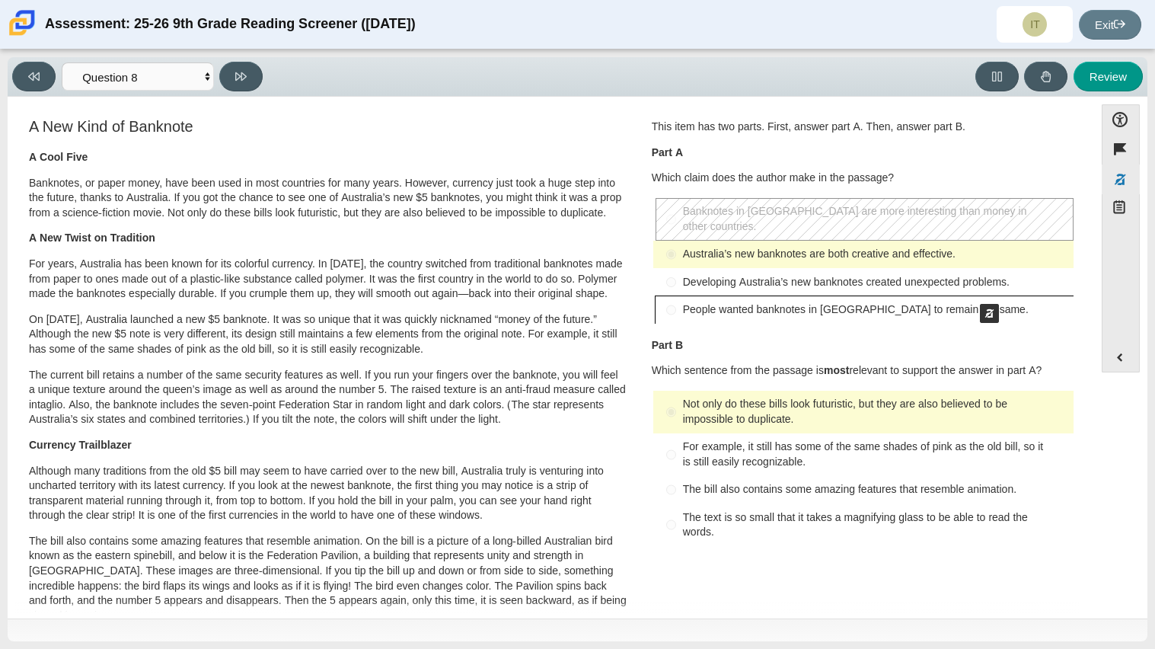
click at [973, 296] on button "Mask - People wanted banknotes in Australia to remain the same." at bounding box center [865, 309] width 418 height 27
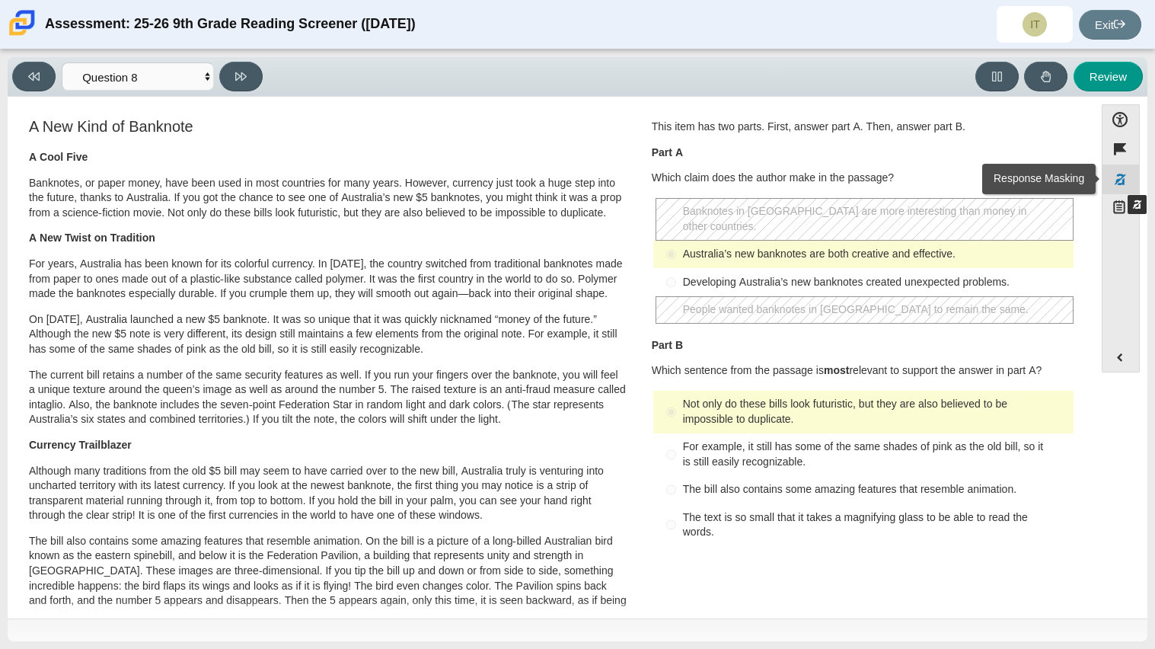
click at [1120, 180] on button "Response Masking" at bounding box center [1121, 180] width 38 height 30
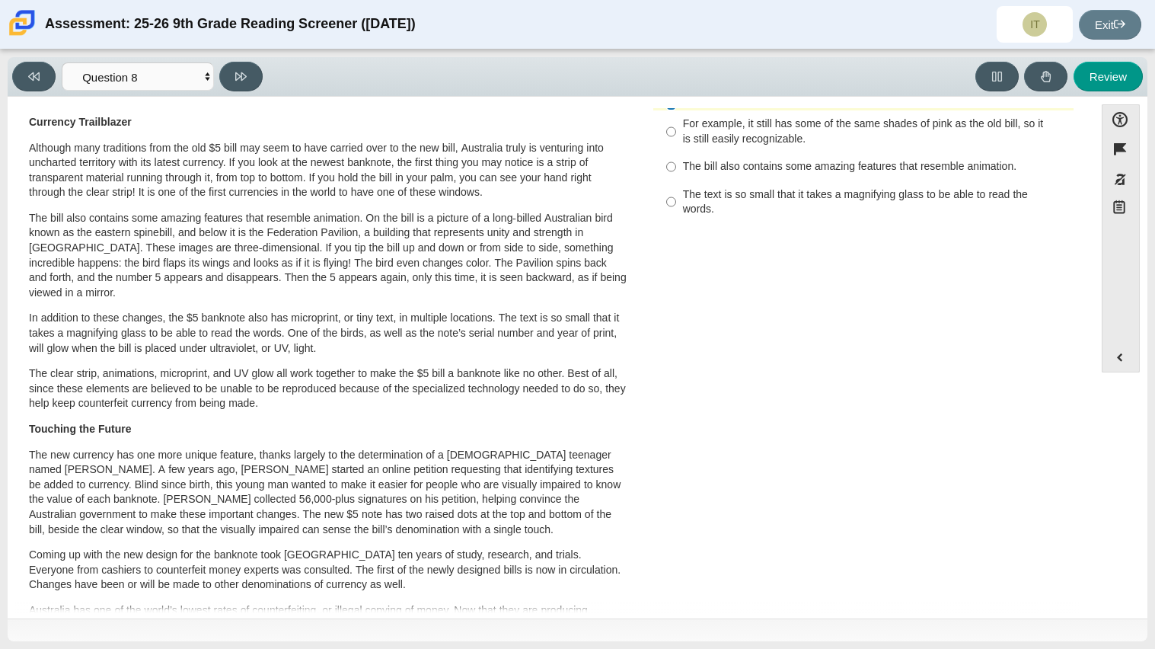
scroll to position [395, 0]
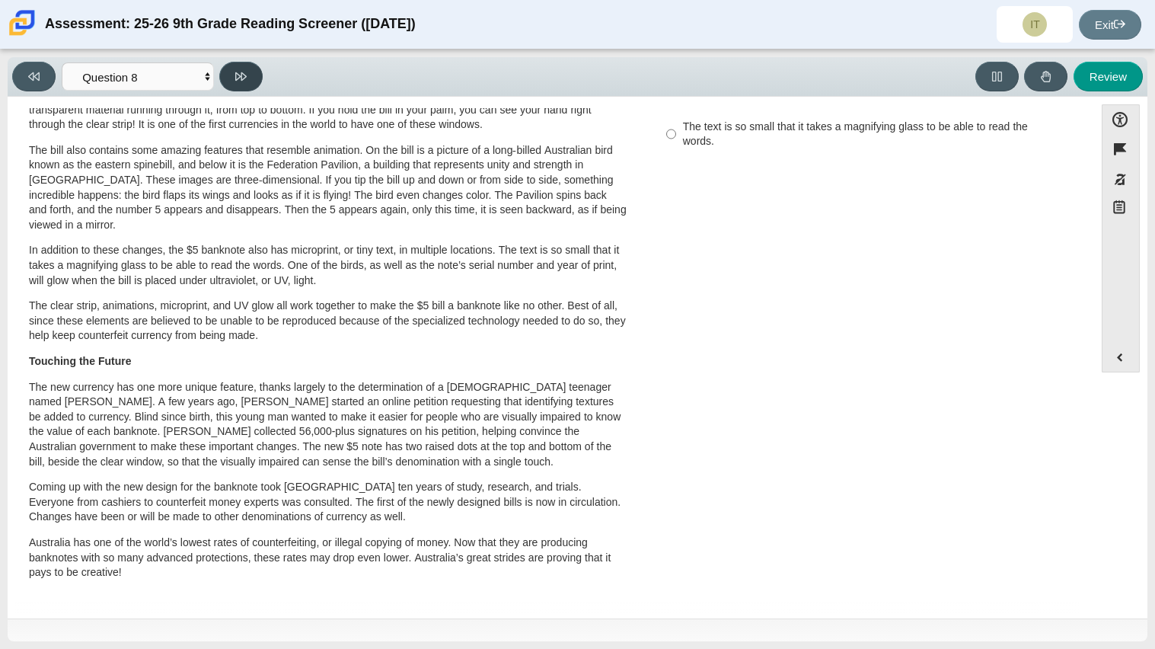
click at [248, 73] on button at bounding box center [240, 77] width 43 height 30
select select "89f058d6-b15c-4ef5-a4b3-fdaffb8868b6"
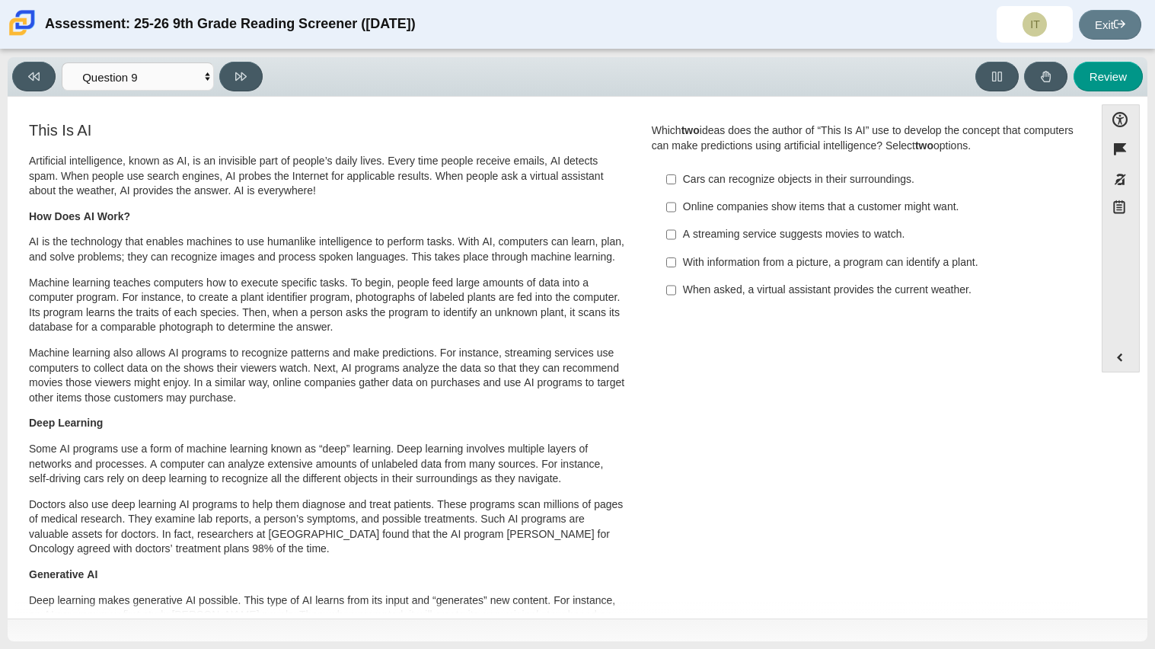
click at [912, 208] on div "Online companies show items that a customer might want." at bounding box center [875, 207] width 385 height 15
click at [676, 208] on input "Online companies show items that a customer might want. Online companies show i…" at bounding box center [671, 206] width 10 height 27
checkbox input "true"
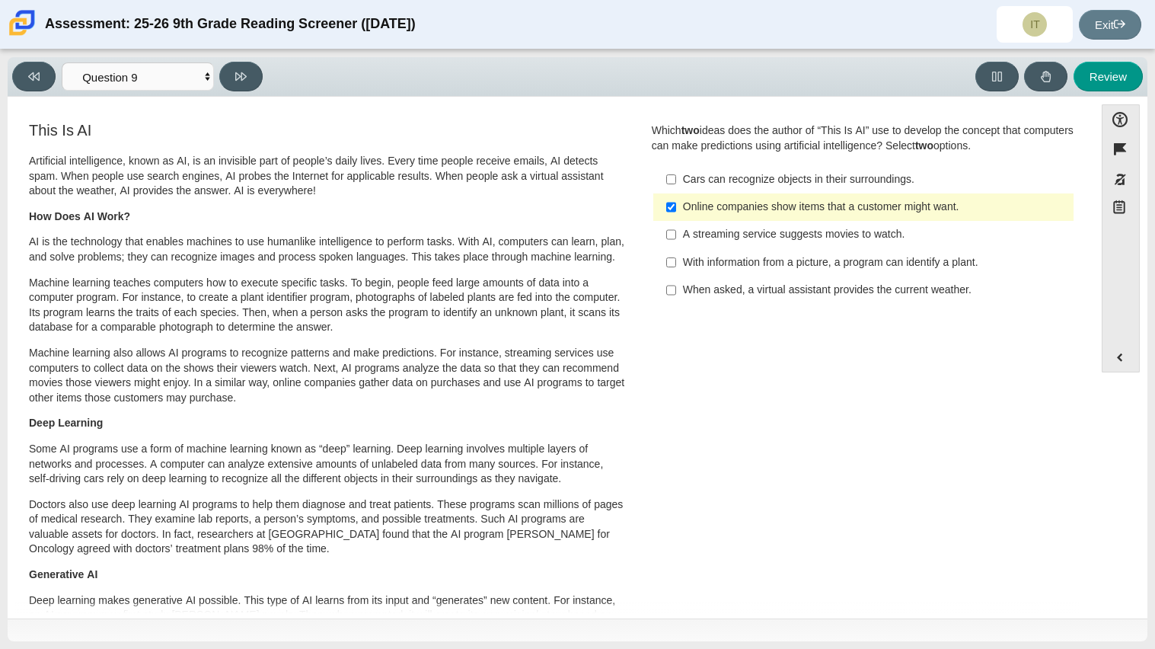
click at [904, 235] on div "A streaming service suggests movies to watch." at bounding box center [875, 234] width 385 height 15
click at [676, 235] on input "A streaming service suggests movies to watch. A streaming service suggests movi…" at bounding box center [671, 234] width 10 height 27
checkbox input "true"
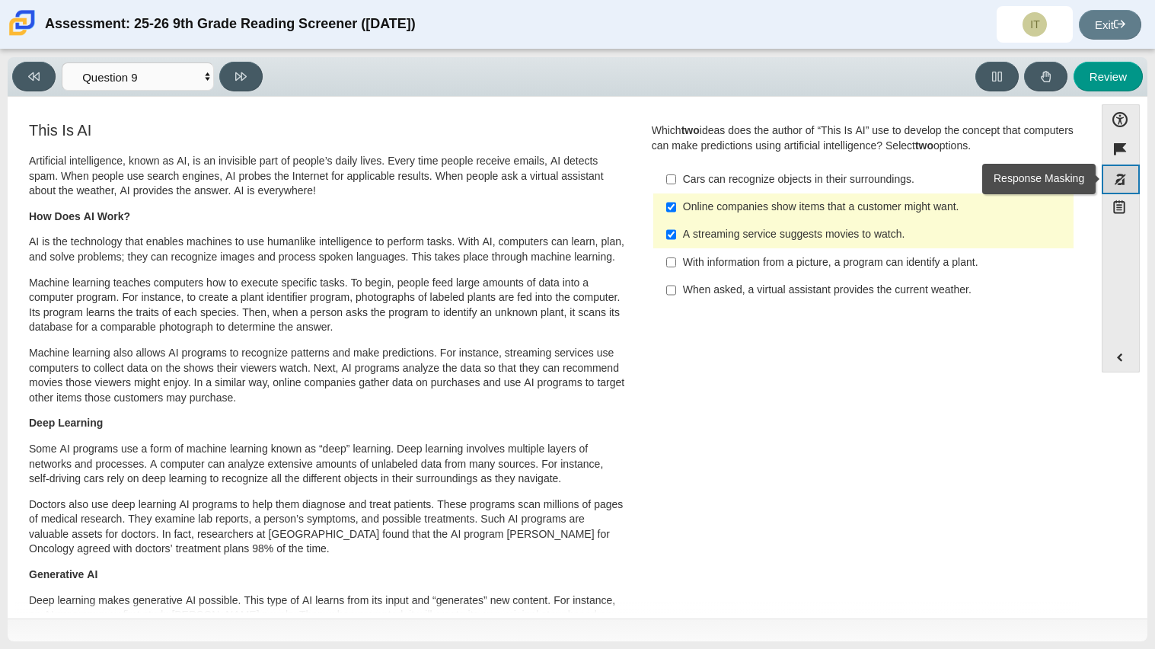
click at [1122, 178] on button "Response Masking" at bounding box center [1121, 180] width 38 height 30
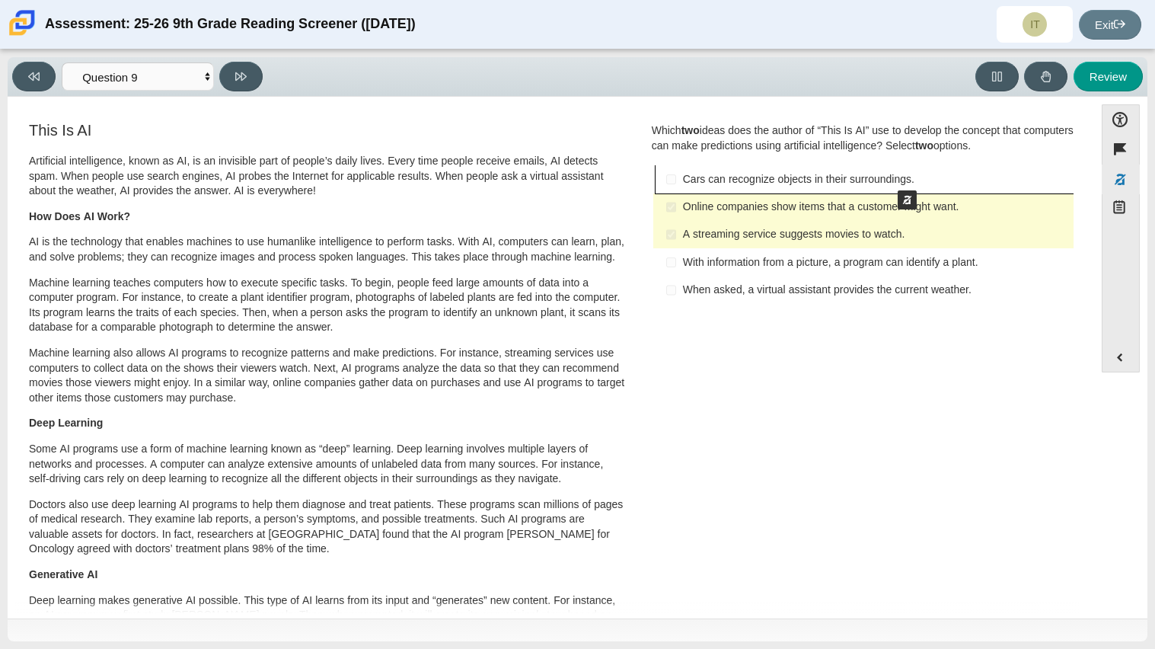
click at [890, 175] on button "Mask - Cars can recognize objects in their surroundings." at bounding box center [865, 178] width 418 height 27
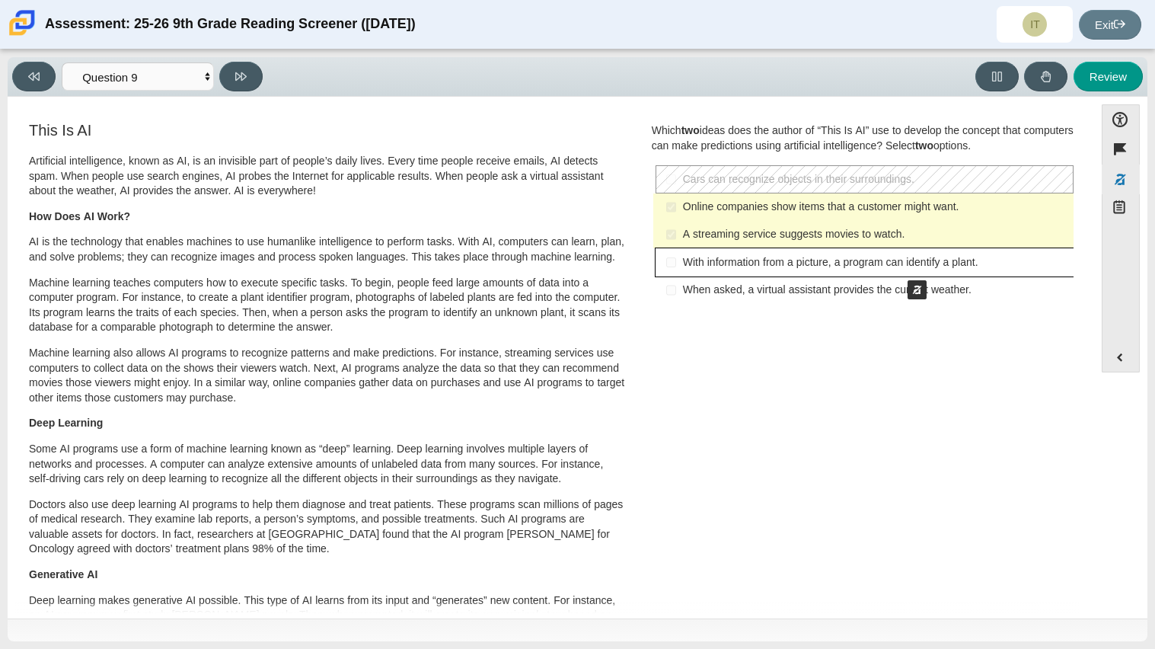
click at [900, 265] on button "Mask - With information from a picture, a program can identify a plant." at bounding box center [865, 261] width 418 height 27
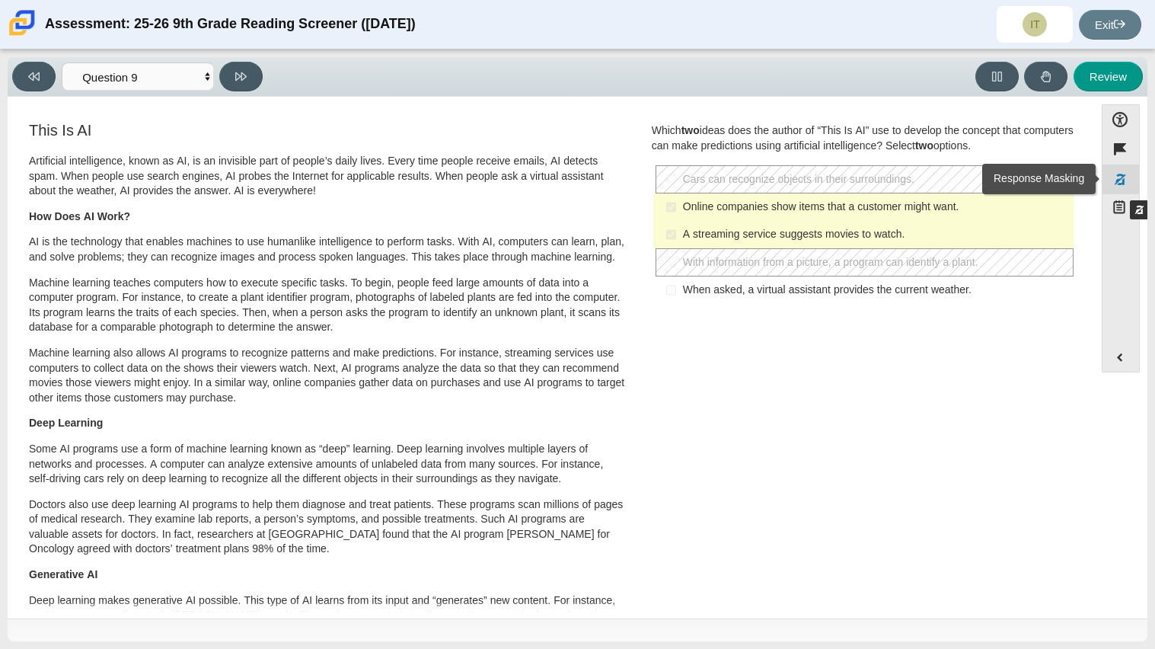
click at [1123, 185] on button "Response Masking" at bounding box center [1121, 180] width 38 height 30
click at [254, 63] on button at bounding box center [240, 77] width 43 height 30
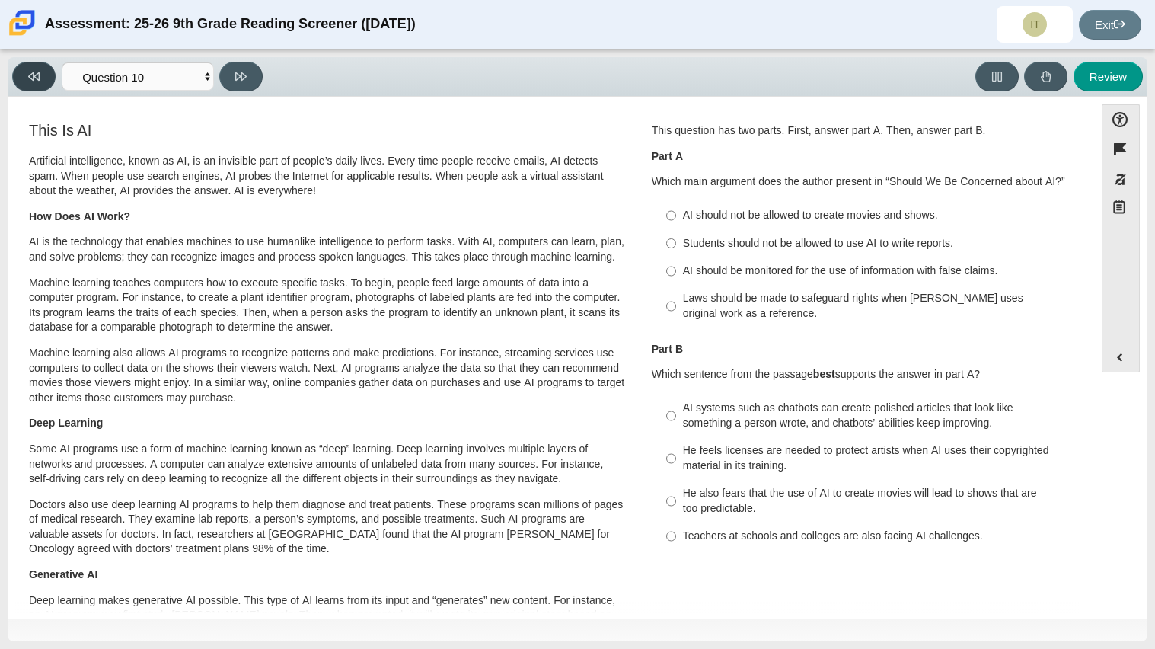
click at [41, 77] on button at bounding box center [33, 77] width 43 height 30
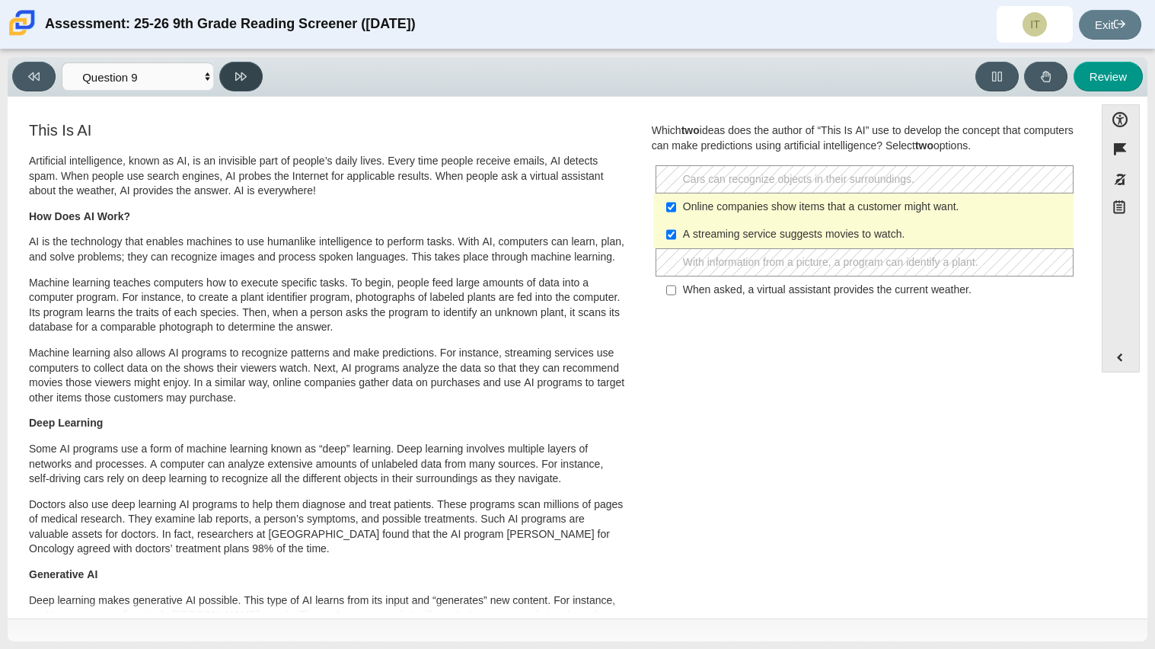
click at [239, 80] on icon at bounding box center [240, 76] width 11 height 11
select select "cdf3c14e-a918-44d1-9b63-3db0fa81641e"
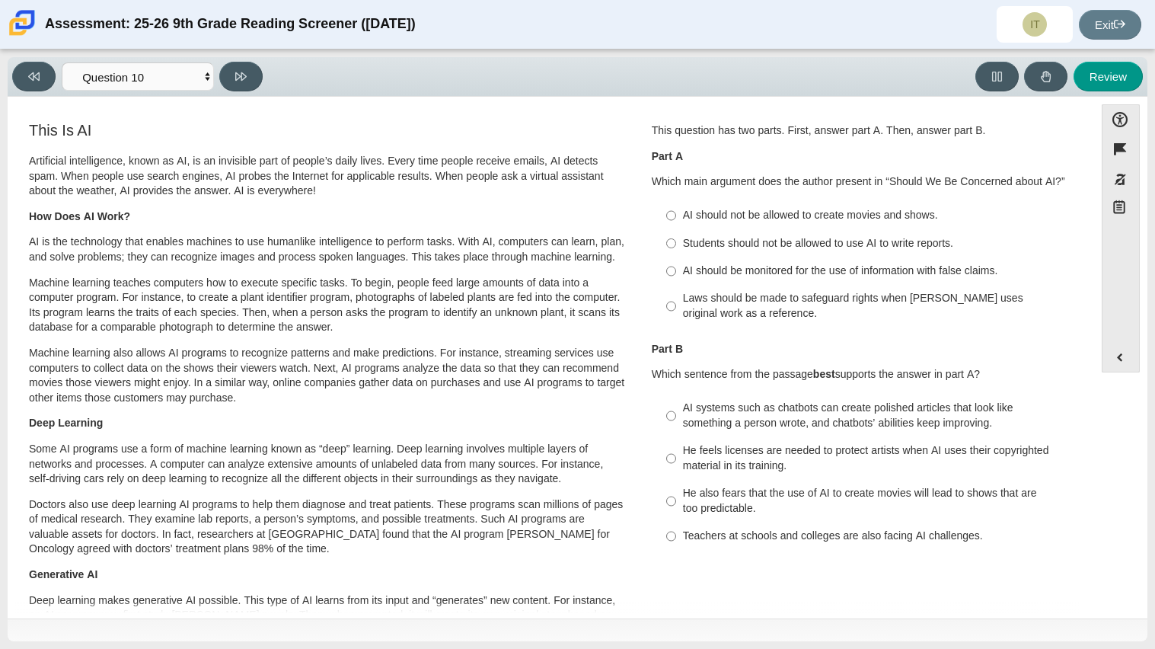
scroll to position [2, 0]
click at [1114, 179] on button "Response Masking" at bounding box center [1121, 180] width 38 height 30
click at [805, 207] on button "Mask - AI should not be allowed to create movies and shows." at bounding box center [865, 213] width 418 height 27
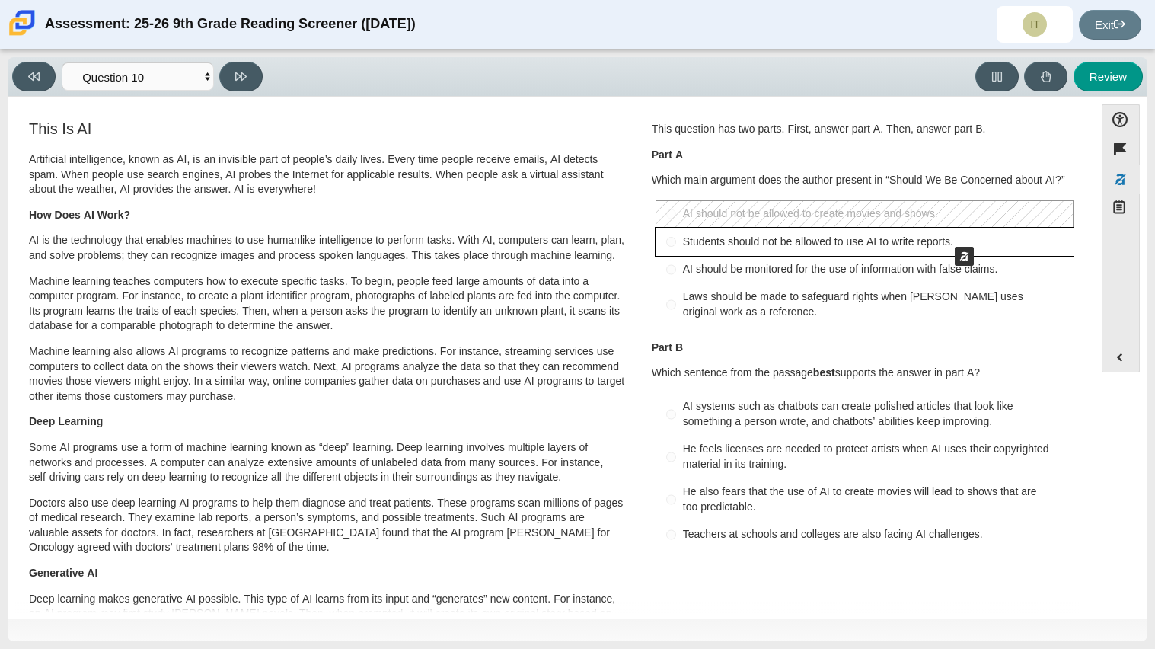
click at [947, 232] on button "Mask - Students should not be allowed to use AI to write reports." at bounding box center [865, 241] width 418 height 27
click at [1024, 266] on button "Mask - AI should be monitored for the use of information with false claims." at bounding box center [865, 269] width 418 height 27
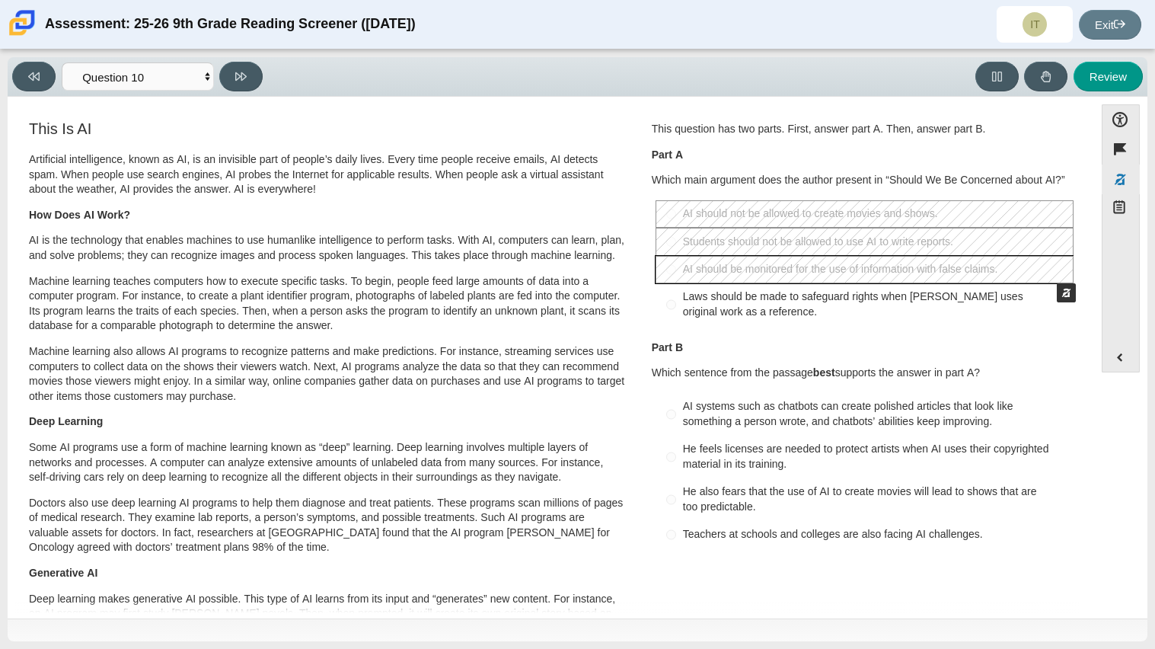
click at [1050, 268] on rect "Unmask - AI should be monitored for the use of information with false claims." at bounding box center [865, 270] width 417 height 26
click at [983, 234] on rect "Unmask - Students should not be allowed to use AI to write reports." at bounding box center [865, 241] width 417 height 26
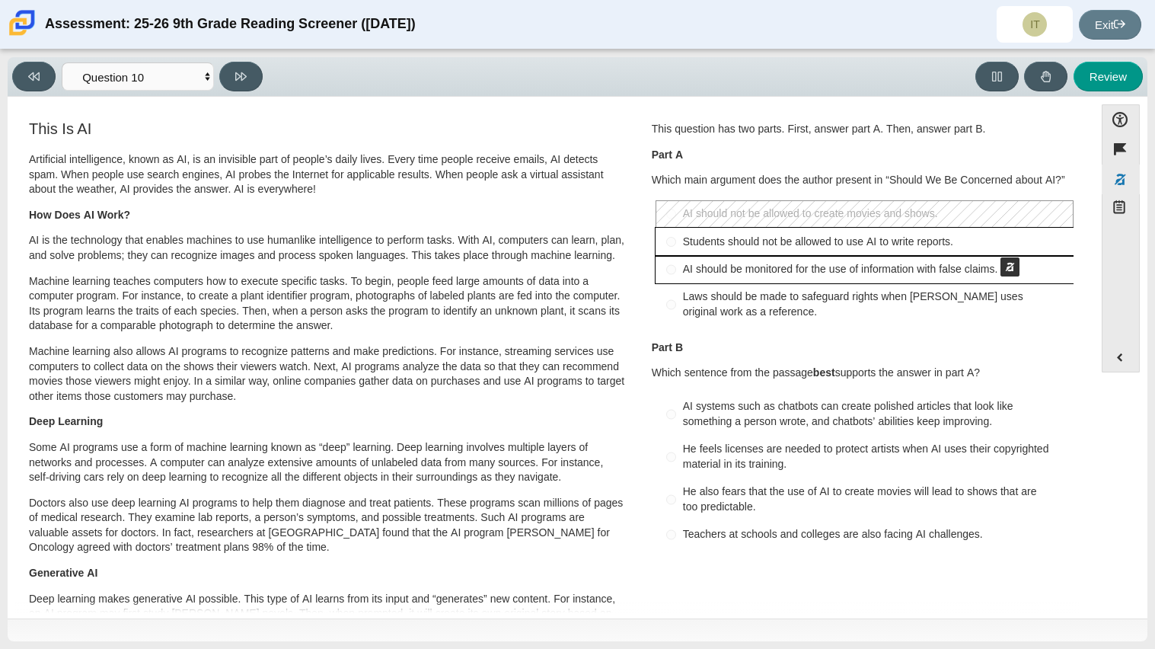
click at [993, 242] on button "Mask - Students should not be allowed to use AI to write reports." at bounding box center [865, 241] width 418 height 27
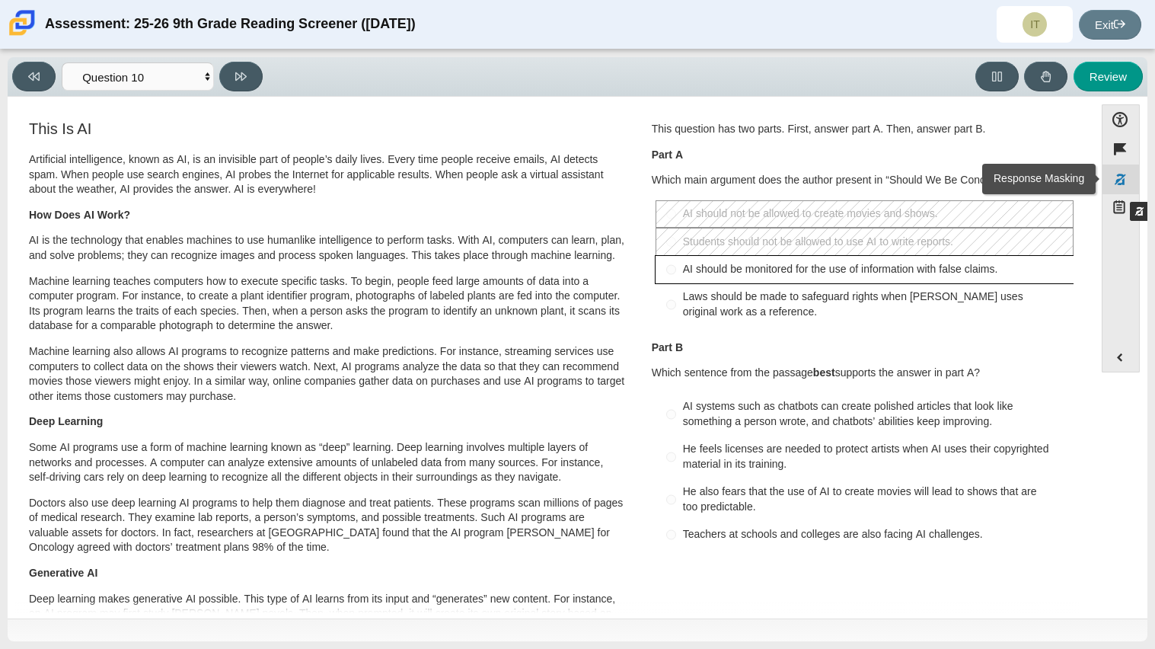
click at [1123, 187] on button "Response Masking" at bounding box center [1121, 180] width 38 height 30
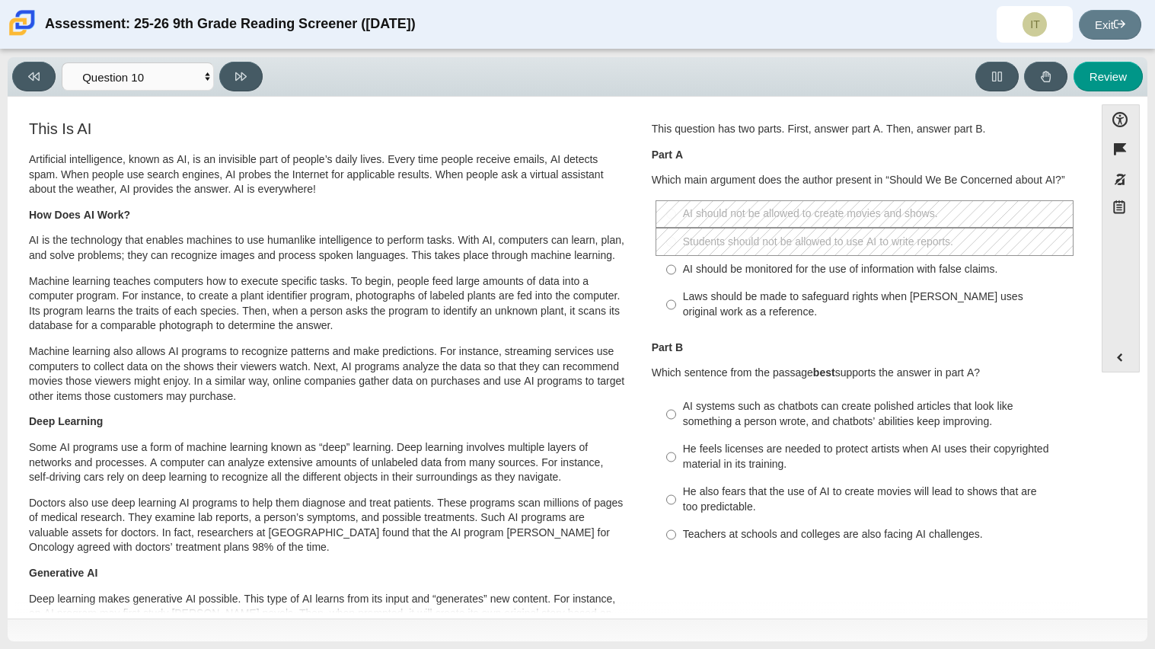
click at [933, 300] on div "Laws should be made to safeguard rights when AI uses original work as a referen…" at bounding box center [875, 304] width 385 height 30
click at [676, 300] on input "Laws should be made to safeguard rights when AI uses original work as a referen…" at bounding box center [671, 304] width 10 height 43
radio input "true"
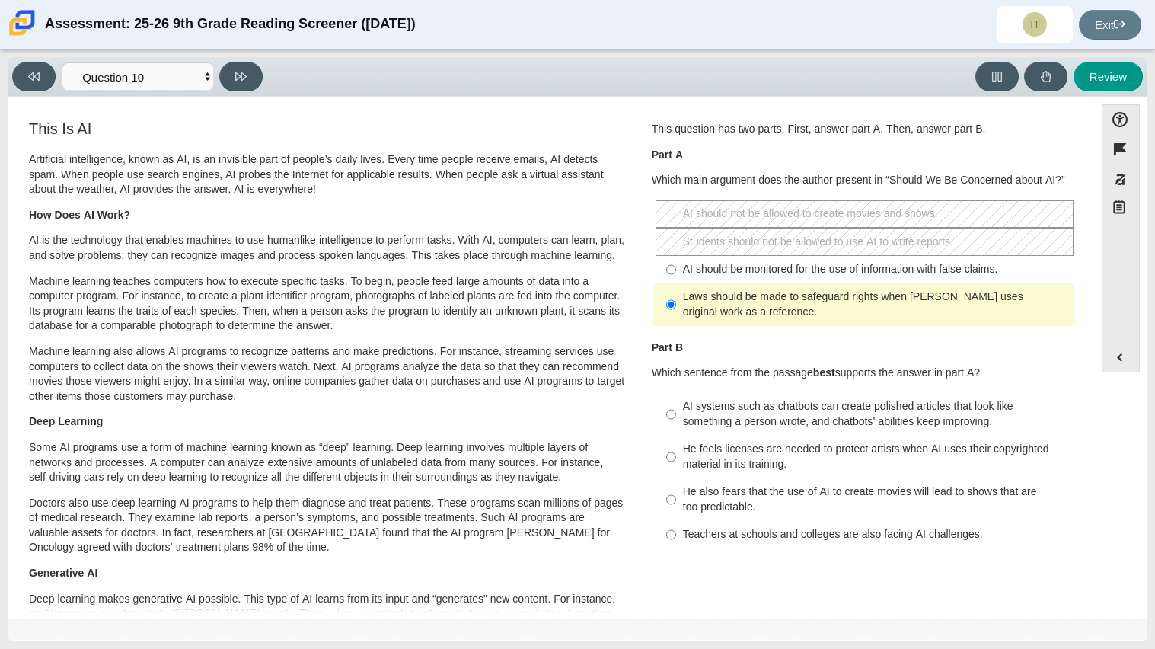
click at [839, 268] on div "AI should be monitored for the use of information with false claims." at bounding box center [875, 269] width 385 height 15
click at [676, 268] on input "AI should be monitored for the use of information with false claims. AI should …" at bounding box center [671, 269] width 10 height 27
radio input "true"
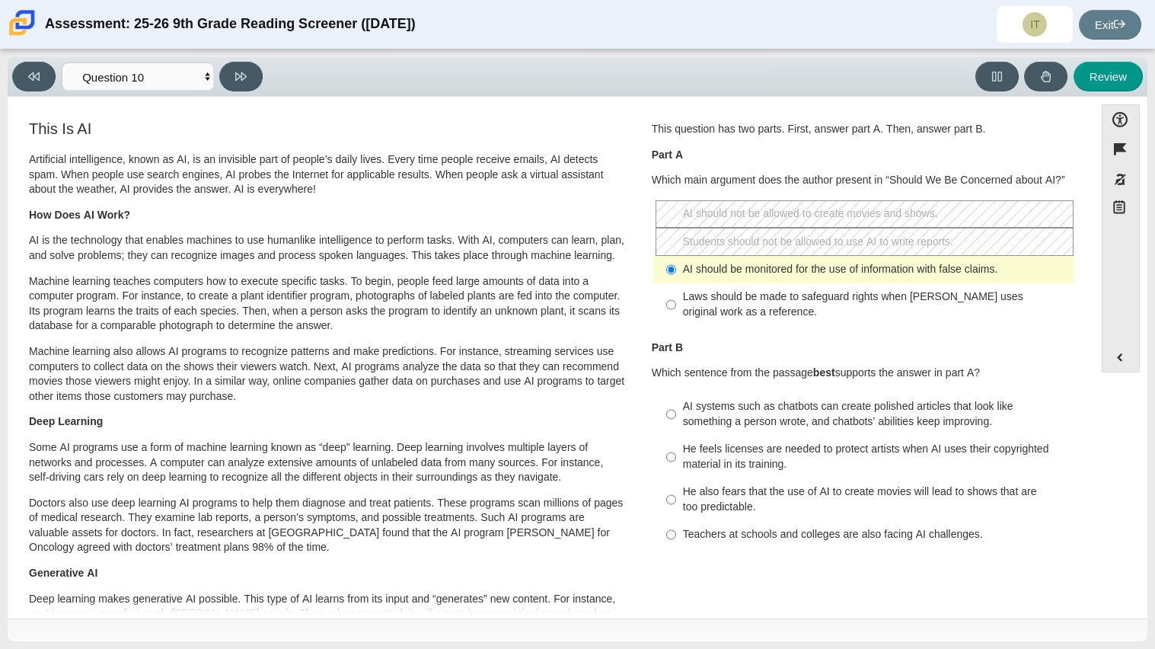
click at [820, 414] on div "AI systems such as chatbots can create polished articles that look like somethi…" at bounding box center [875, 414] width 385 height 30
click at [676, 414] on input "AI systems such as chatbots can create polished articles that look like somethi…" at bounding box center [671, 414] width 10 height 43
radio input "true"
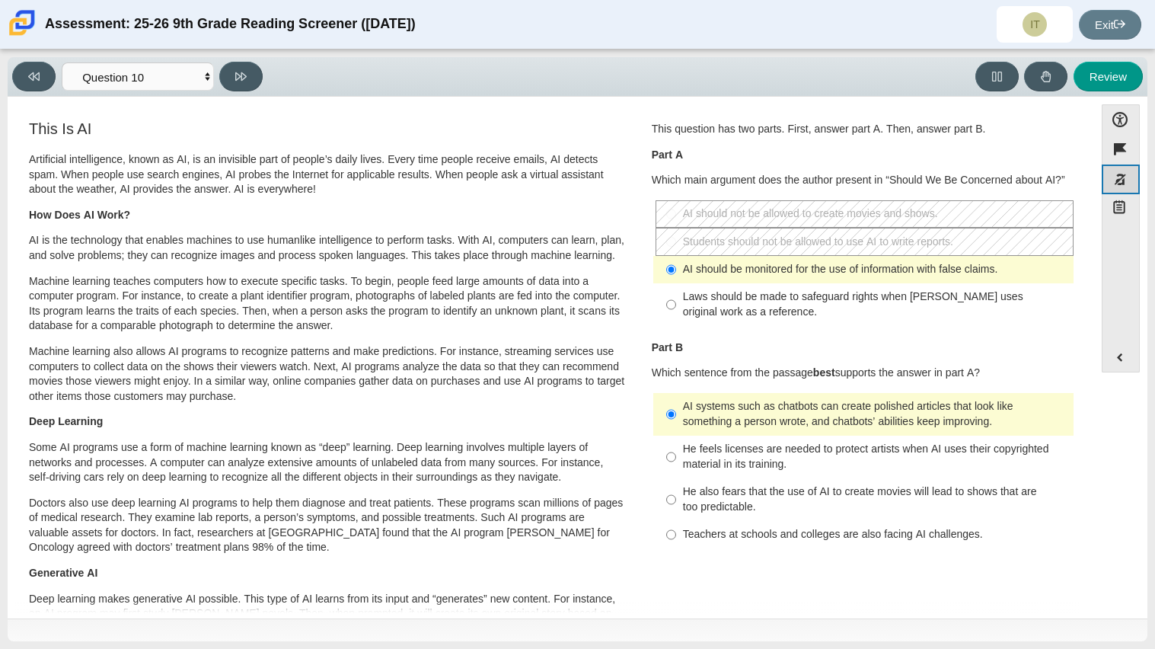
click at [1109, 176] on button "Response Masking" at bounding box center [1121, 180] width 38 height 30
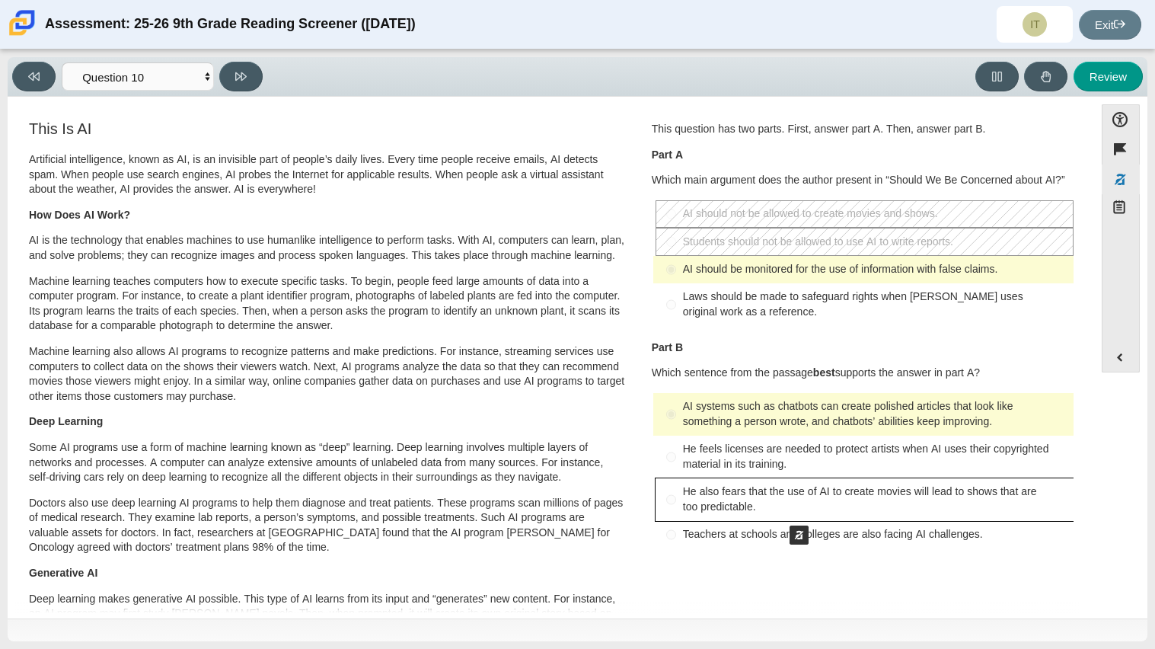
click at [782, 510] on button "Mask - He also fears that the use of AI to create movies will lead to shows tha…" at bounding box center [865, 499] width 418 height 43
click at [832, 522] on button "Mask - Teachers at schools and colleges are also facing AI challenges." at bounding box center [865, 534] width 418 height 27
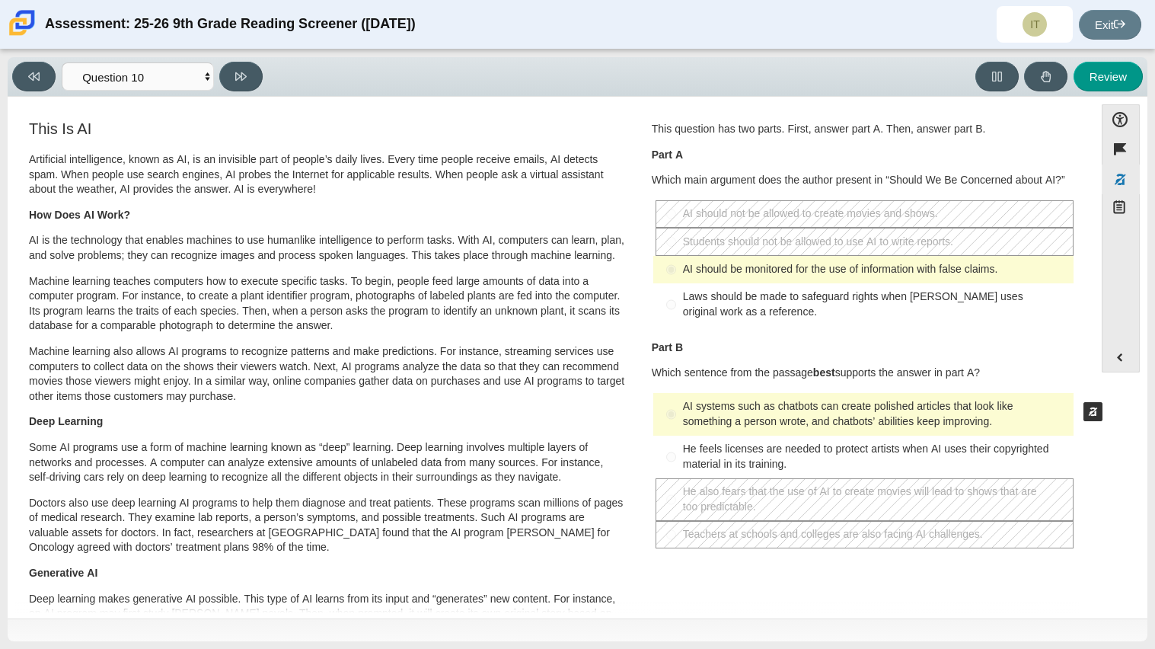
click at [1076, 387] on div "Question 1 This question has two parts. First, answer part A. Then, answer part…" at bounding box center [864, 338] width 446 height 441
click at [1136, 168] on button "Response Masking" at bounding box center [1121, 180] width 38 height 30
click at [233, 72] on button at bounding box center [240, 77] width 43 height 30
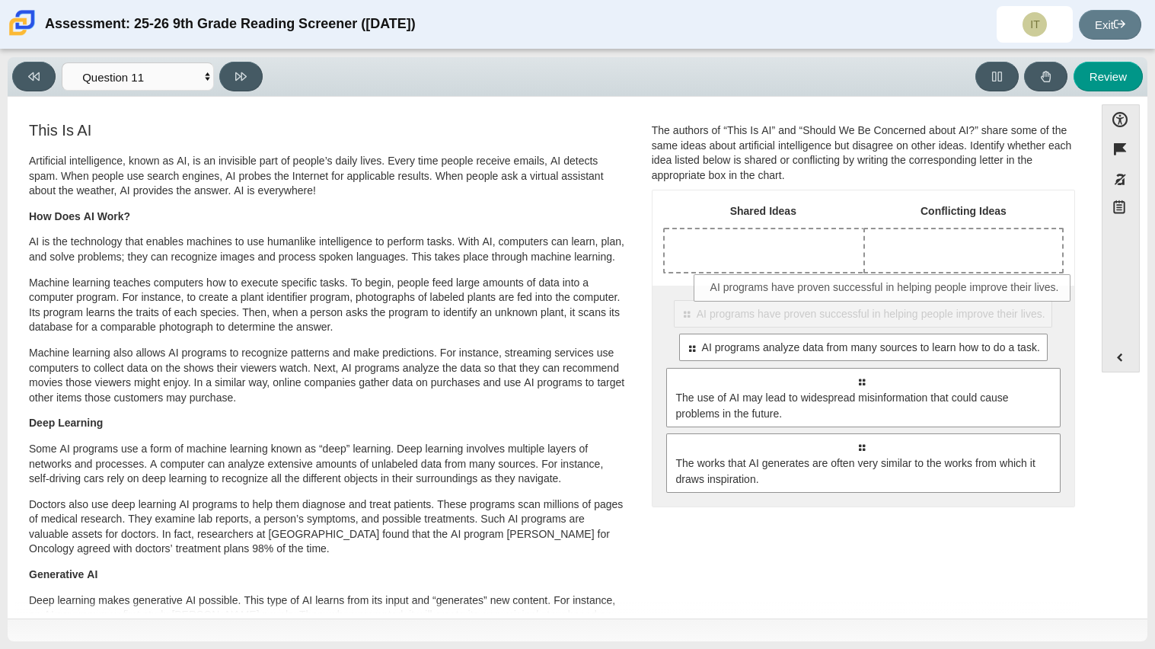
drag, startPoint x: 957, startPoint y: 306, endPoint x: 986, endPoint y: 273, distance: 43.8
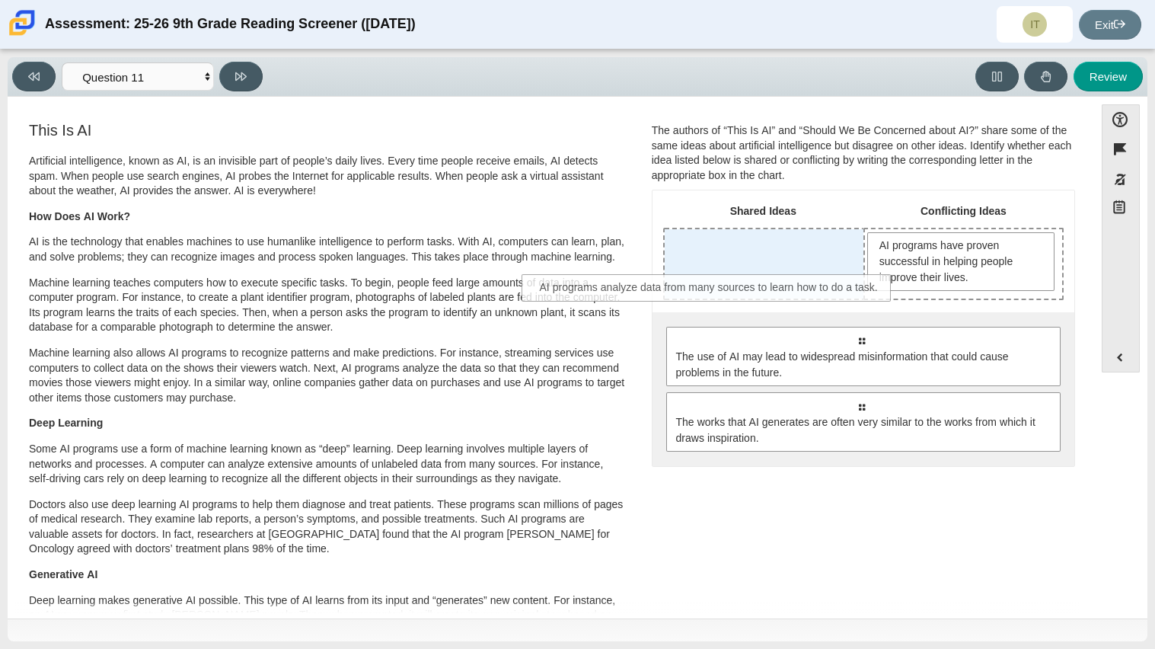
drag, startPoint x: 949, startPoint y: 334, endPoint x: 798, endPoint y: 283, distance: 159.2
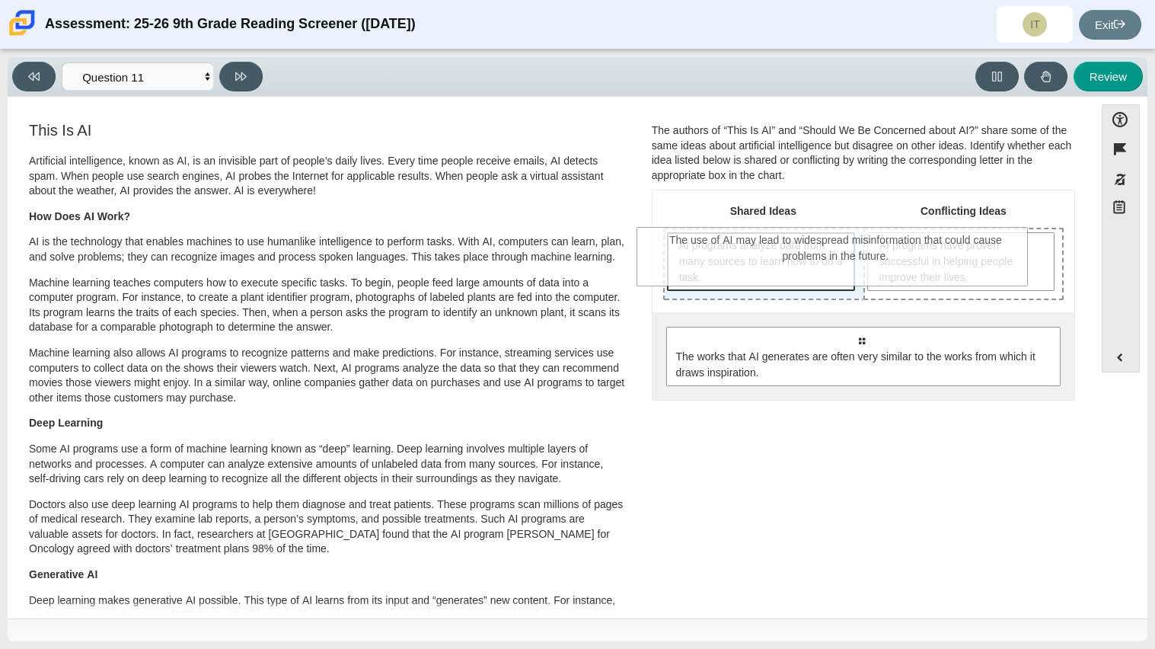
drag, startPoint x: 786, startPoint y: 337, endPoint x: 761, endPoint y: 238, distance: 102.2
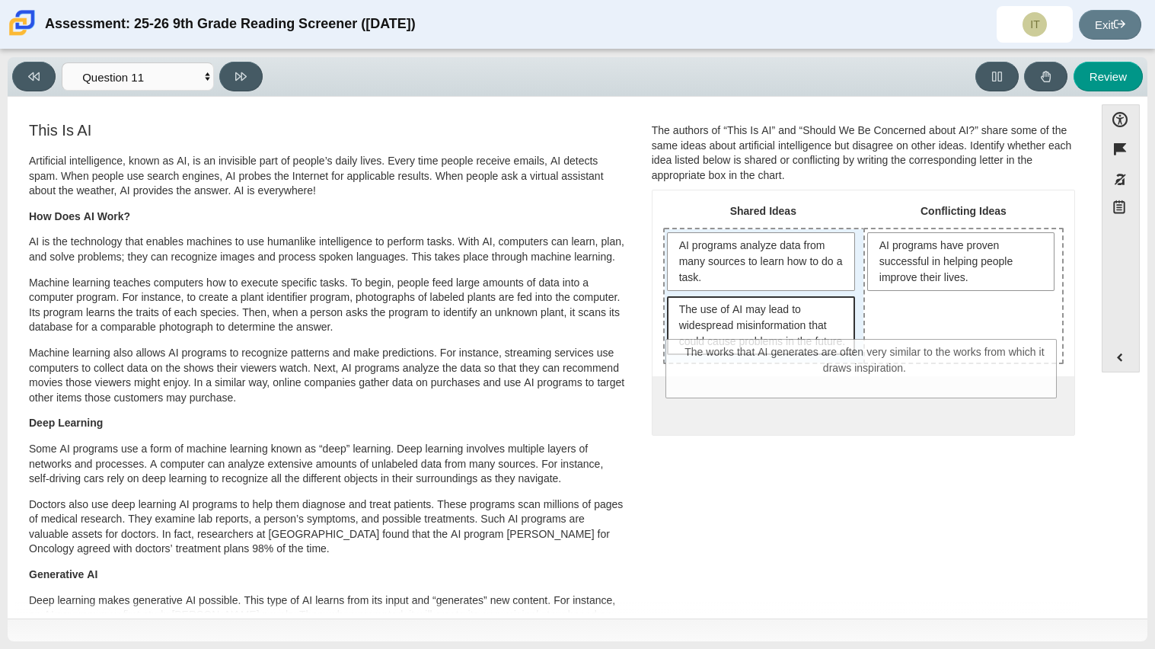
drag, startPoint x: 770, startPoint y: 407, endPoint x: 774, endPoint y: 340, distance: 67.1
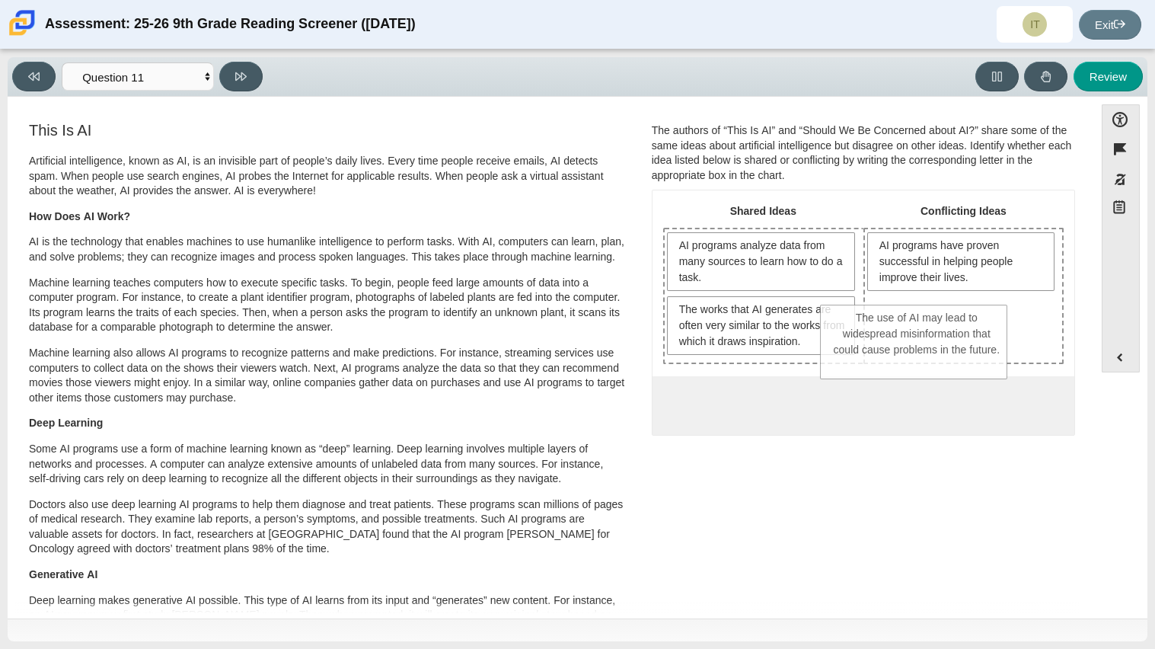
drag, startPoint x: 778, startPoint y: 361, endPoint x: 935, endPoint y: 370, distance: 157.9
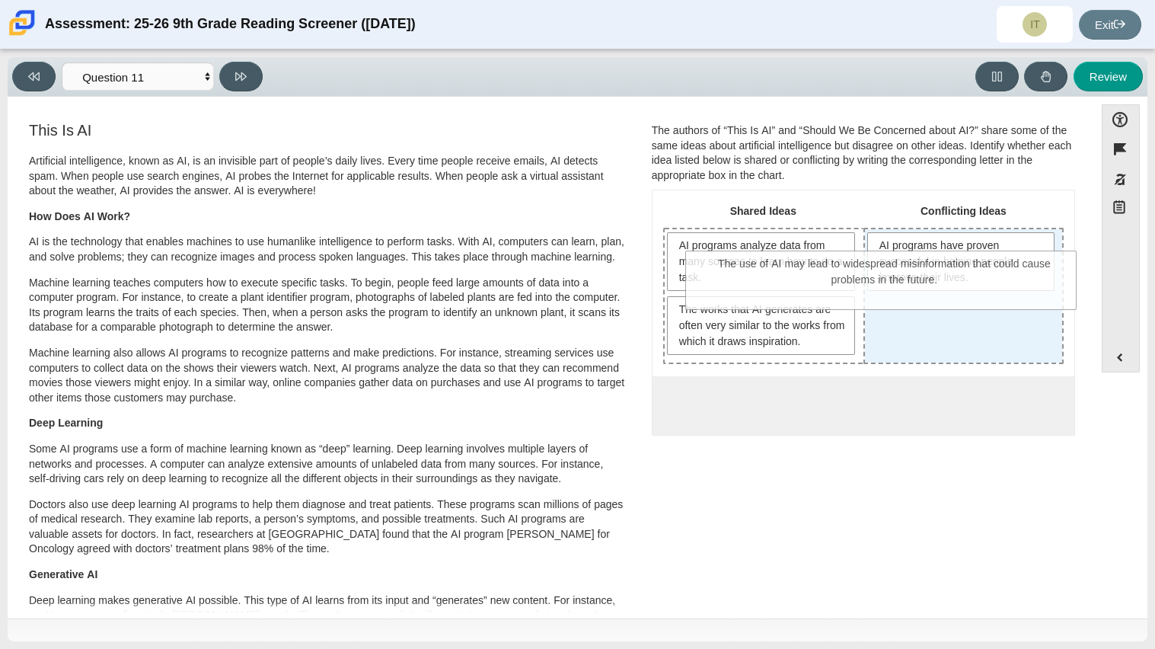
drag, startPoint x: 938, startPoint y: 439, endPoint x: 961, endPoint y: 299, distance: 141.4
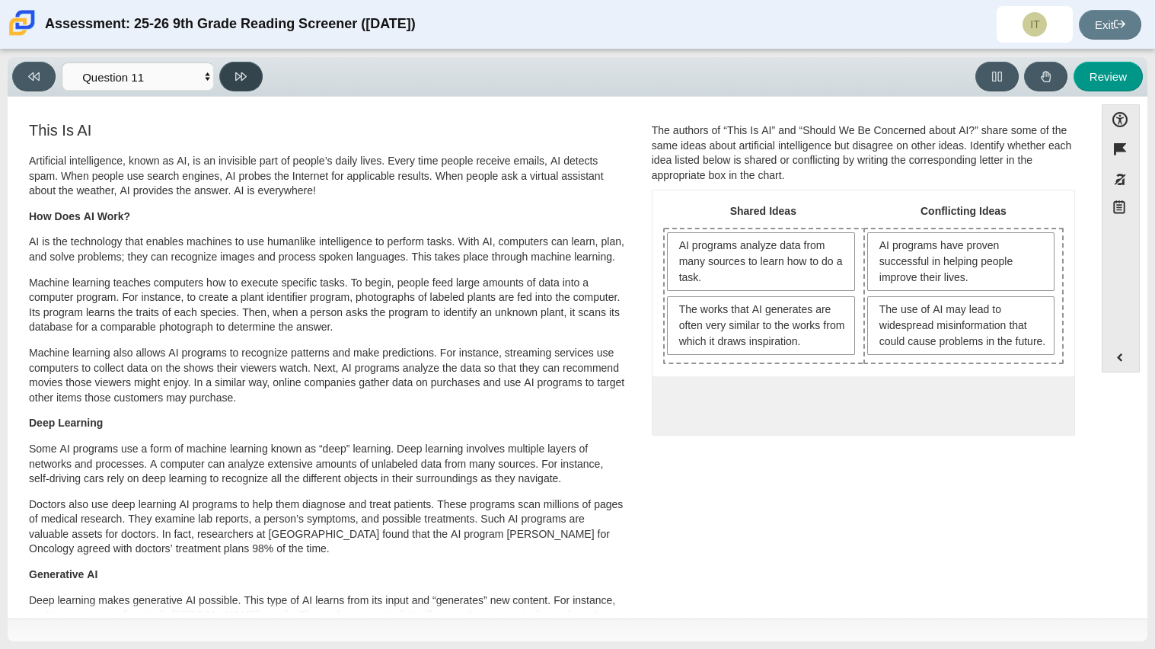
click at [248, 70] on button at bounding box center [240, 77] width 43 height 30
select select "c3effed4-44ce-4a19-bd96-1787f34e9b4c"
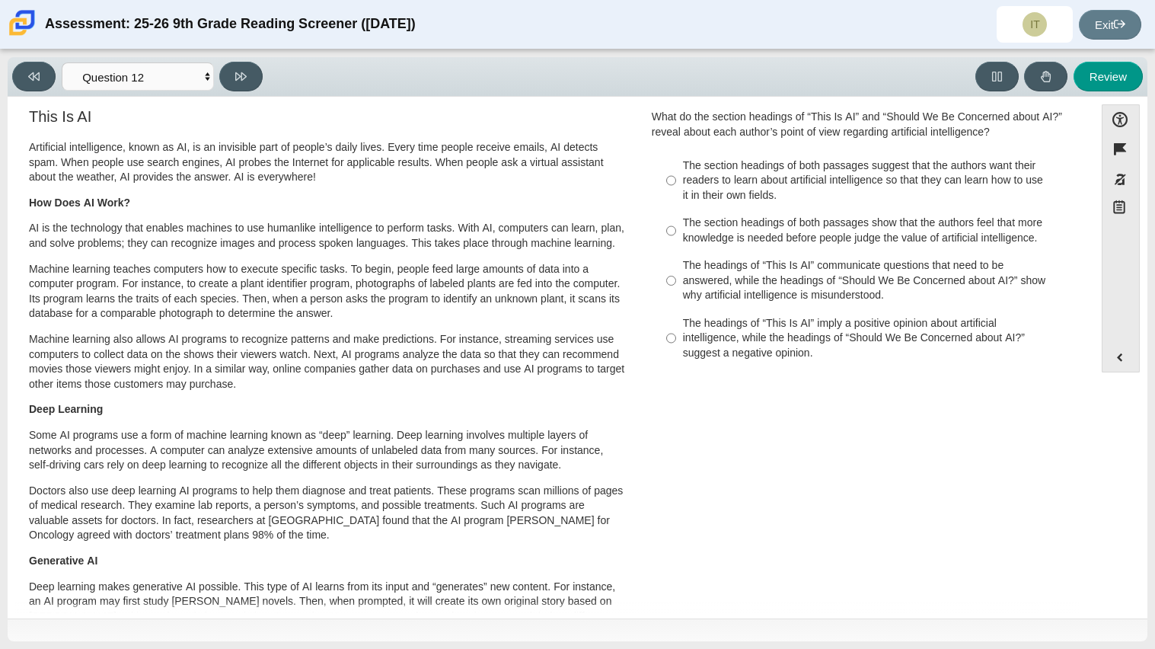
scroll to position [0, 0]
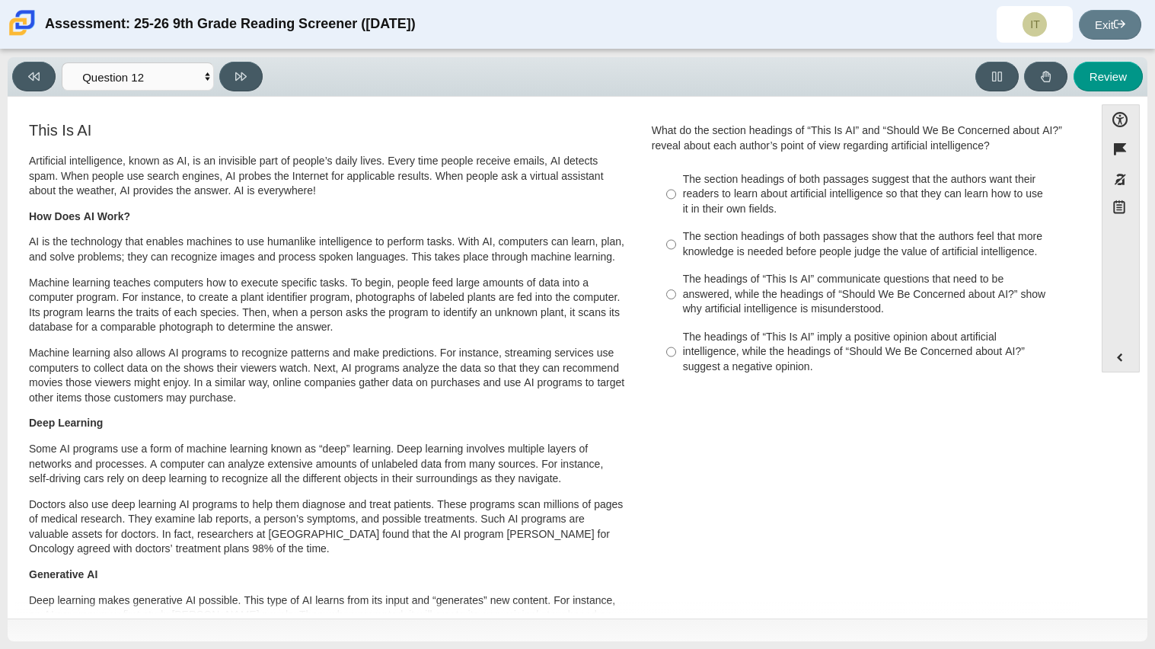
click at [793, 331] on div "The headings of “This Is AI” imply a positive opinion about artificial intellig…" at bounding box center [875, 352] width 385 height 45
click at [676, 331] on input "The headings of “This Is AI” imply a positive opinion about artificial intellig…" at bounding box center [671, 352] width 10 height 58
radio input "true"
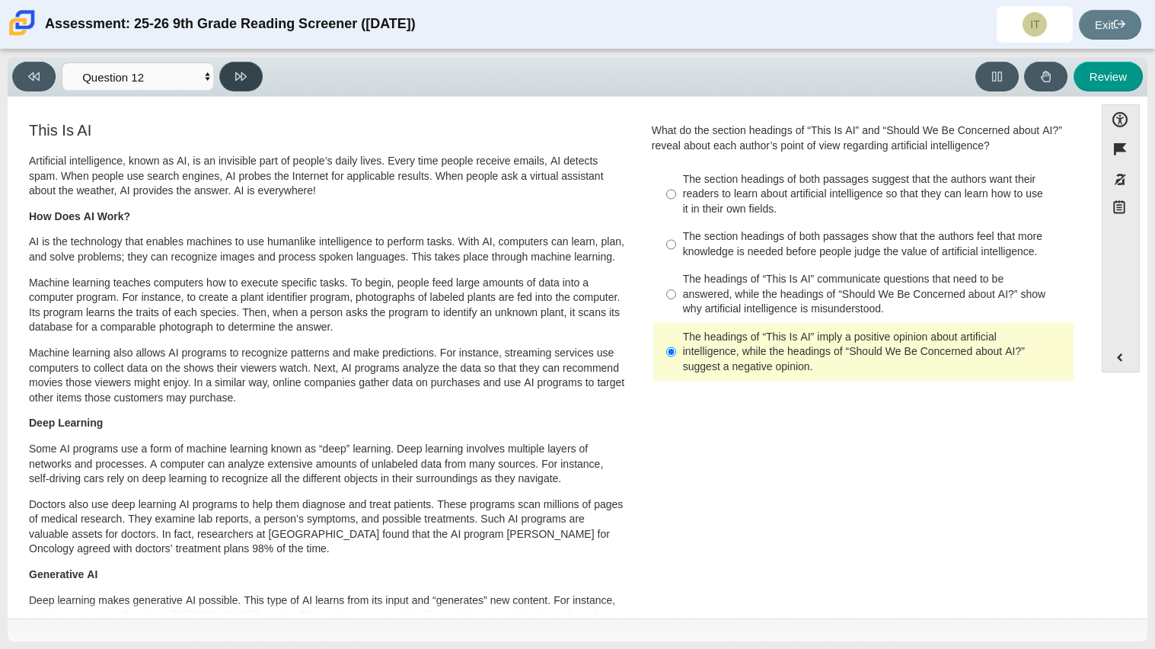
click at [244, 77] on icon at bounding box center [240, 76] width 11 height 11
select select "review"
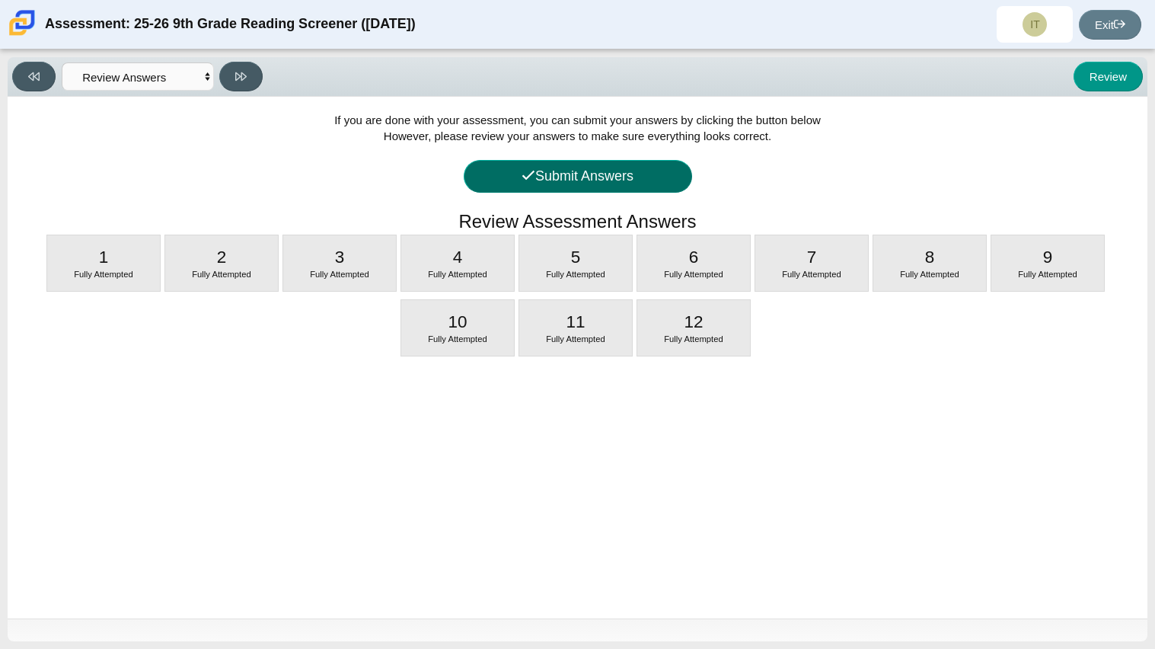
click at [545, 165] on button "Submit Answers" at bounding box center [578, 176] width 228 height 33
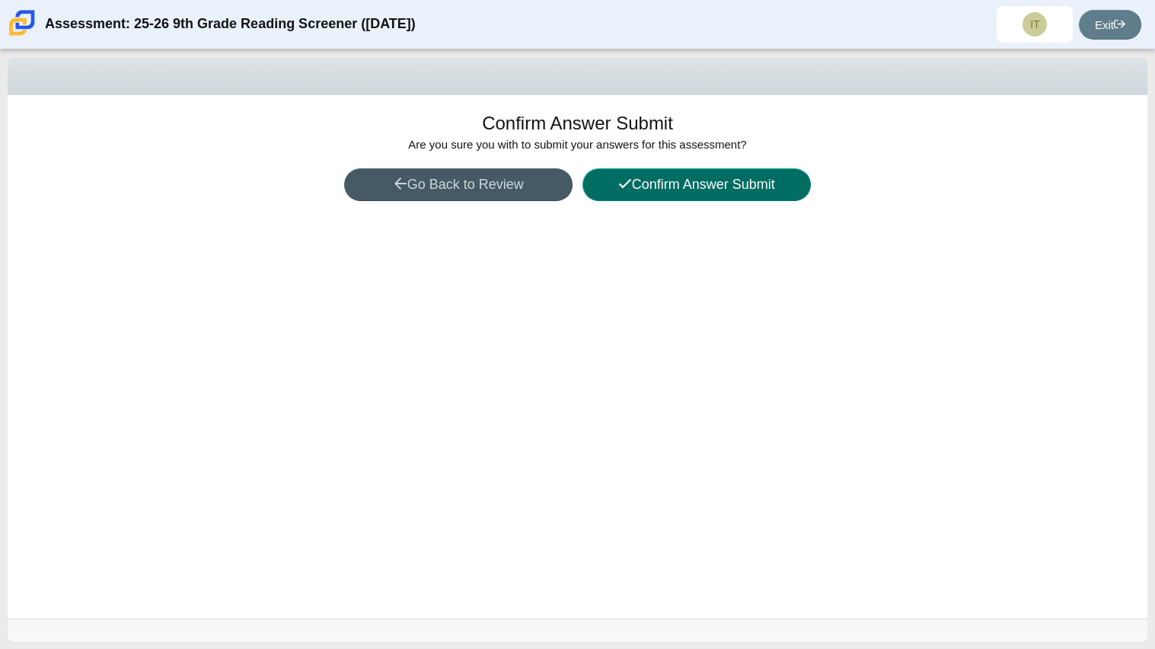
click at [612, 177] on button "Confirm Answer Submit" at bounding box center [697, 184] width 228 height 33
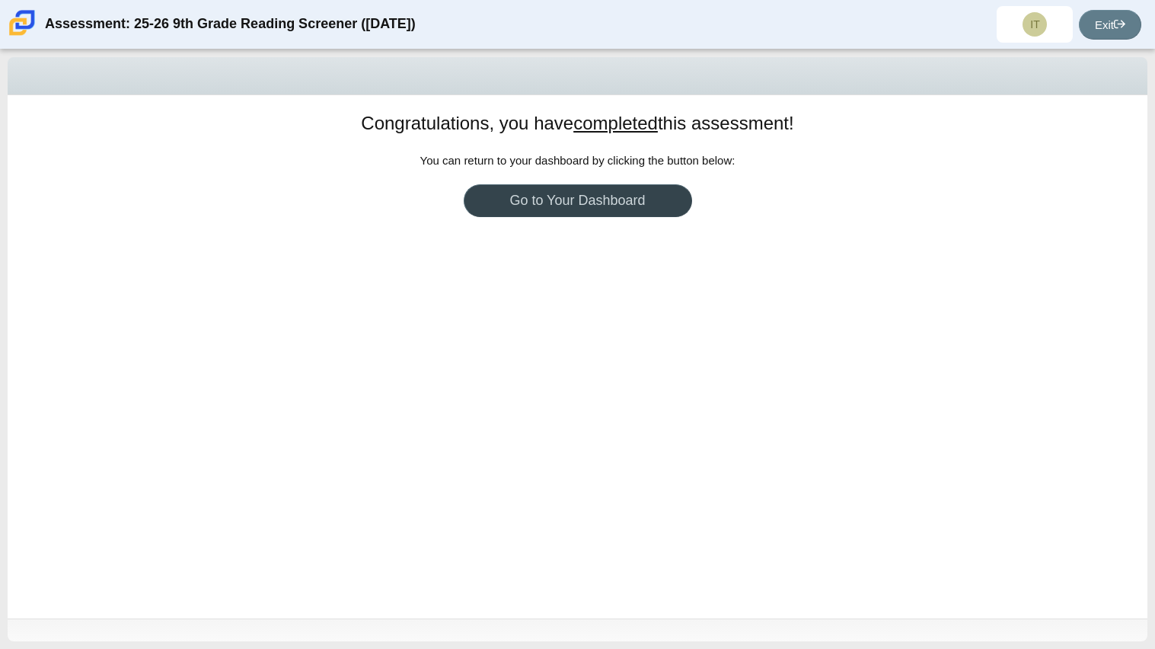
click at [580, 189] on link "Go to Your Dashboard" at bounding box center [578, 200] width 228 height 33
